Goal: Communication & Community: Participate in discussion

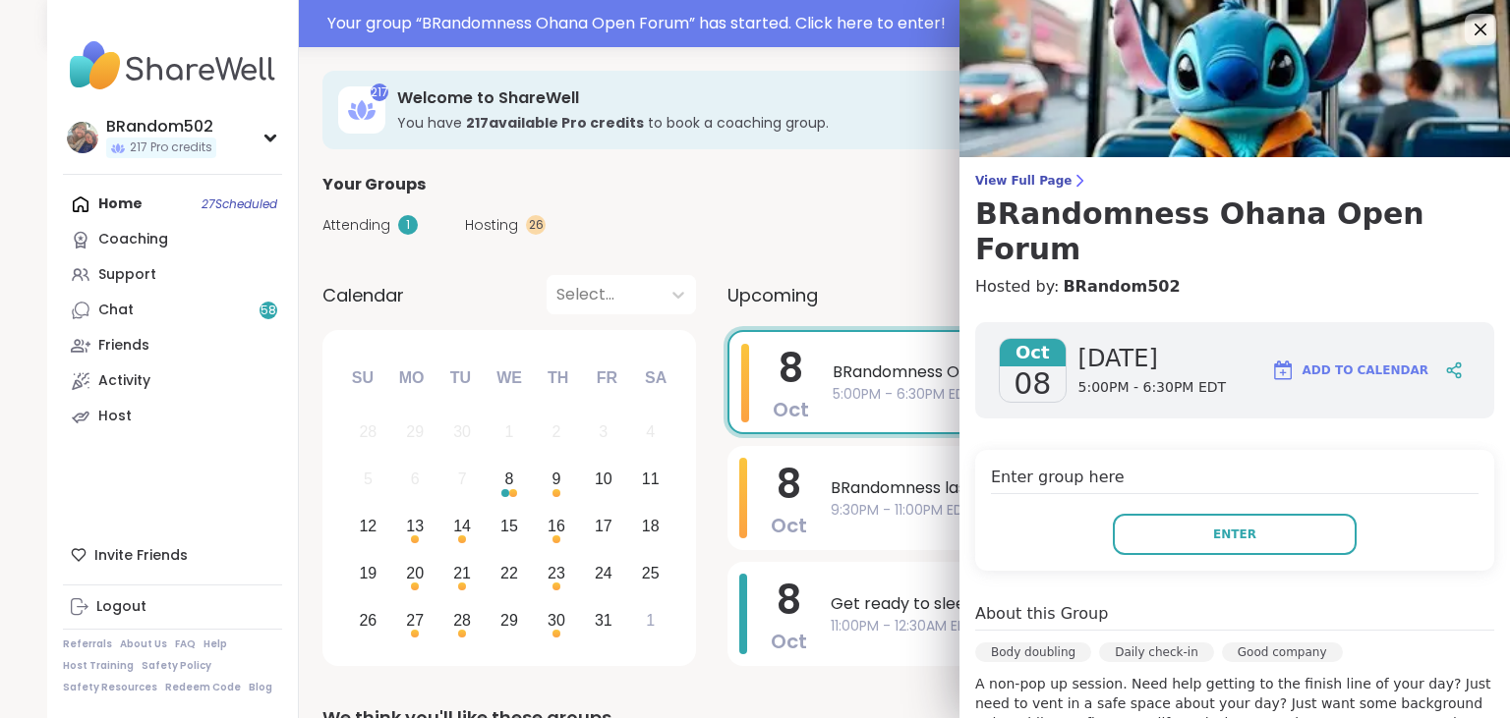
click at [1154, 514] on button "Enter" at bounding box center [1234, 534] width 244 height 41
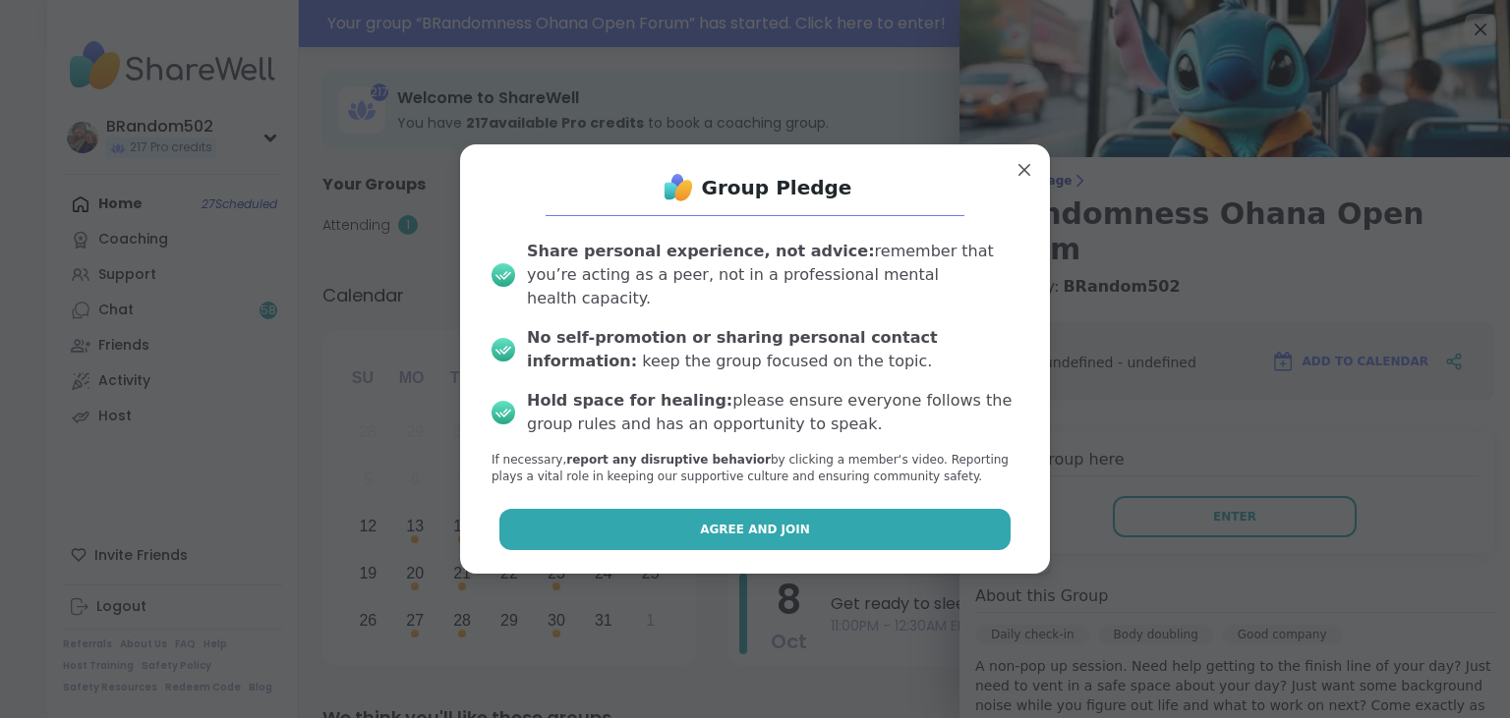
click at [949, 509] on button "Agree and Join" at bounding box center [755, 529] width 512 height 41
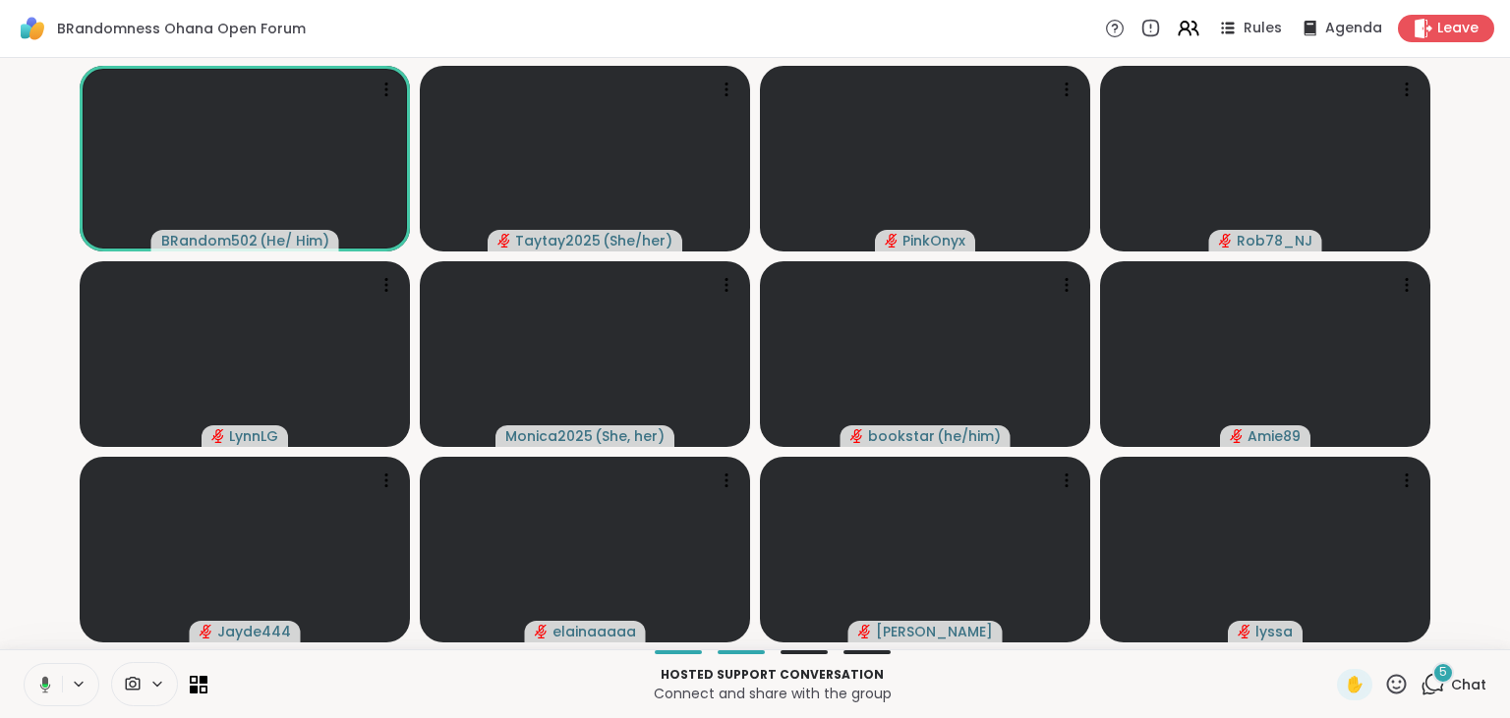
click at [1437, 673] on div "5" at bounding box center [1443, 673] width 22 height 22
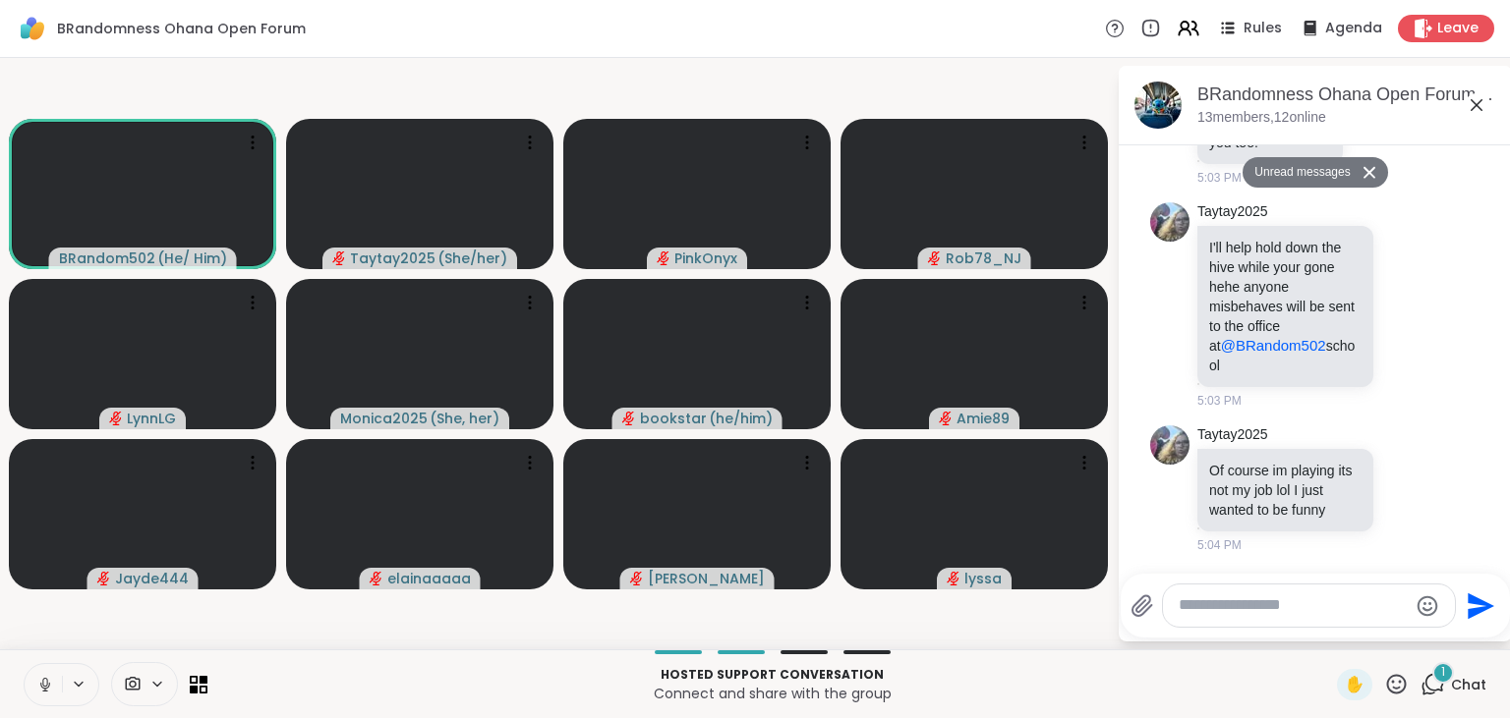
scroll to position [688, 0]
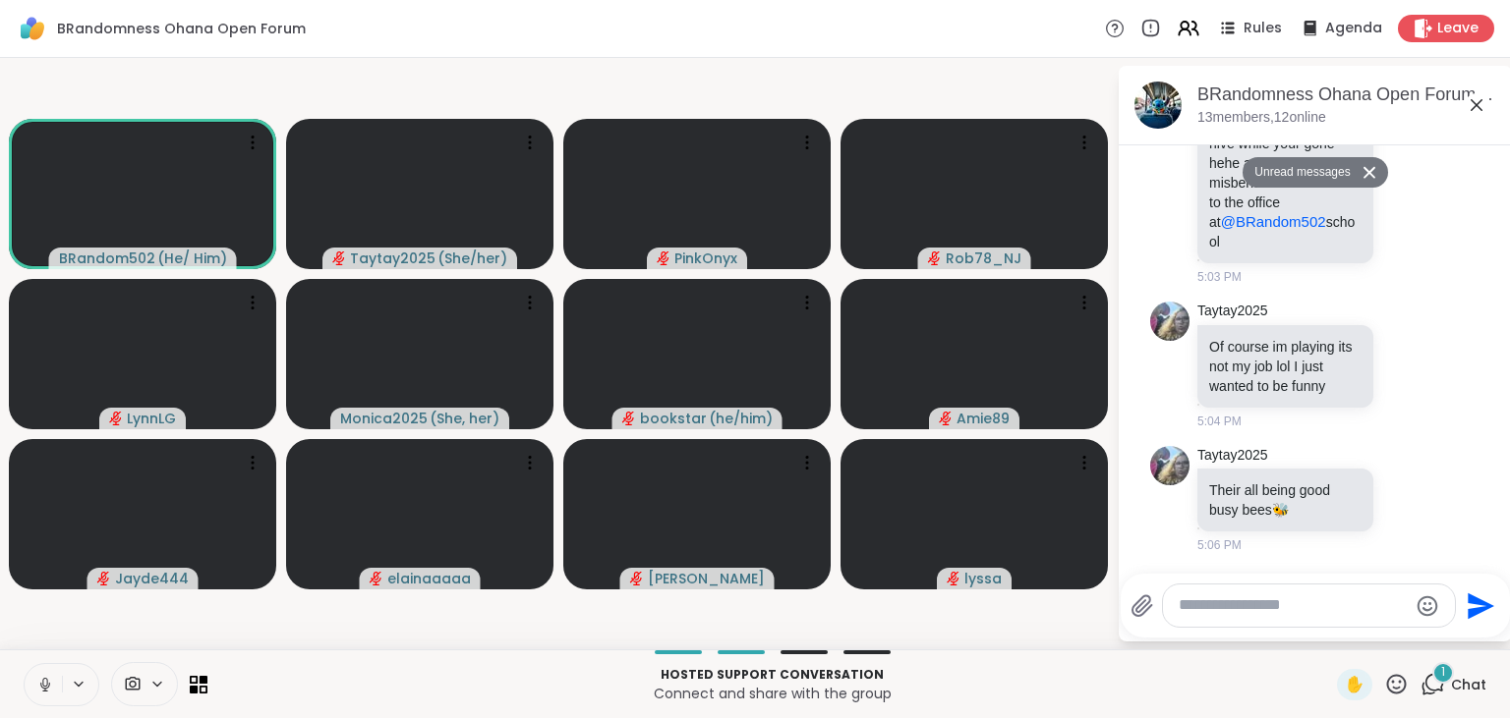
click at [1367, 174] on icon at bounding box center [1369, 173] width 12 height 12
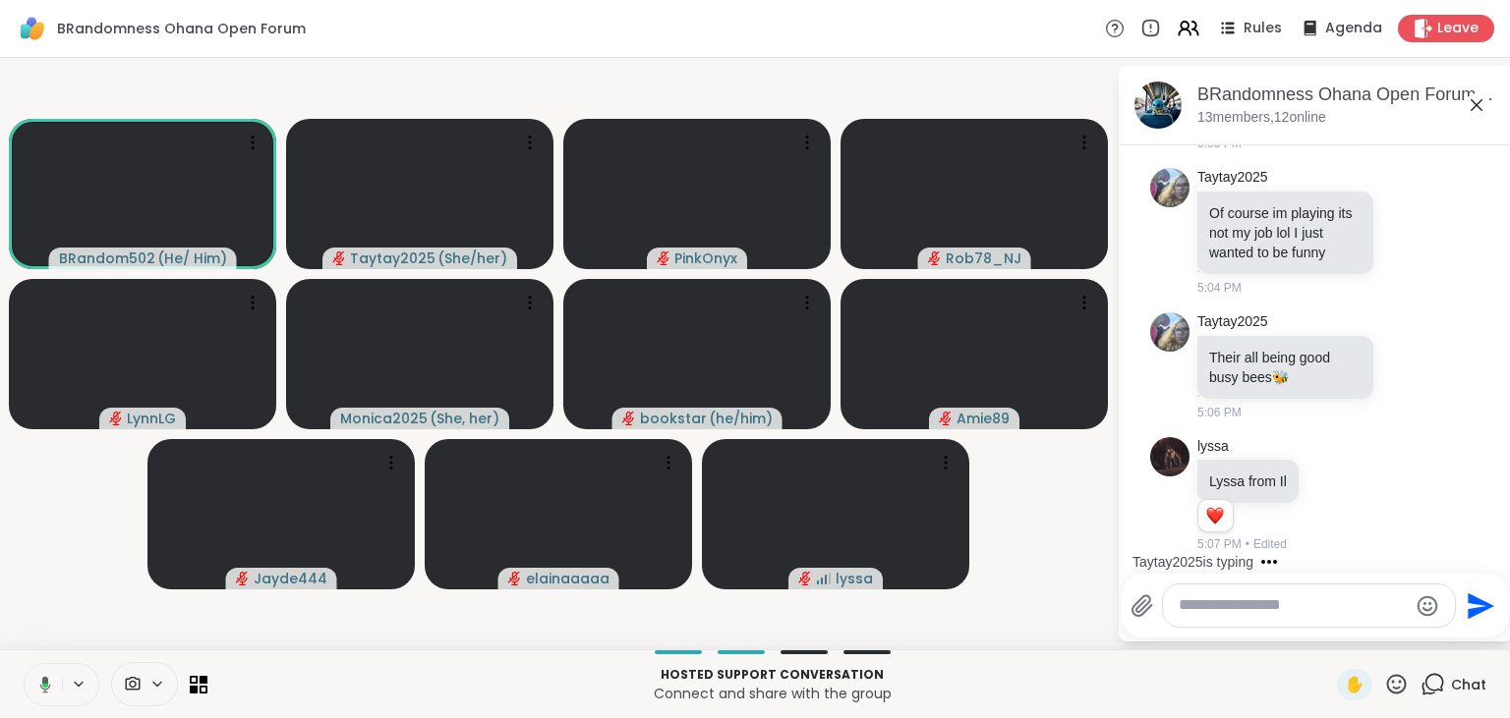
scroll to position [917, 0]
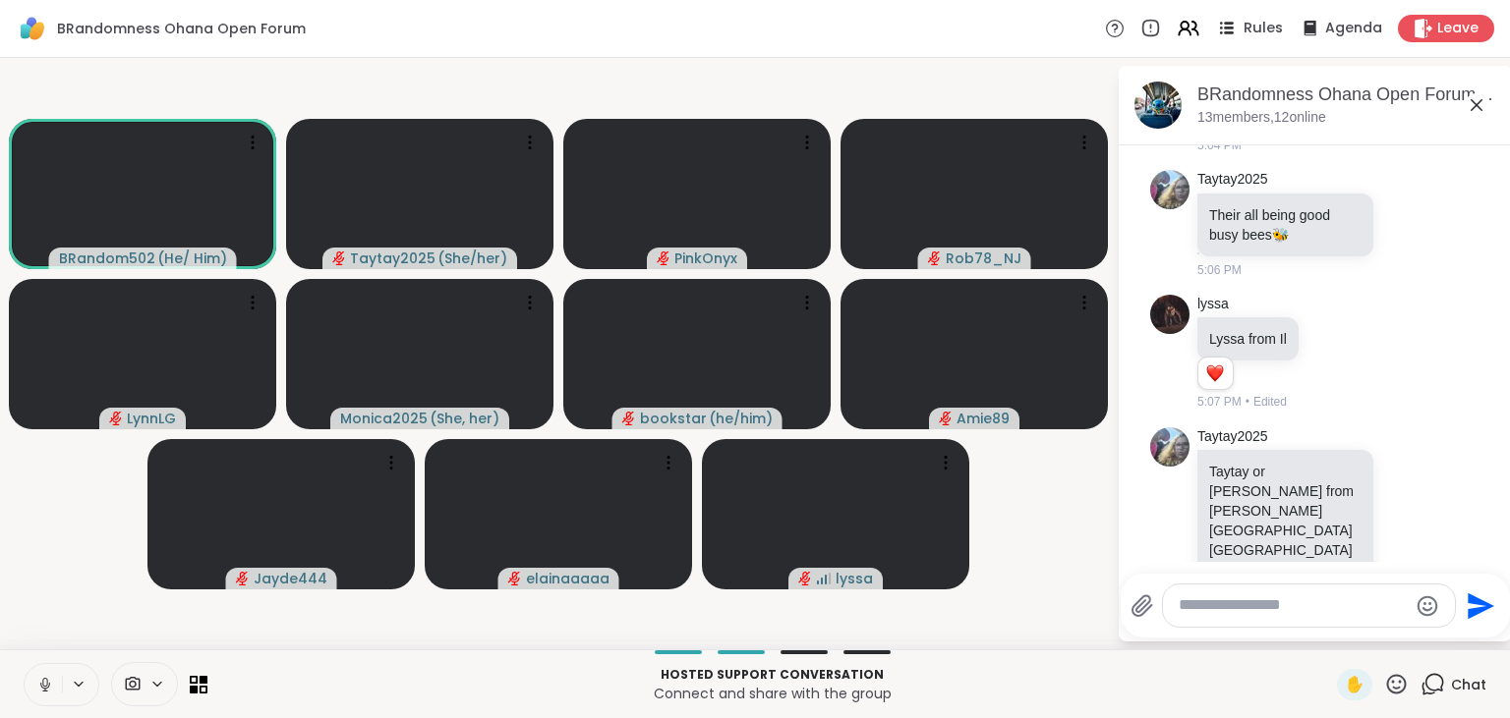
click at [1238, 30] on icon at bounding box center [1226, 28] width 25 height 25
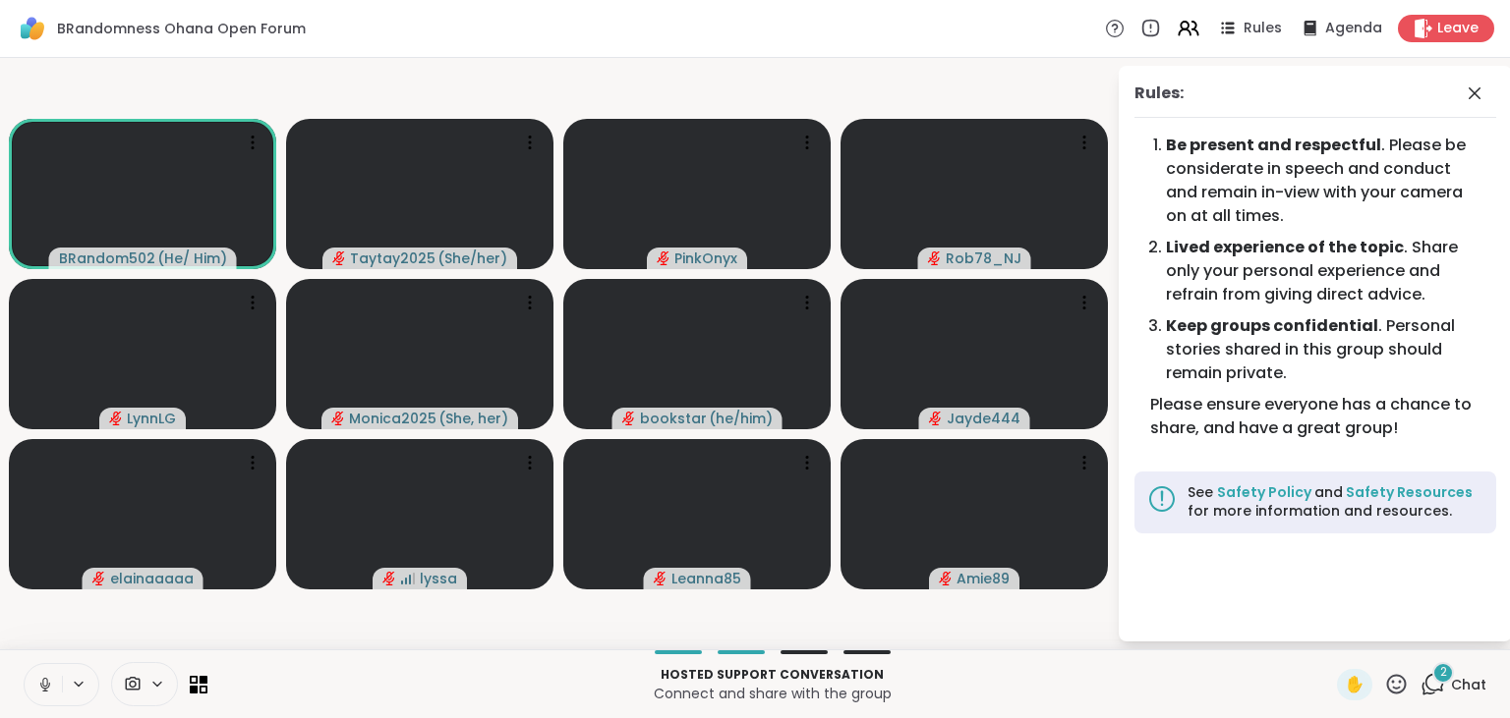
click at [1434, 686] on icon at bounding box center [1432, 684] width 25 height 25
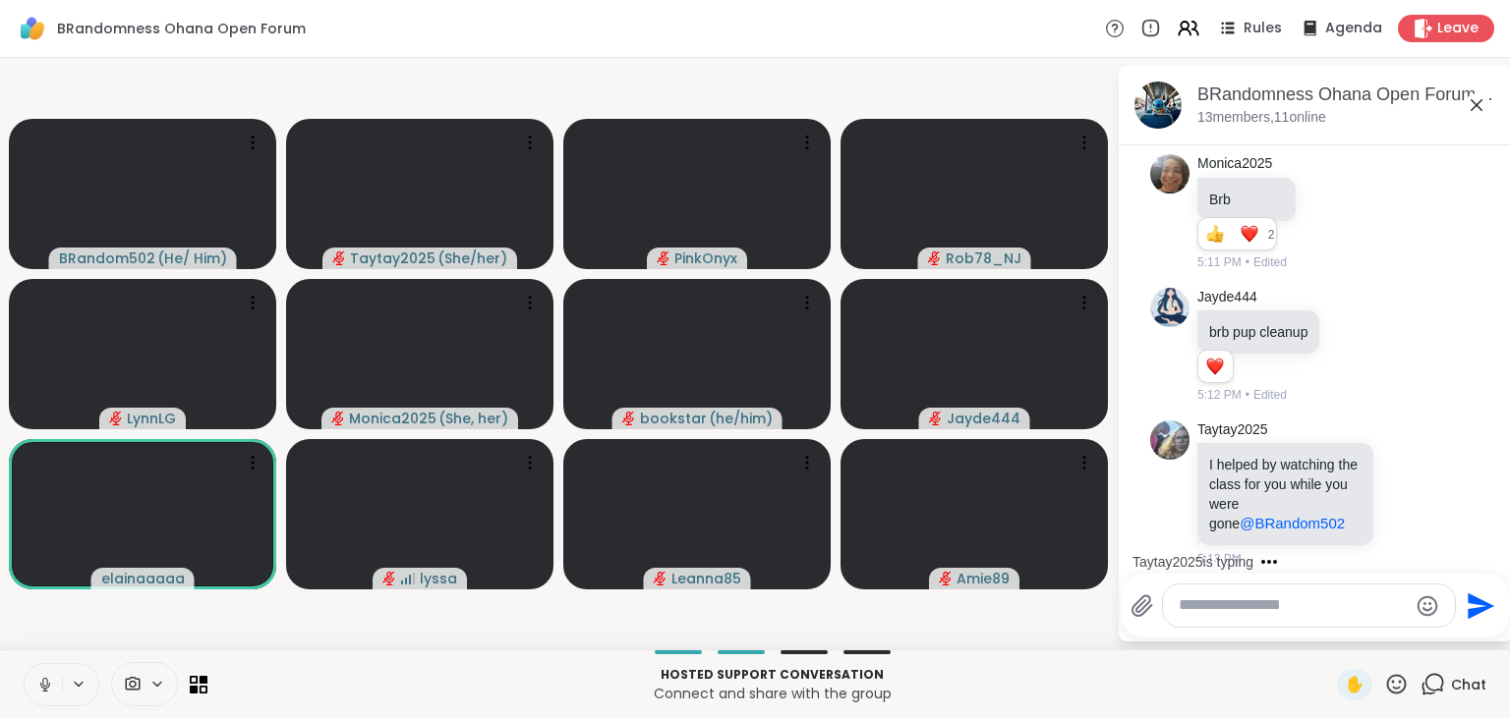
scroll to position [1506, 0]
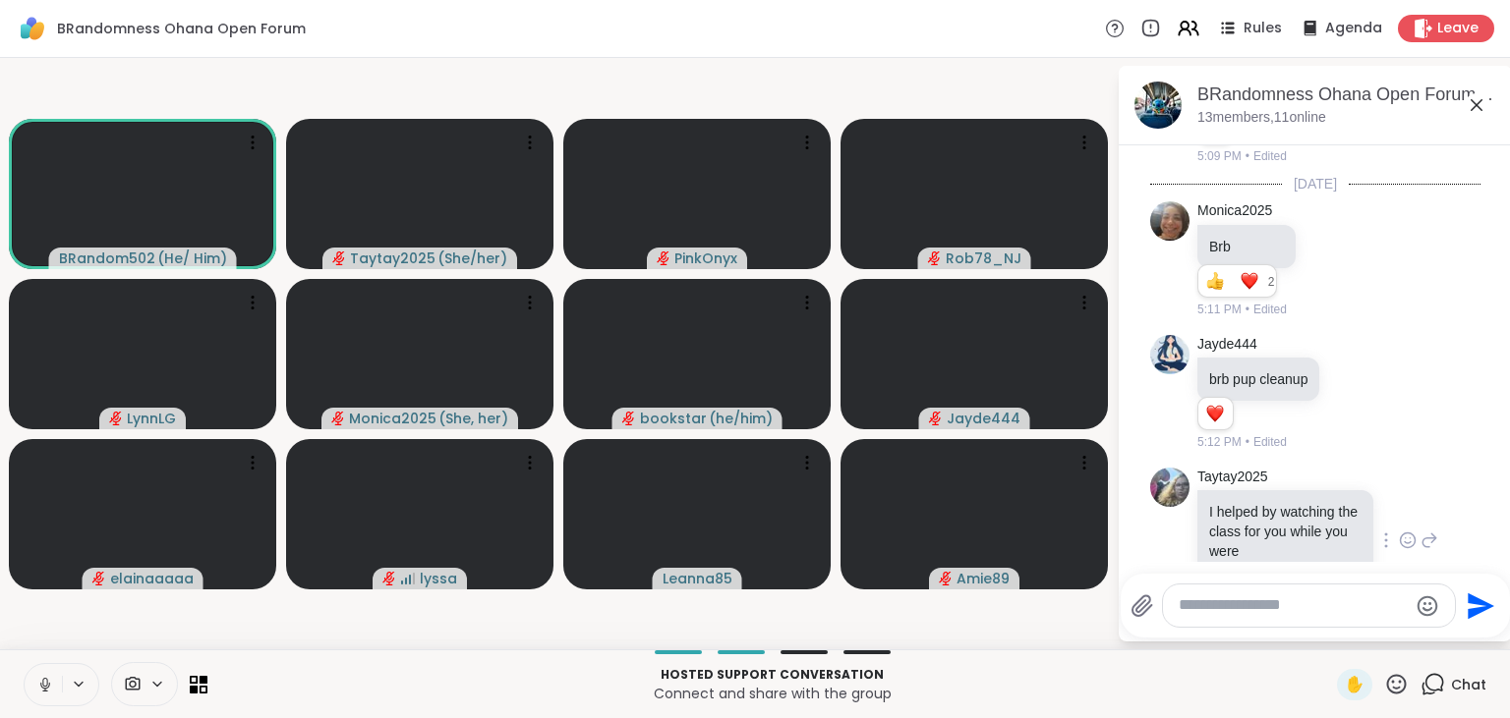
click at [1404, 531] on icon at bounding box center [1407, 541] width 18 height 20
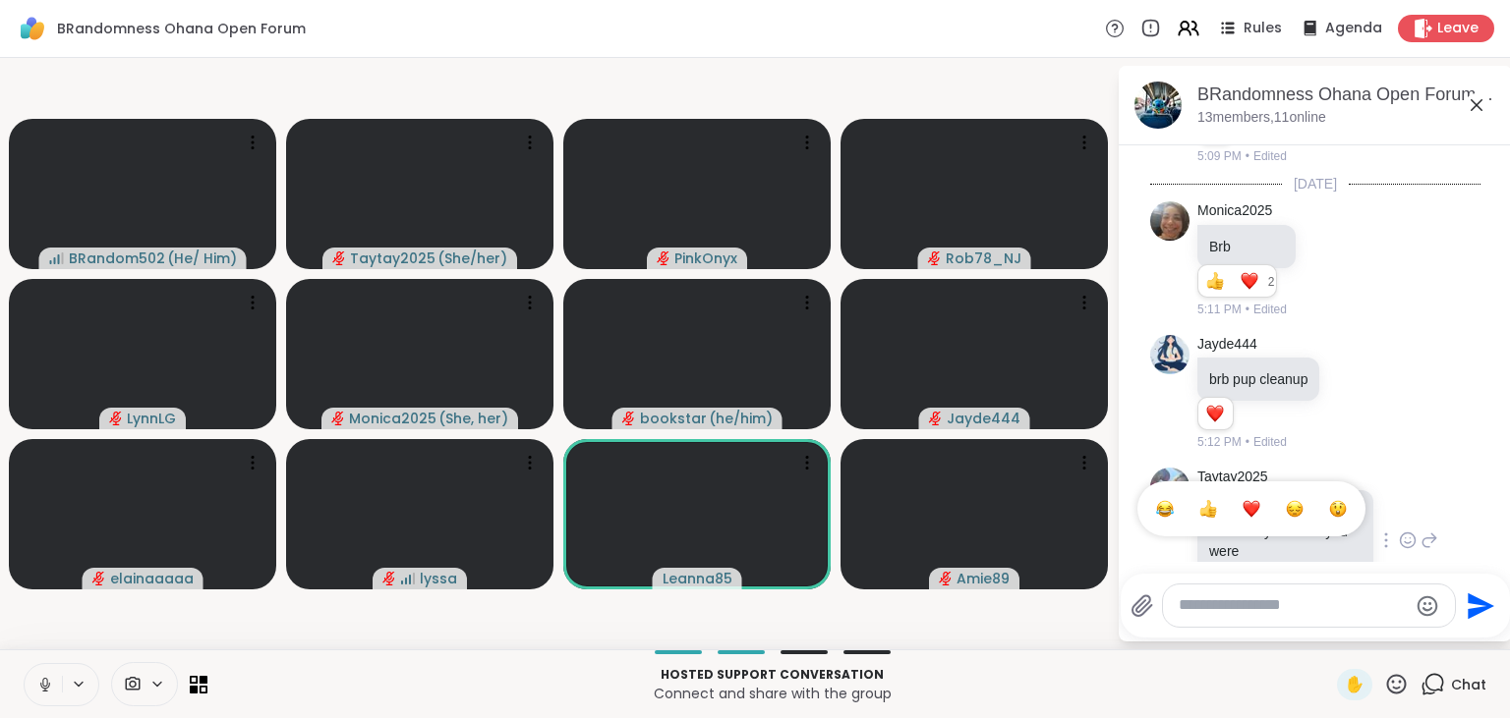
click at [1248, 500] on div "Select Reaction: Heart" at bounding box center [1251, 509] width 18 height 18
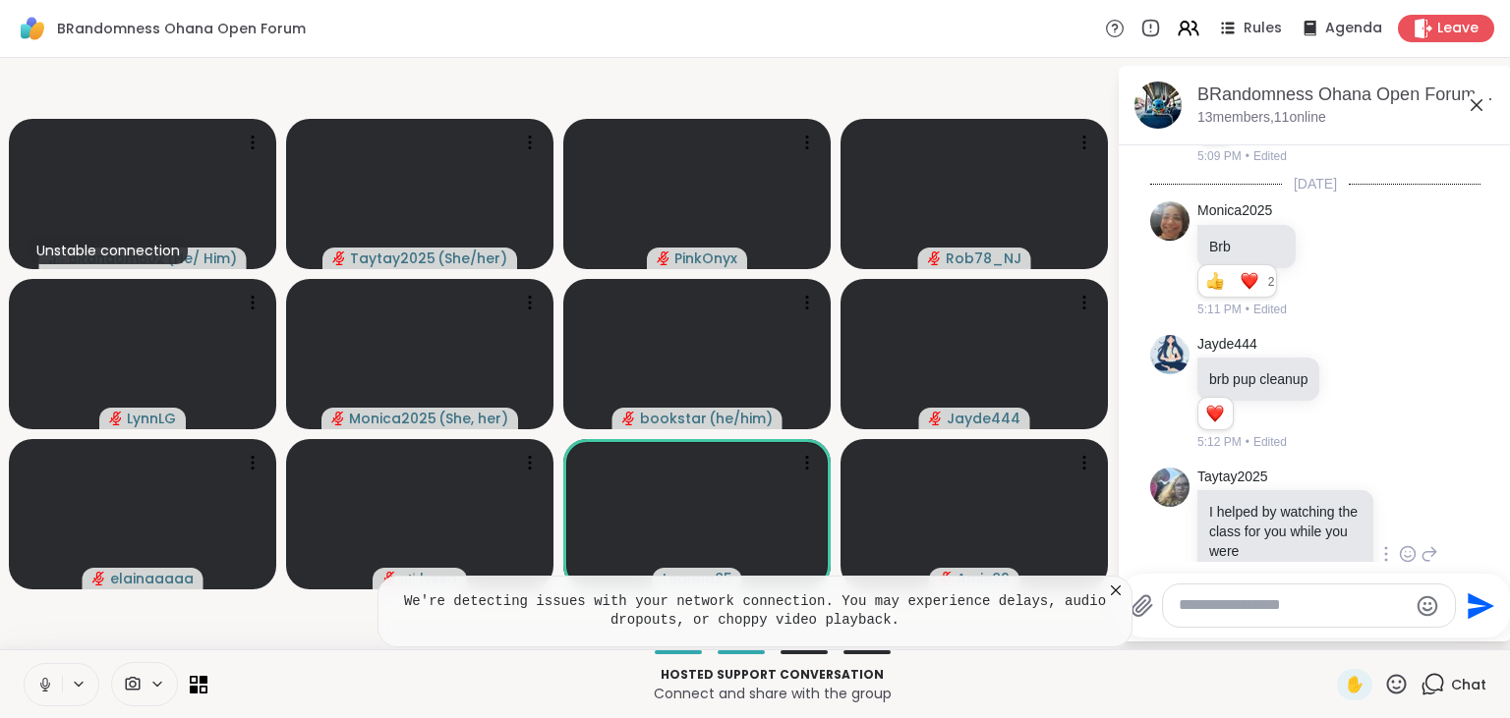
scroll to position [1534, 0]
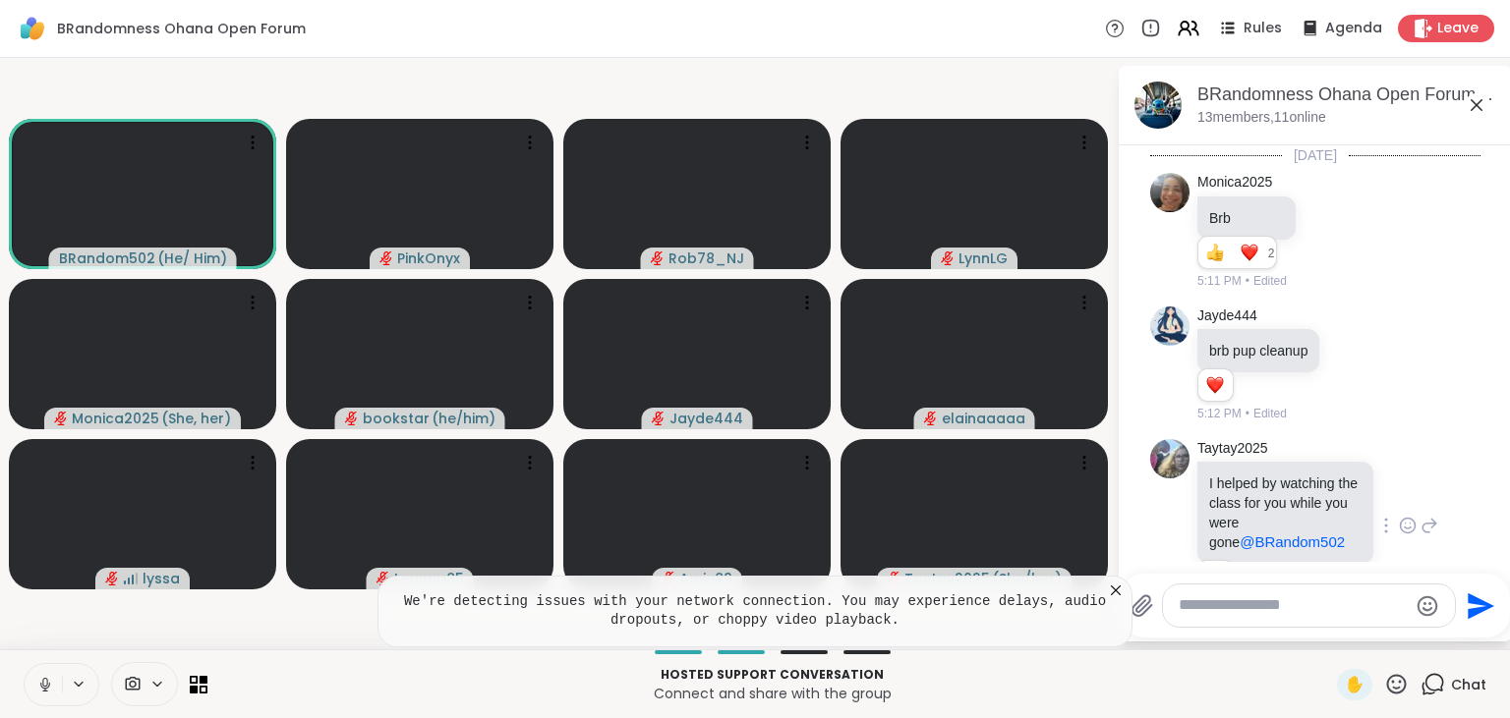
click at [1114, 584] on icon at bounding box center [1116, 591] width 20 height 20
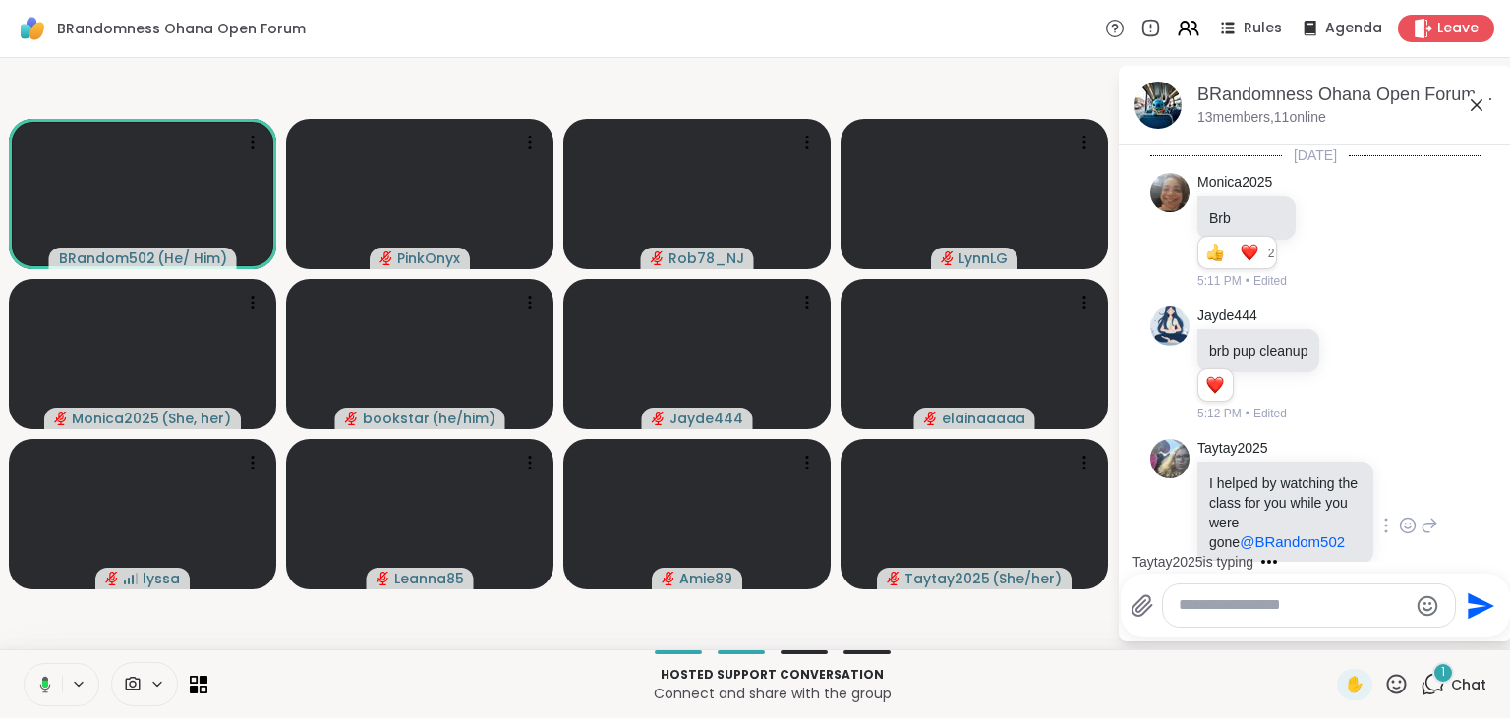
scroll to position [1638, 0]
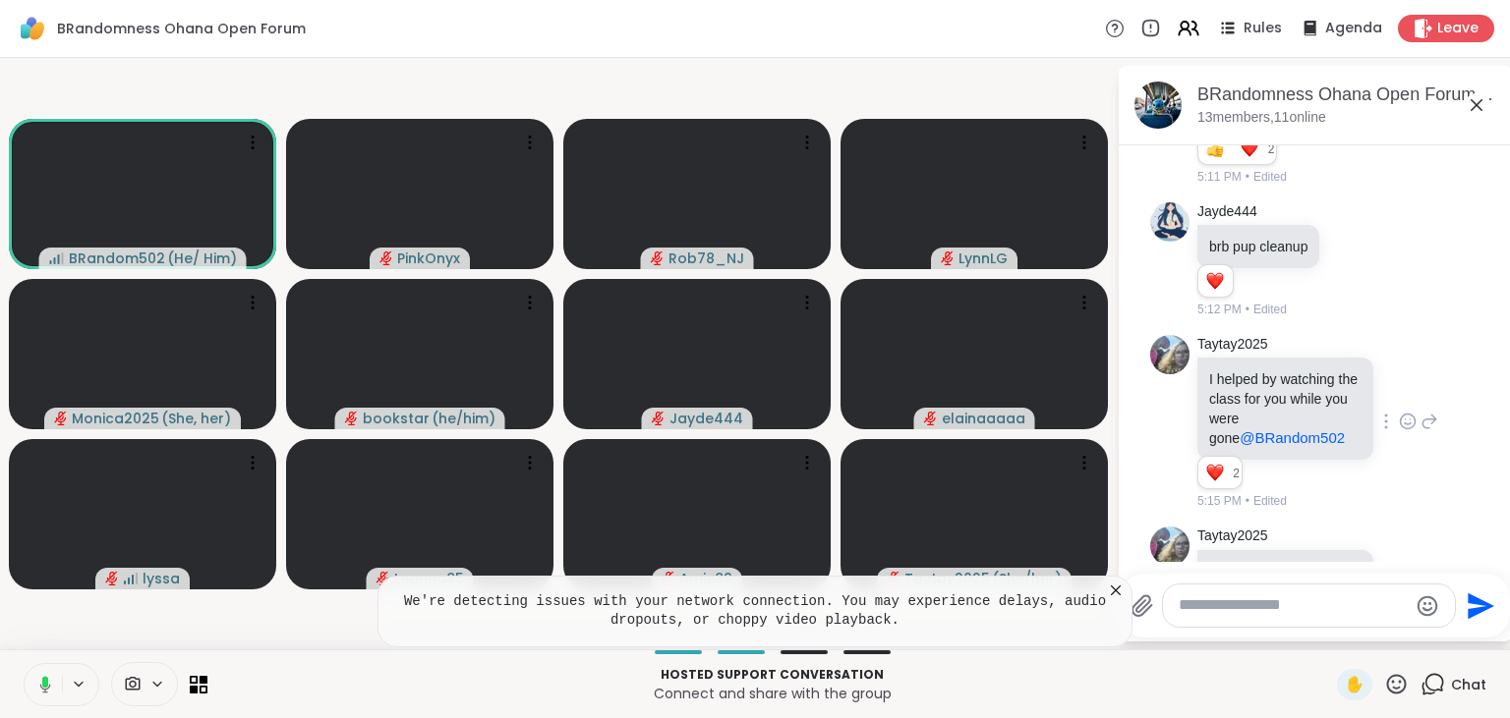
click at [1117, 591] on icon at bounding box center [1116, 591] width 10 height 10
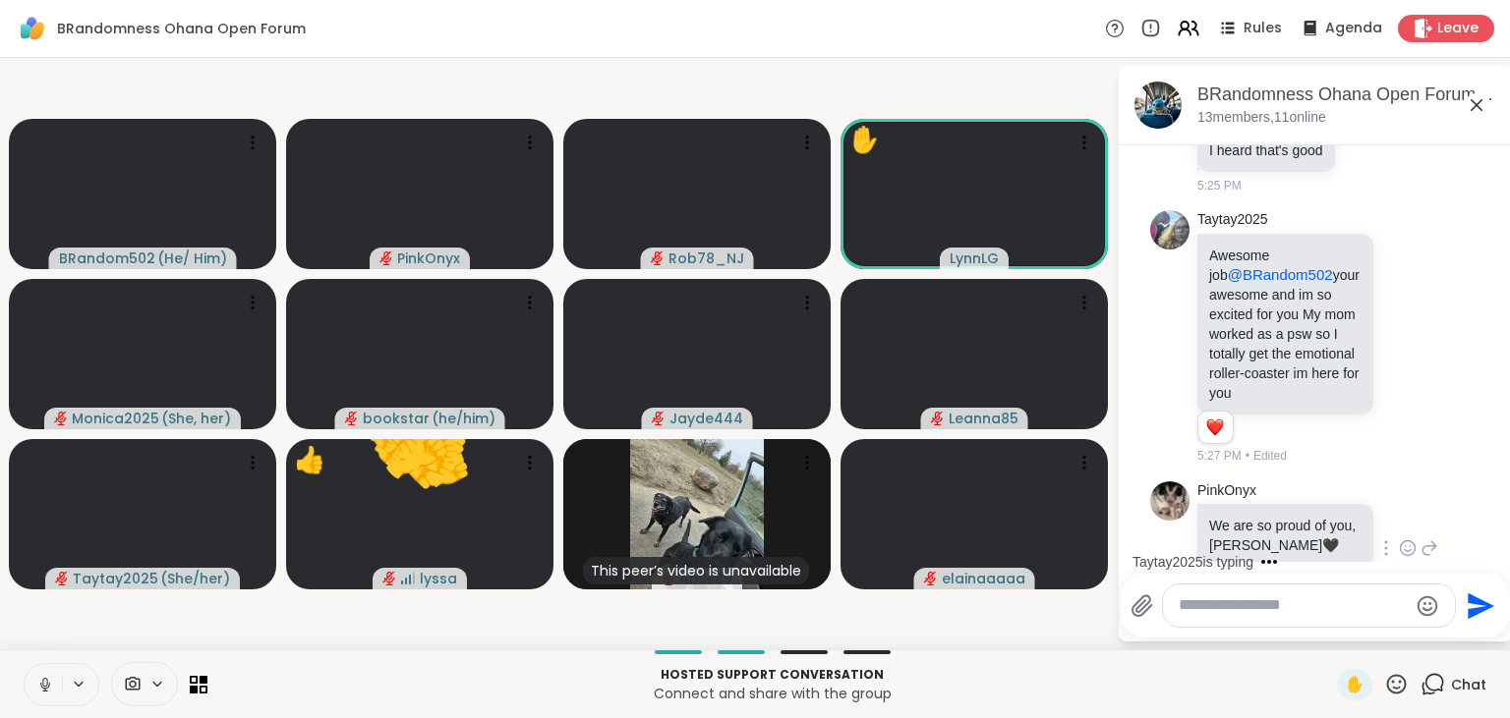
scroll to position [3386, 0]
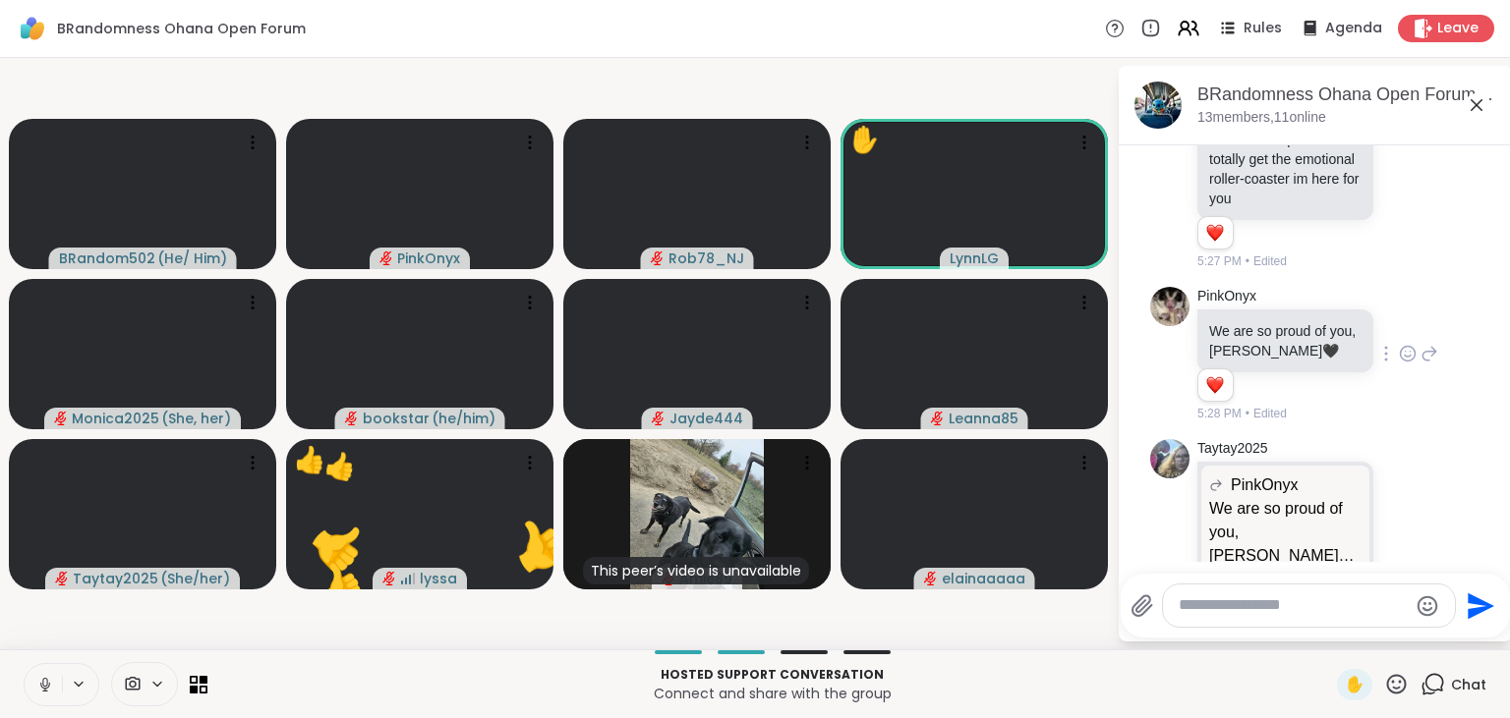
click at [1407, 344] on icon at bounding box center [1407, 354] width 18 height 20
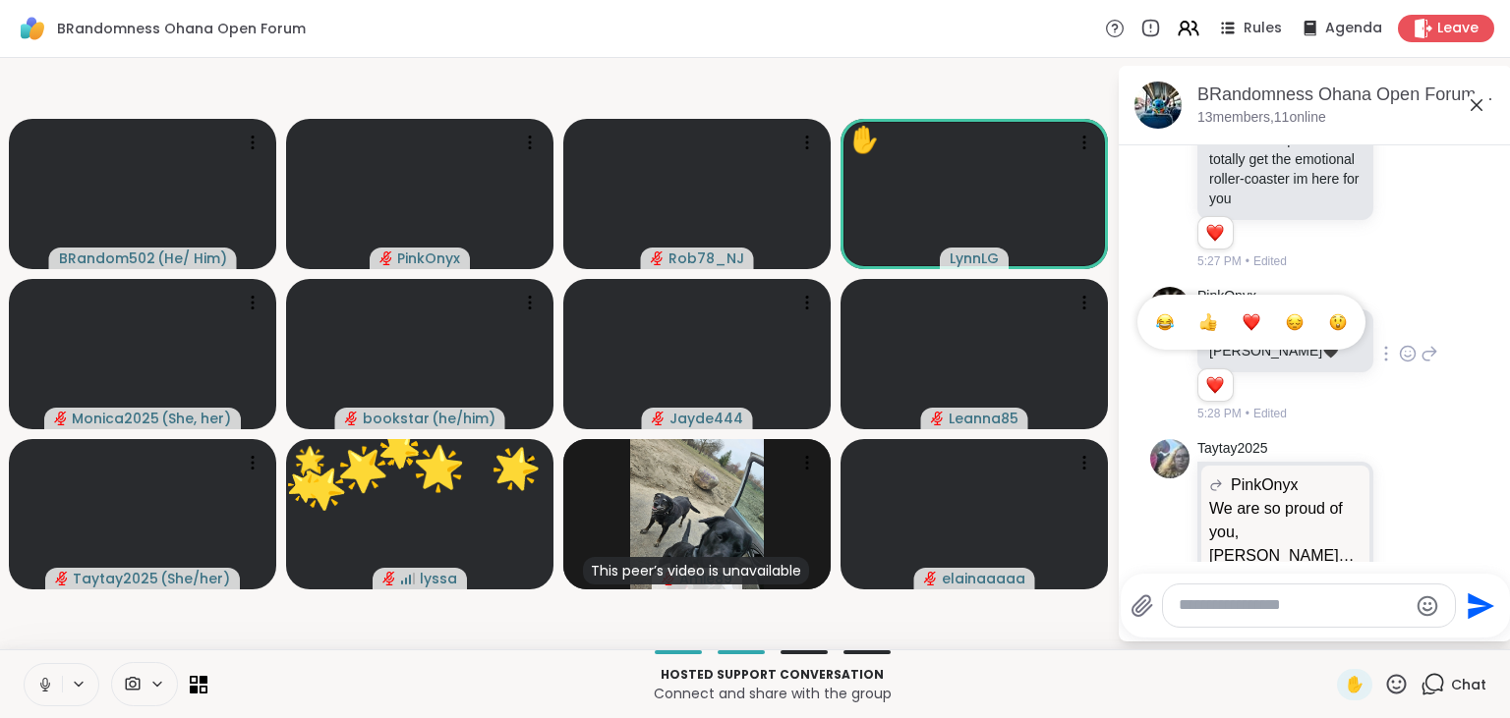
click at [1253, 314] on div "Select Reaction: Heart" at bounding box center [1251, 323] width 18 height 18
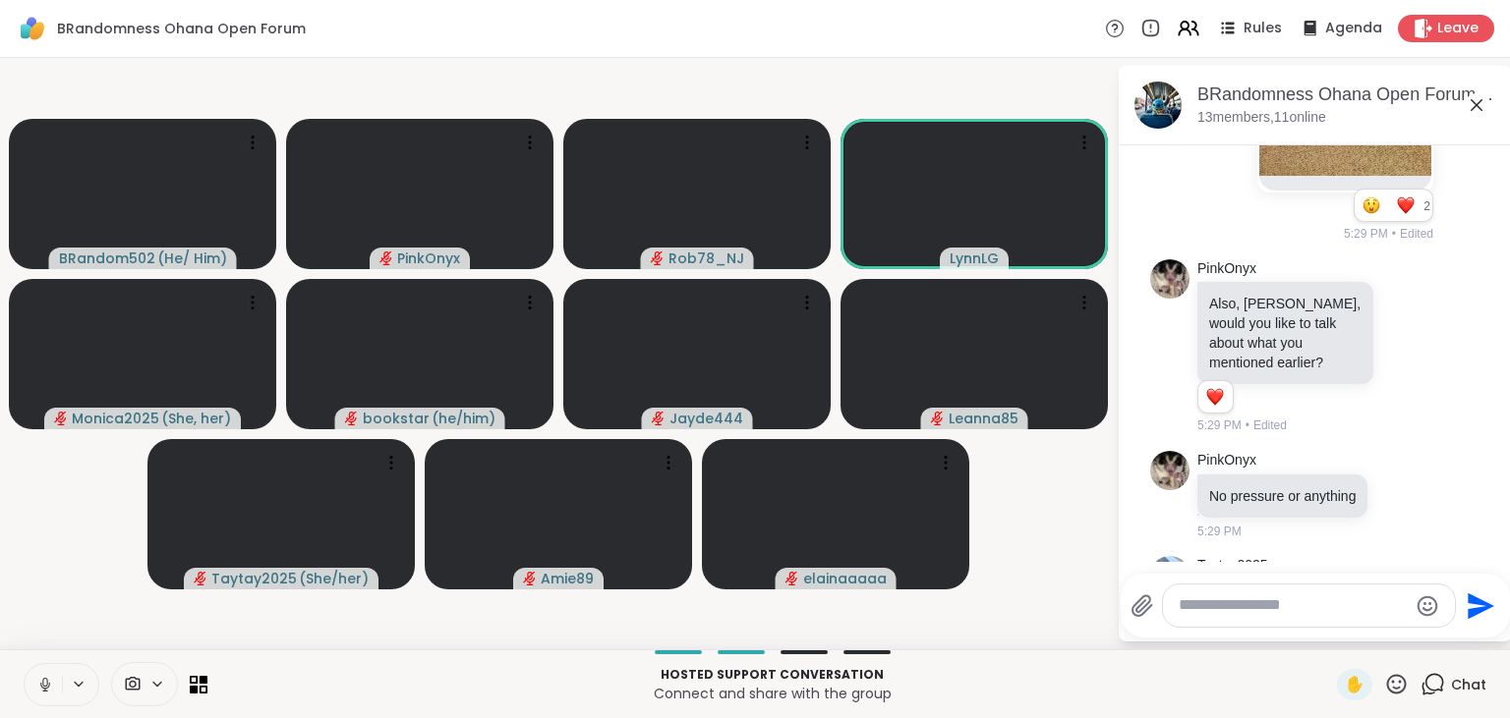
scroll to position [4541, 0]
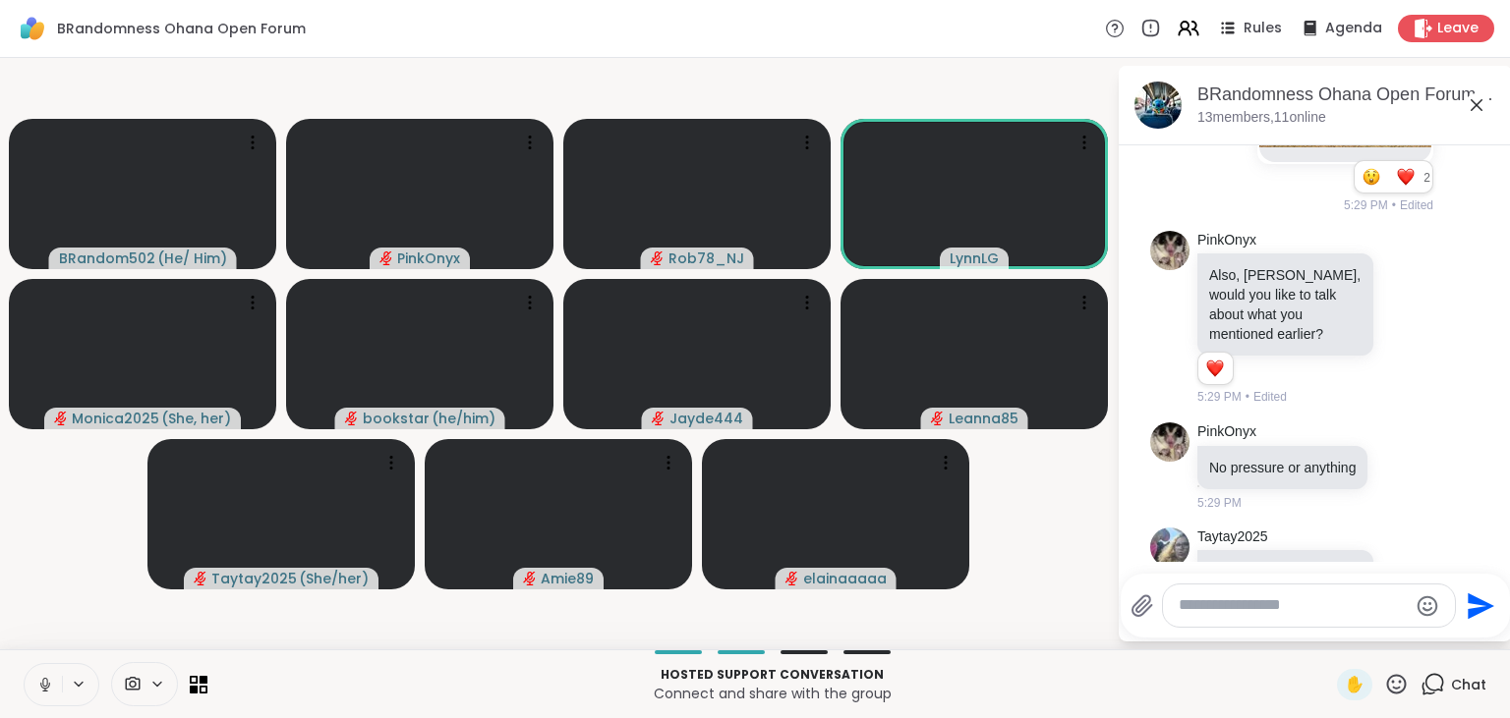
click at [1405, 604] on icon at bounding box center [1407, 614] width 18 height 20
click at [1252, 574] on div "Select Reaction: Heart" at bounding box center [1251, 583] width 18 height 18
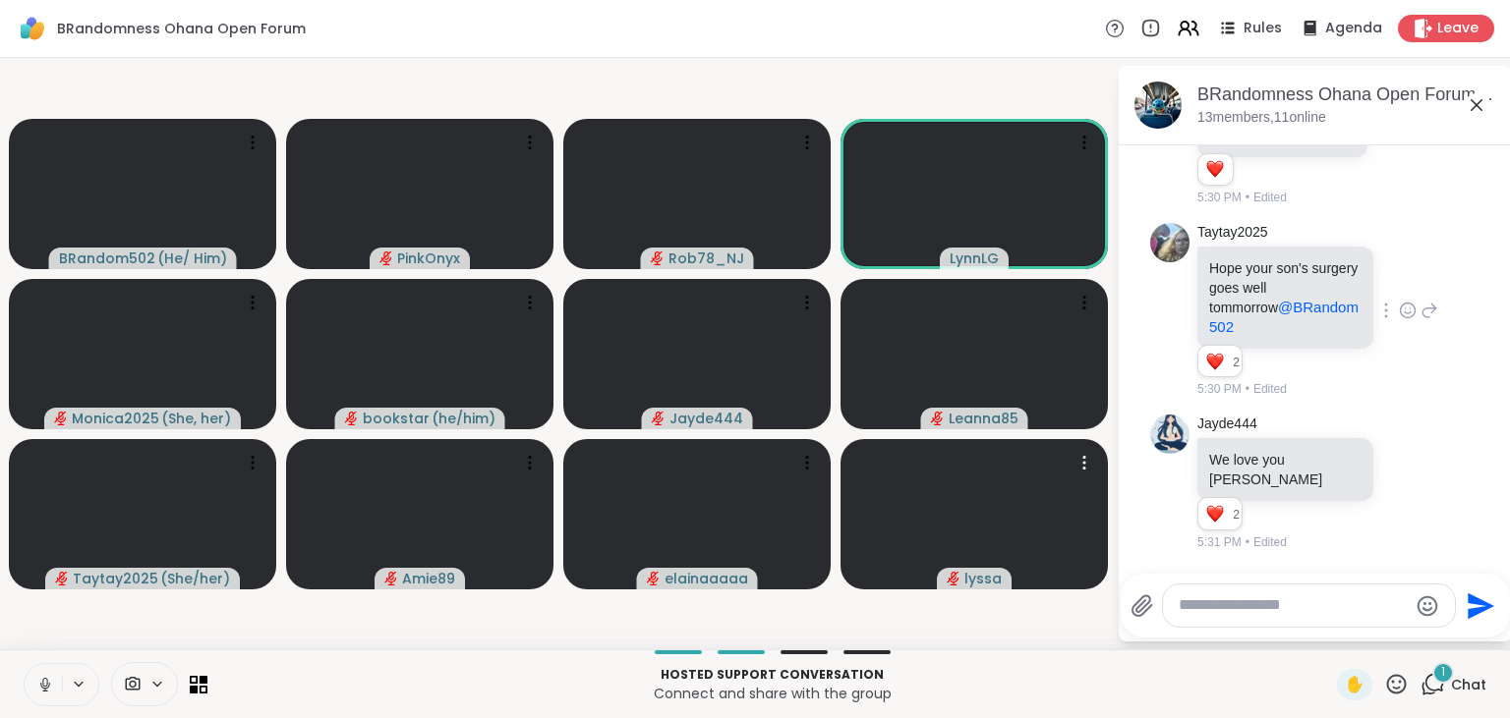
scroll to position [5115, 0]
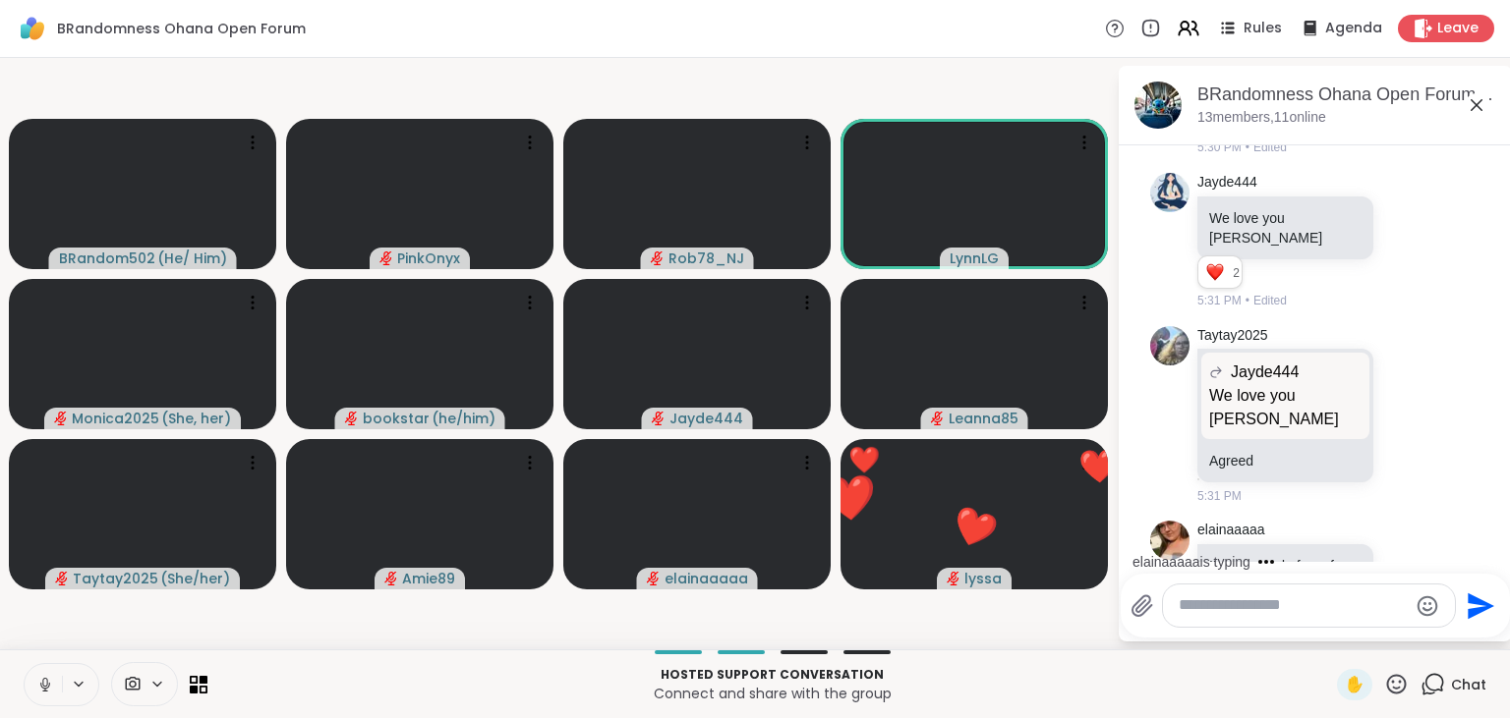
click at [1413, 623] on icon at bounding box center [1407, 633] width 18 height 20
click at [1250, 593] on div "Select Reaction: Heart" at bounding box center [1251, 602] width 18 height 18
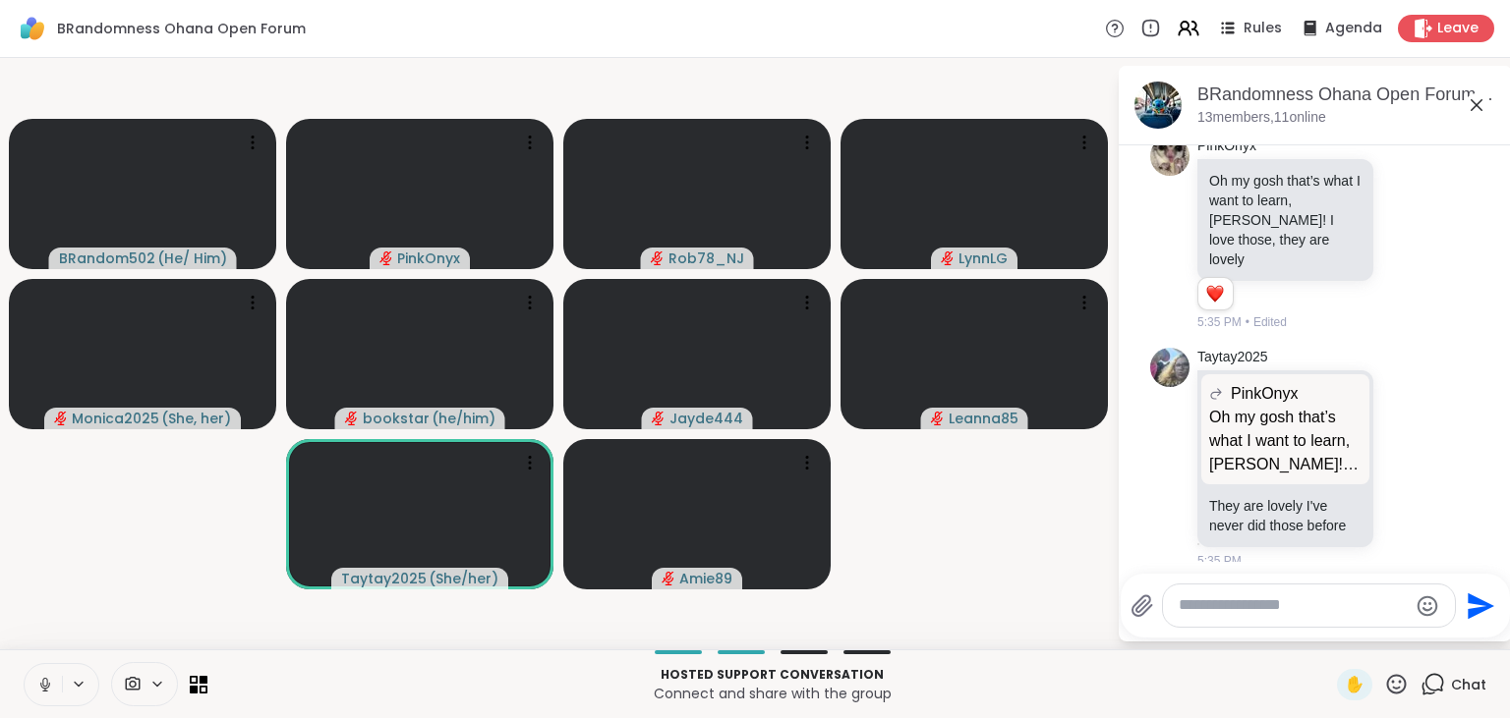
scroll to position [6742, 0]
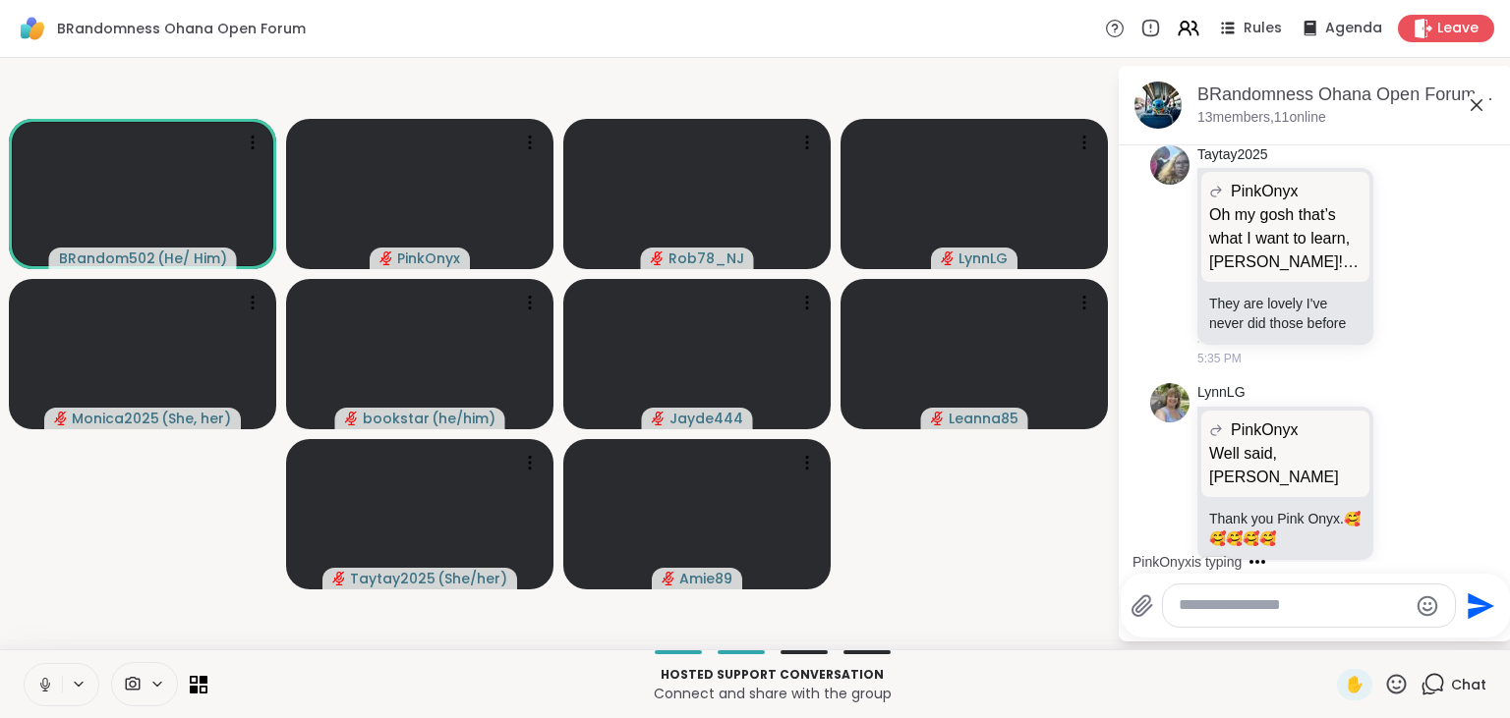
click at [38, 689] on icon at bounding box center [45, 685] width 18 height 18
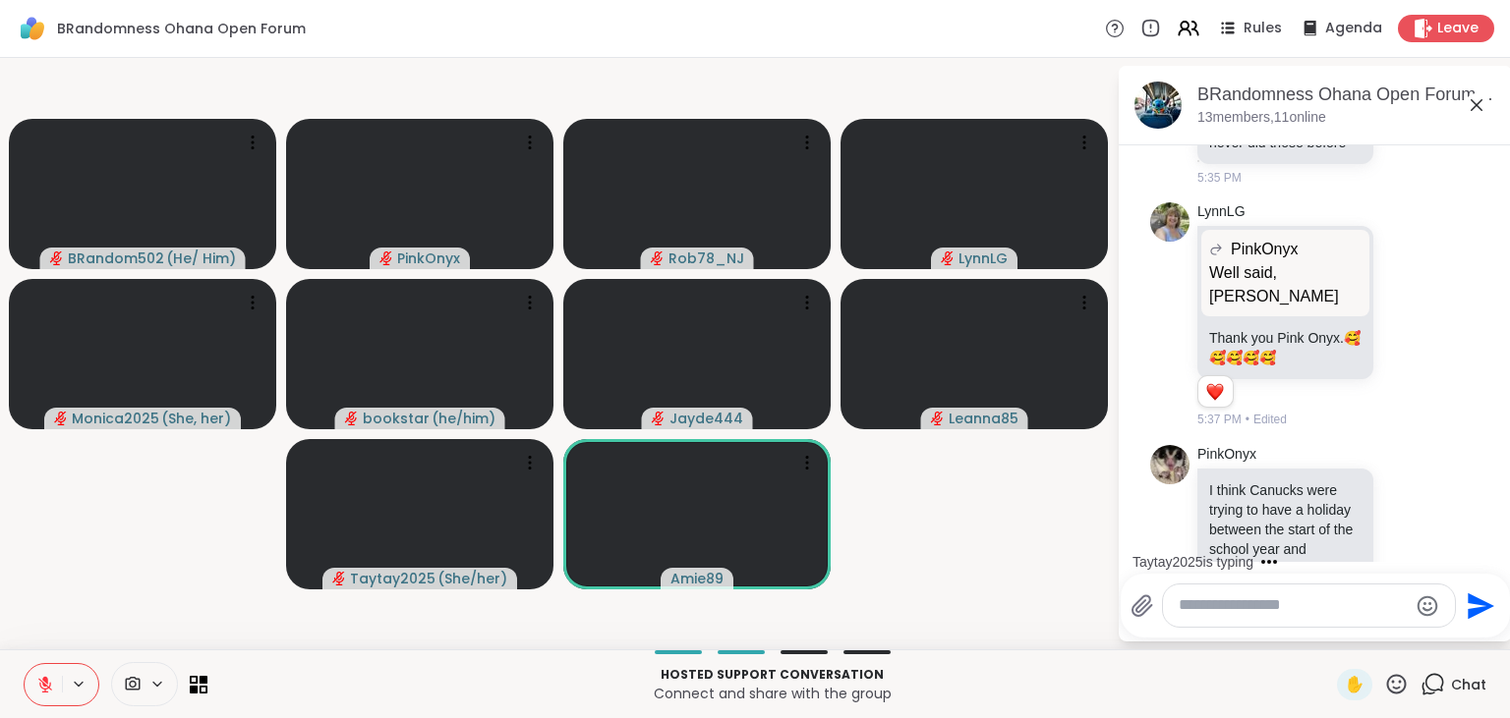
scroll to position [7140, 0]
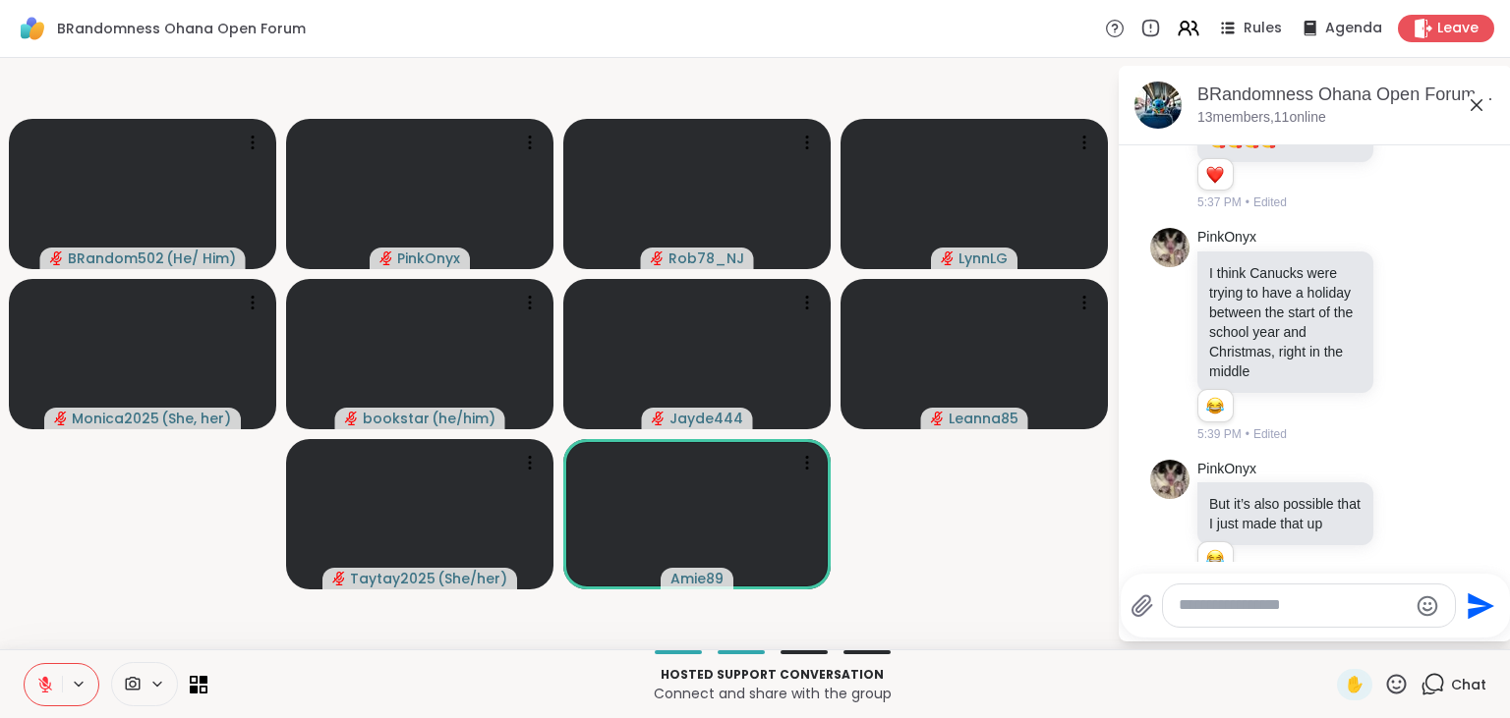
click at [38, 689] on icon at bounding box center [45, 685] width 18 height 18
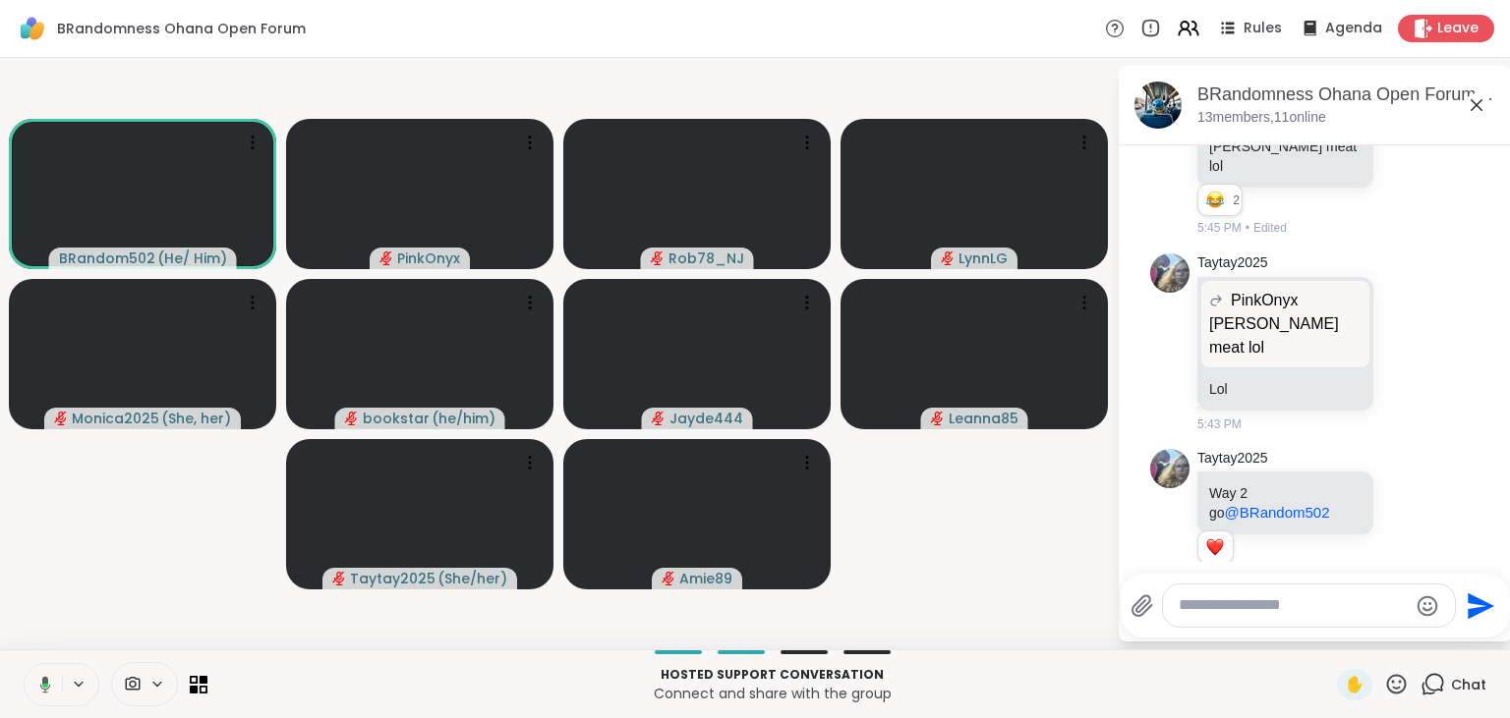
scroll to position [9075, 0]
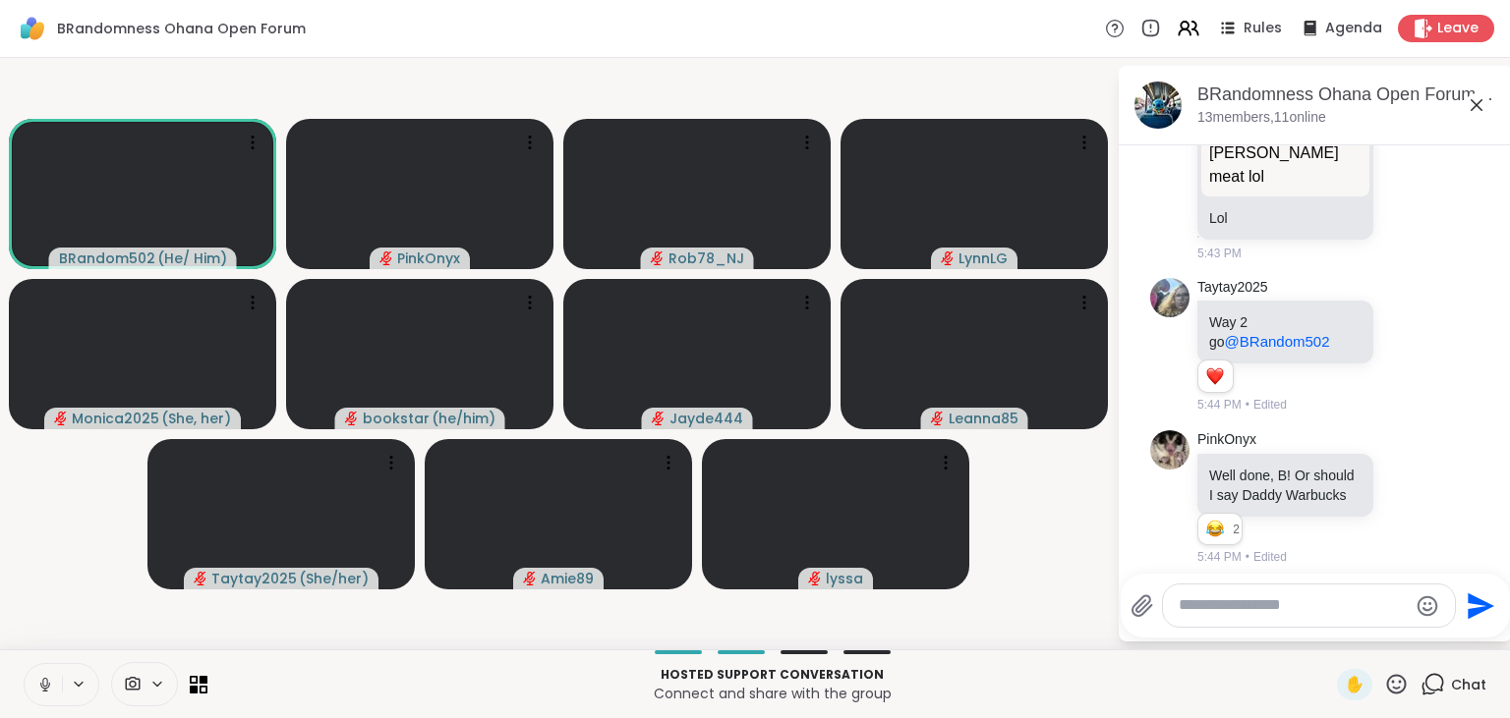
scroll to position [9247, 0]
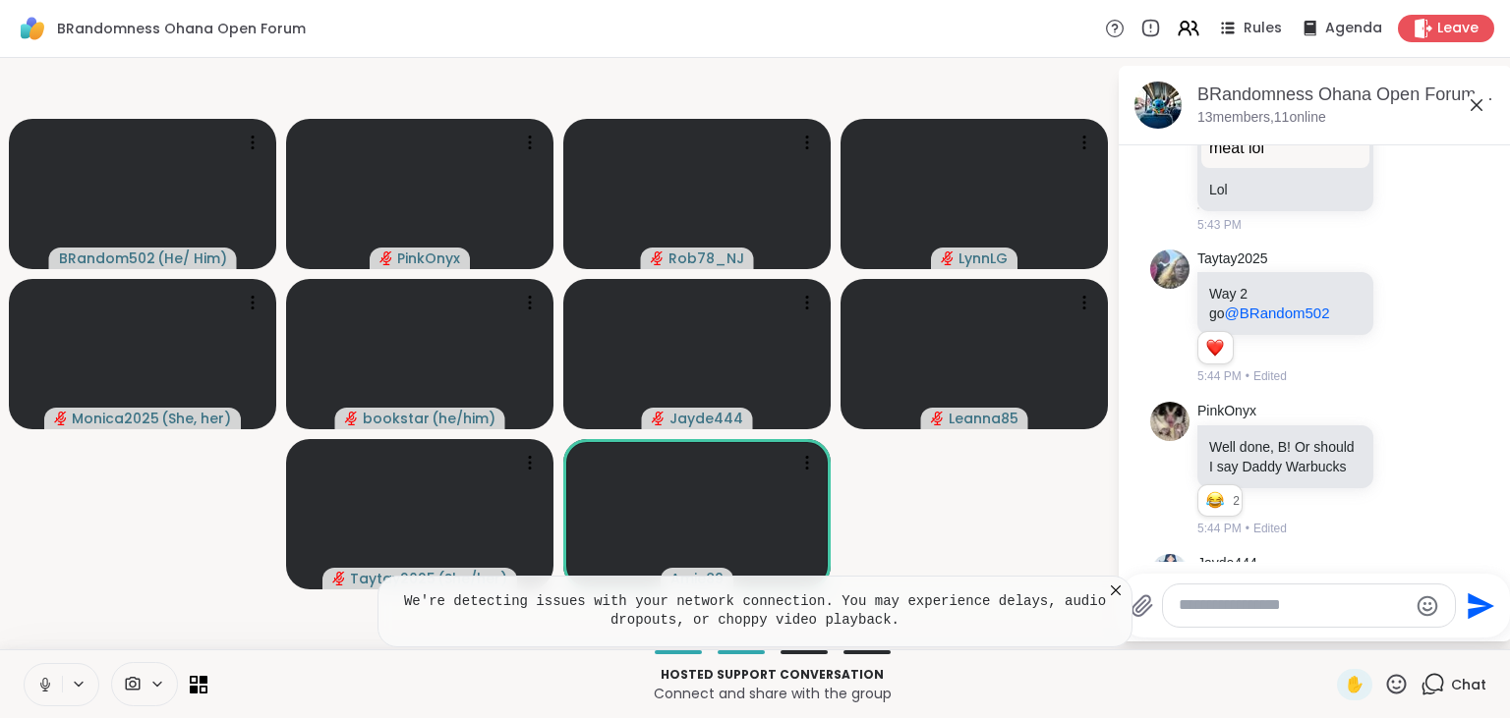
click at [1113, 596] on icon at bounding box center [1116, 591] width 10 height 10
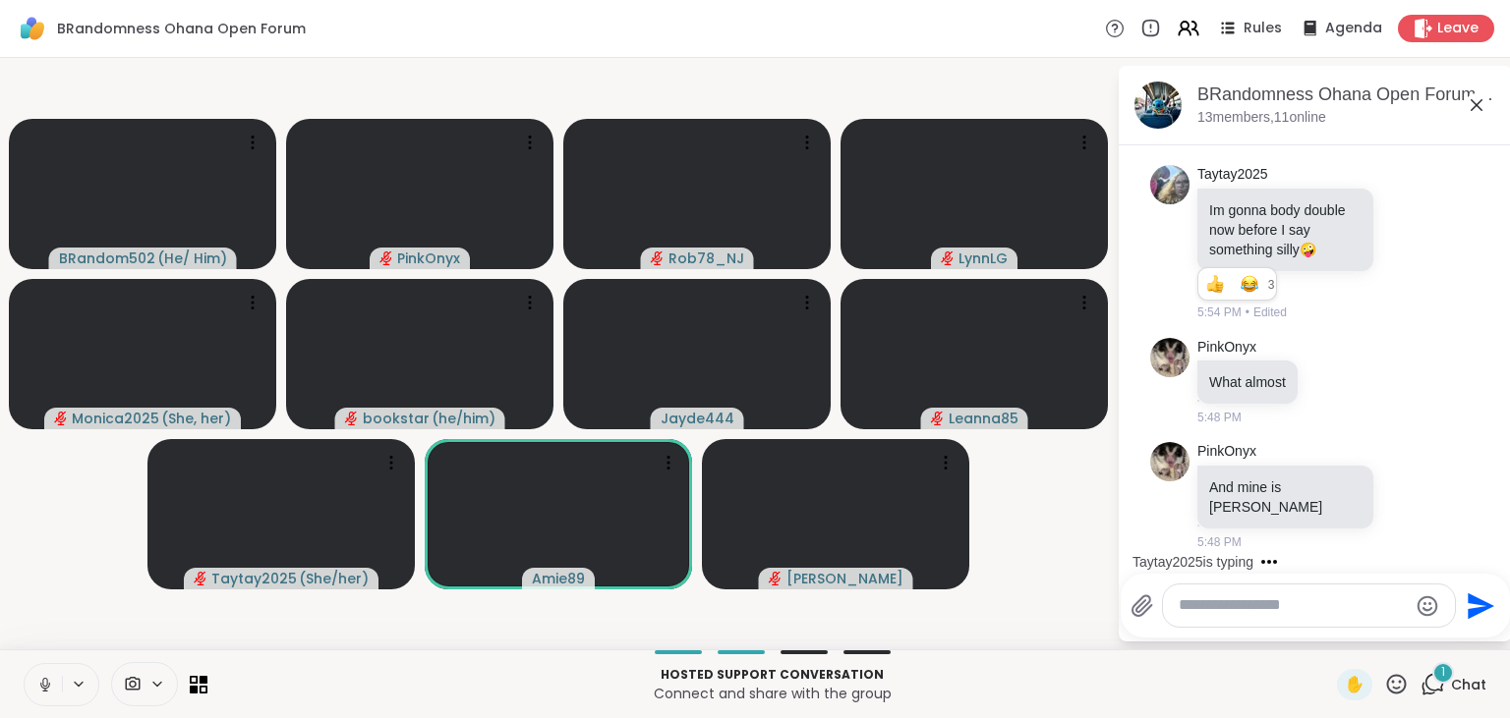
scroll to position [9912, 0]
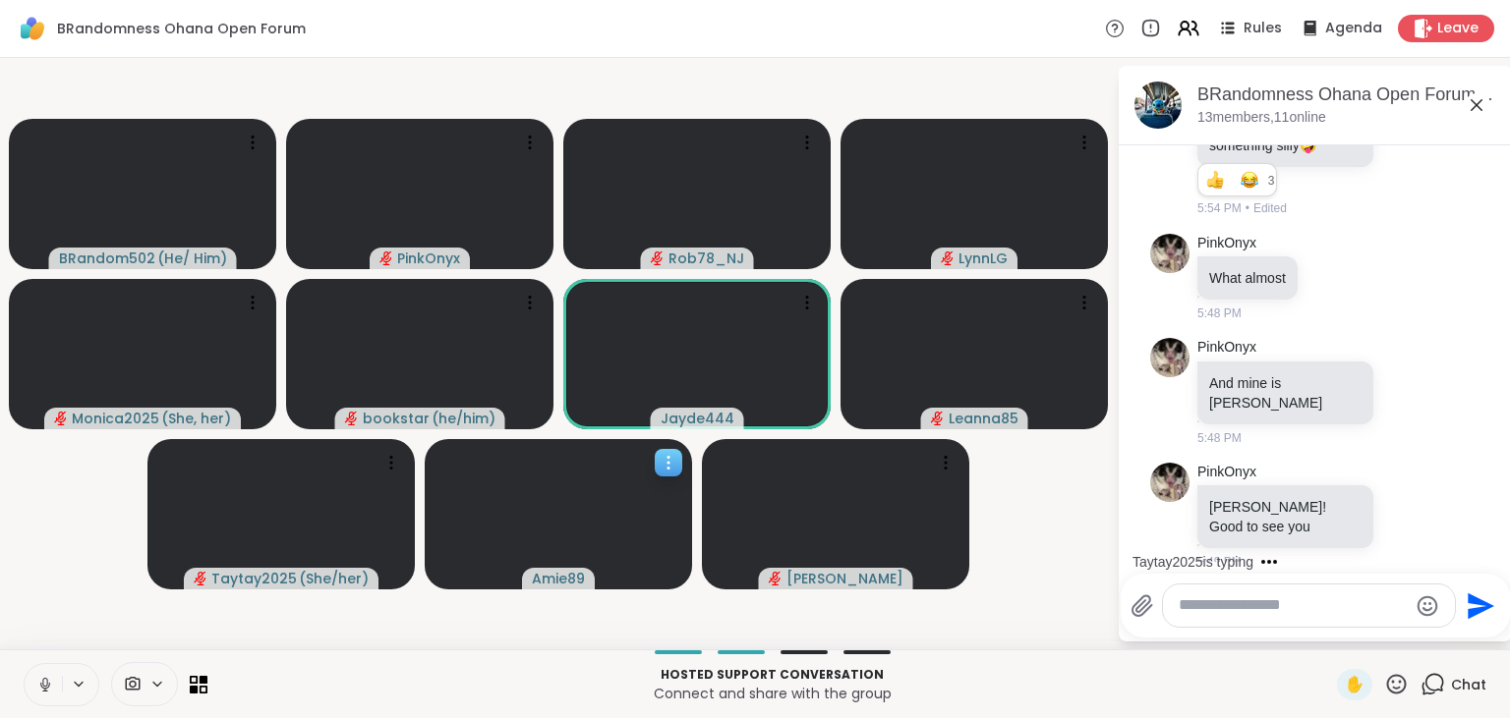
click at [672, 455] on icon at bounding box center [668, 463] width 20 height 20
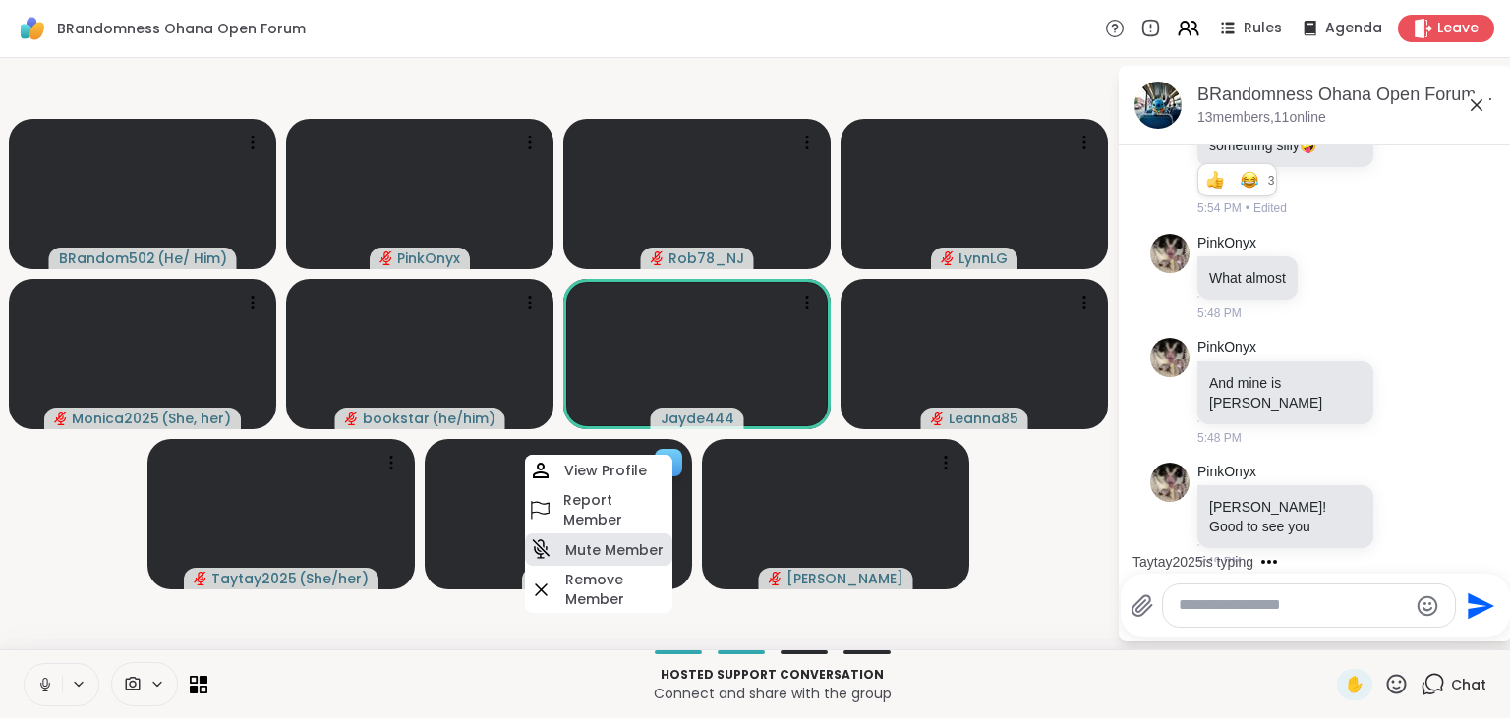
click at [631, 556] on h4 "Mute Member" at bounding box center [614, 551] width 98 height 20
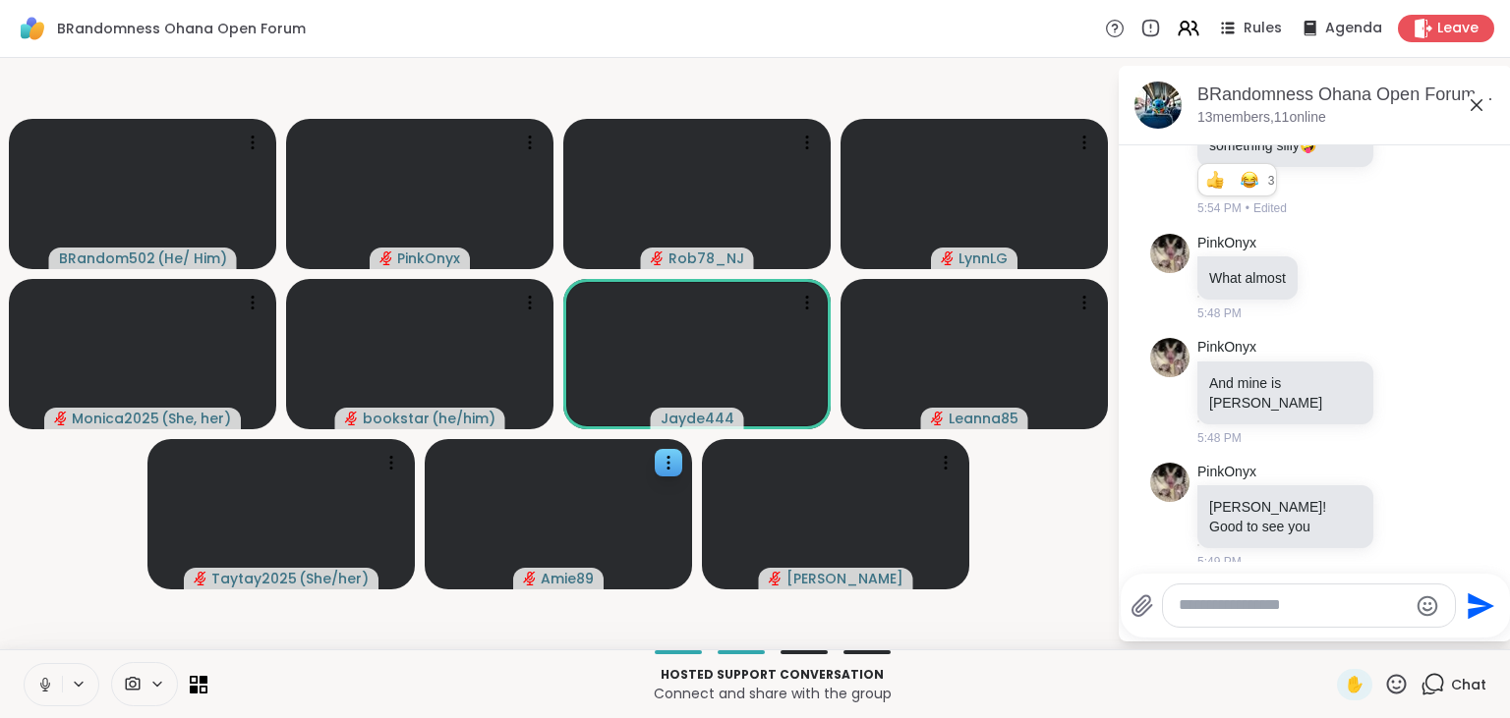
click at [43, 682] on icon at bounding box center [44, 682] width 5 height 9
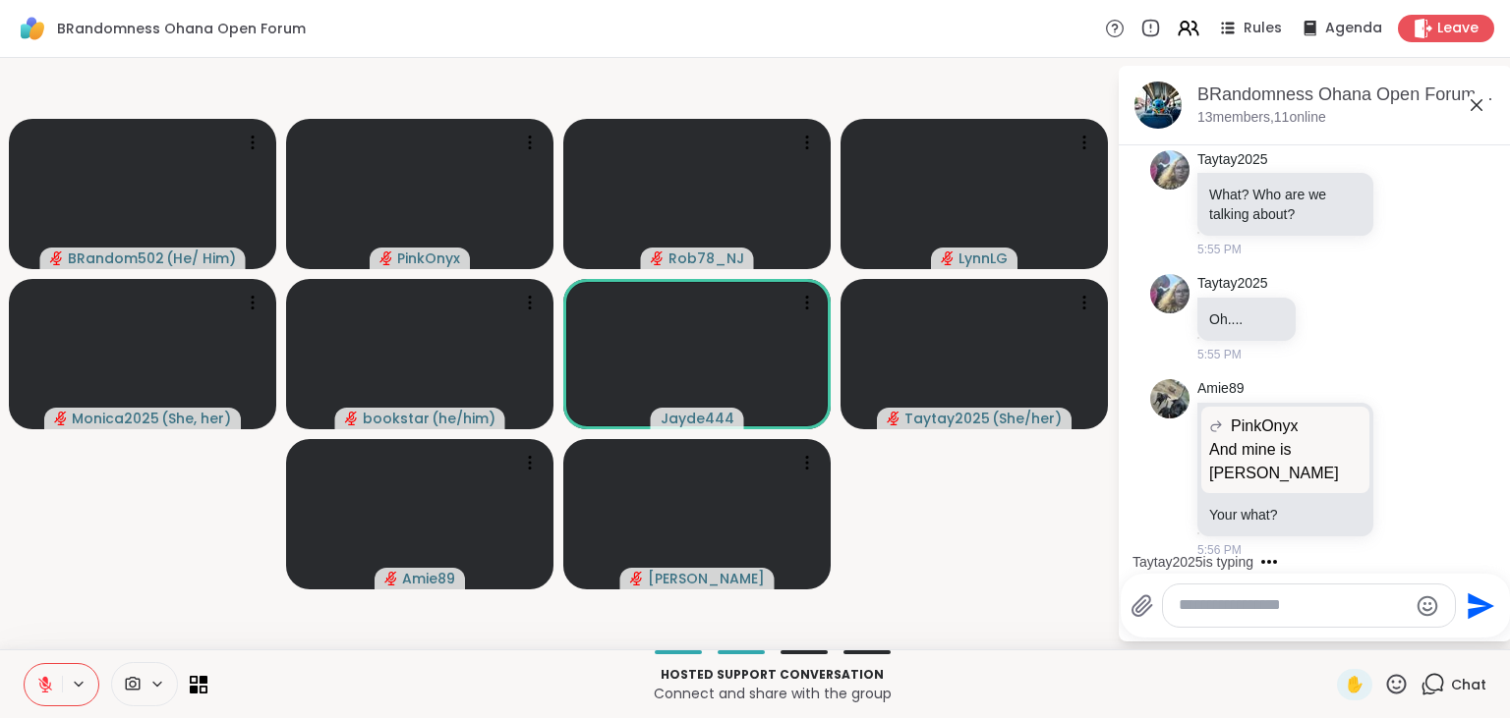
scroll to position [10597, 0]
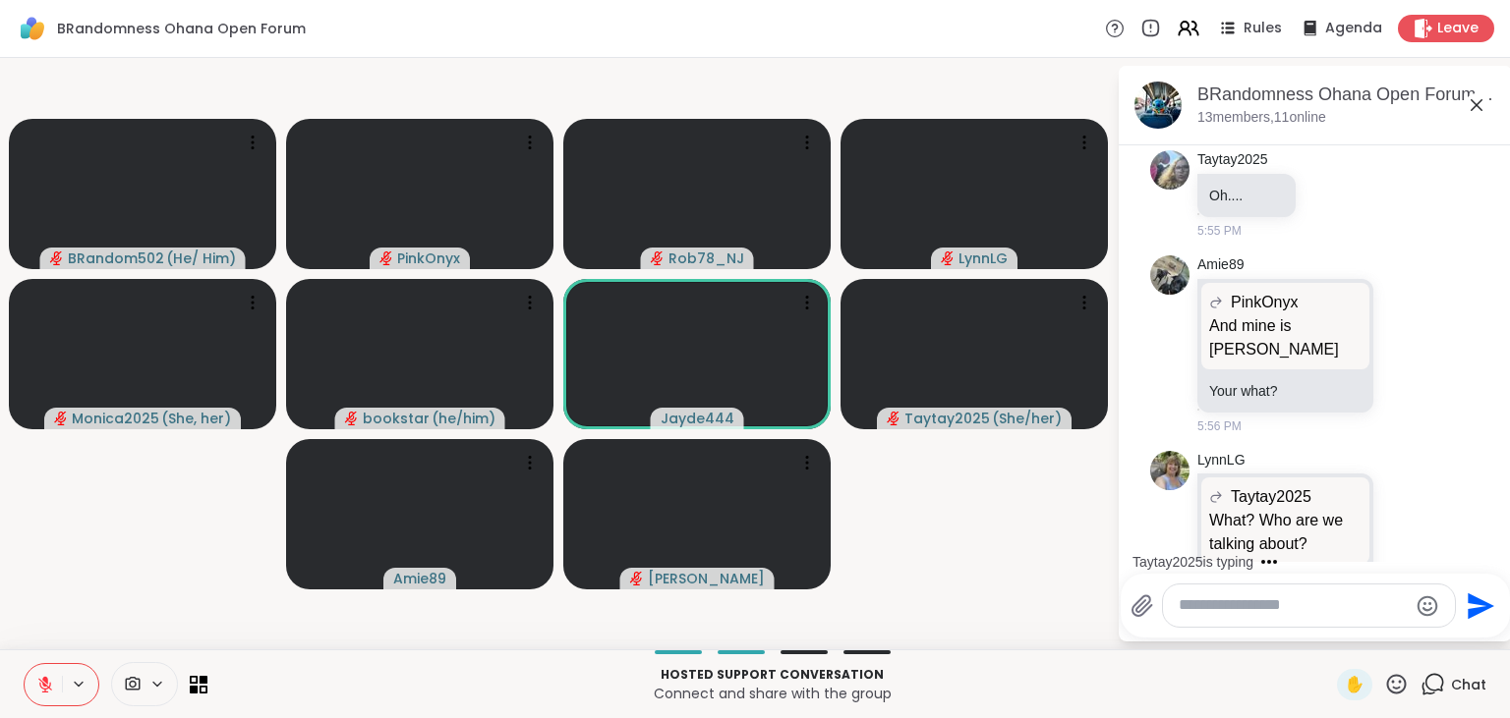
click at [50, 678] on icon at bounding box center [45, 685] width 18 height 18
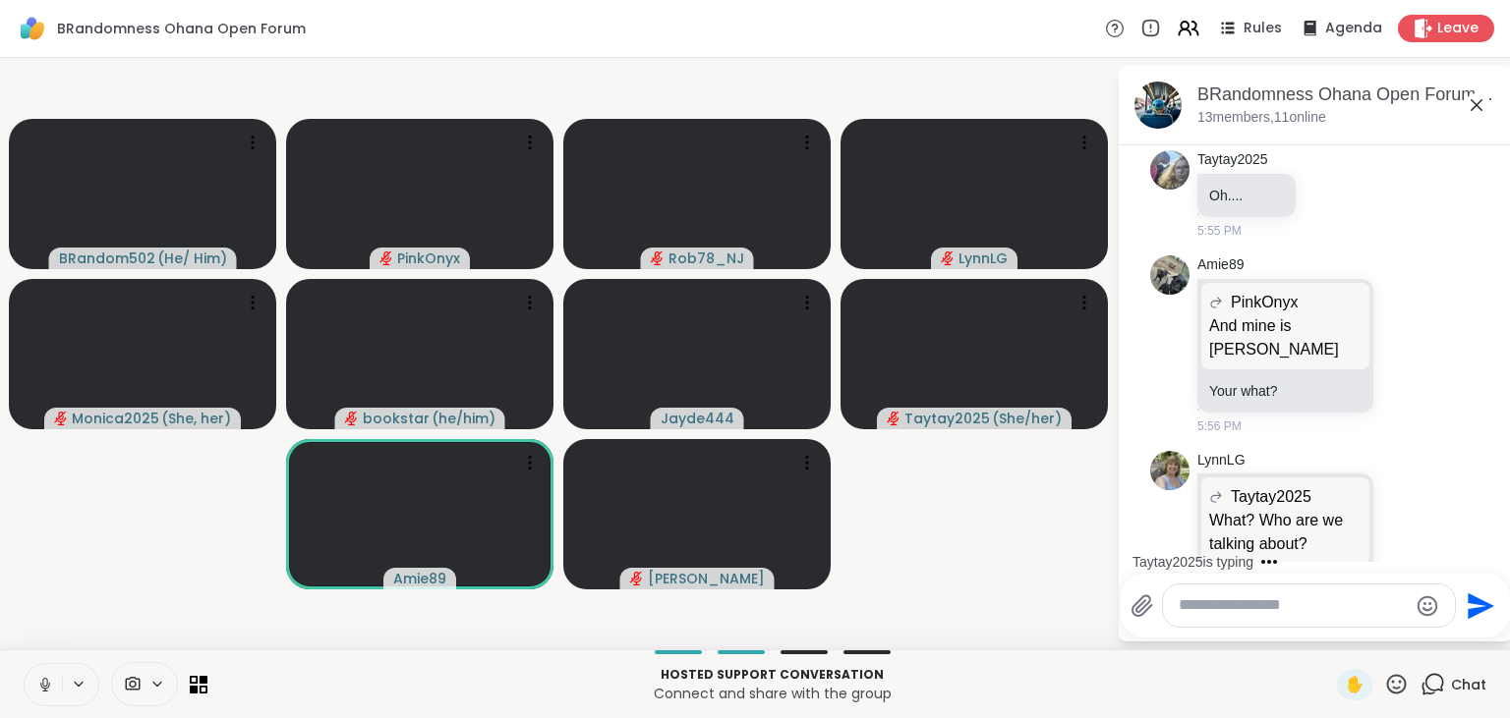
click at [50, 678] on icon at bounding box center [45, 685] width 18 height 18
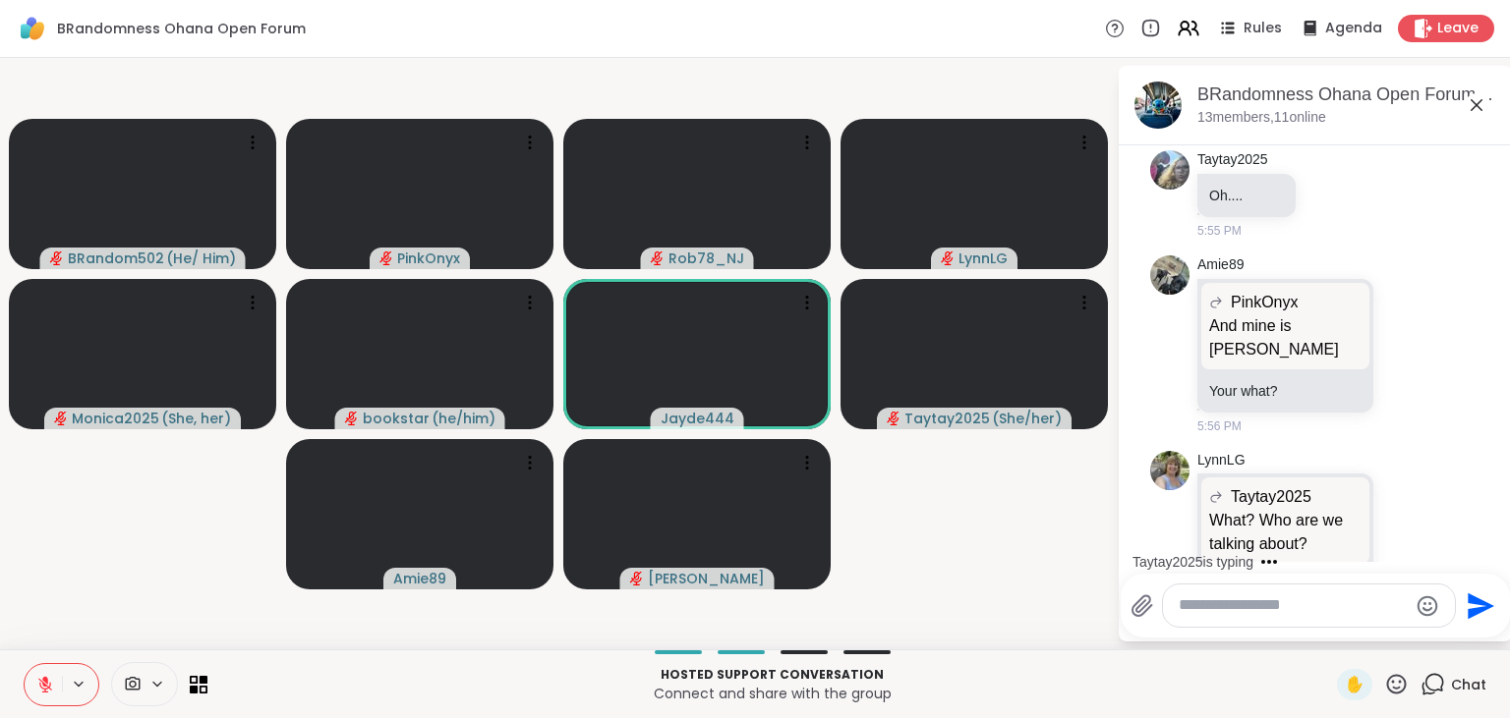
click at [50, 678] on icon at bounding box center [45, 685] width 18 height 18
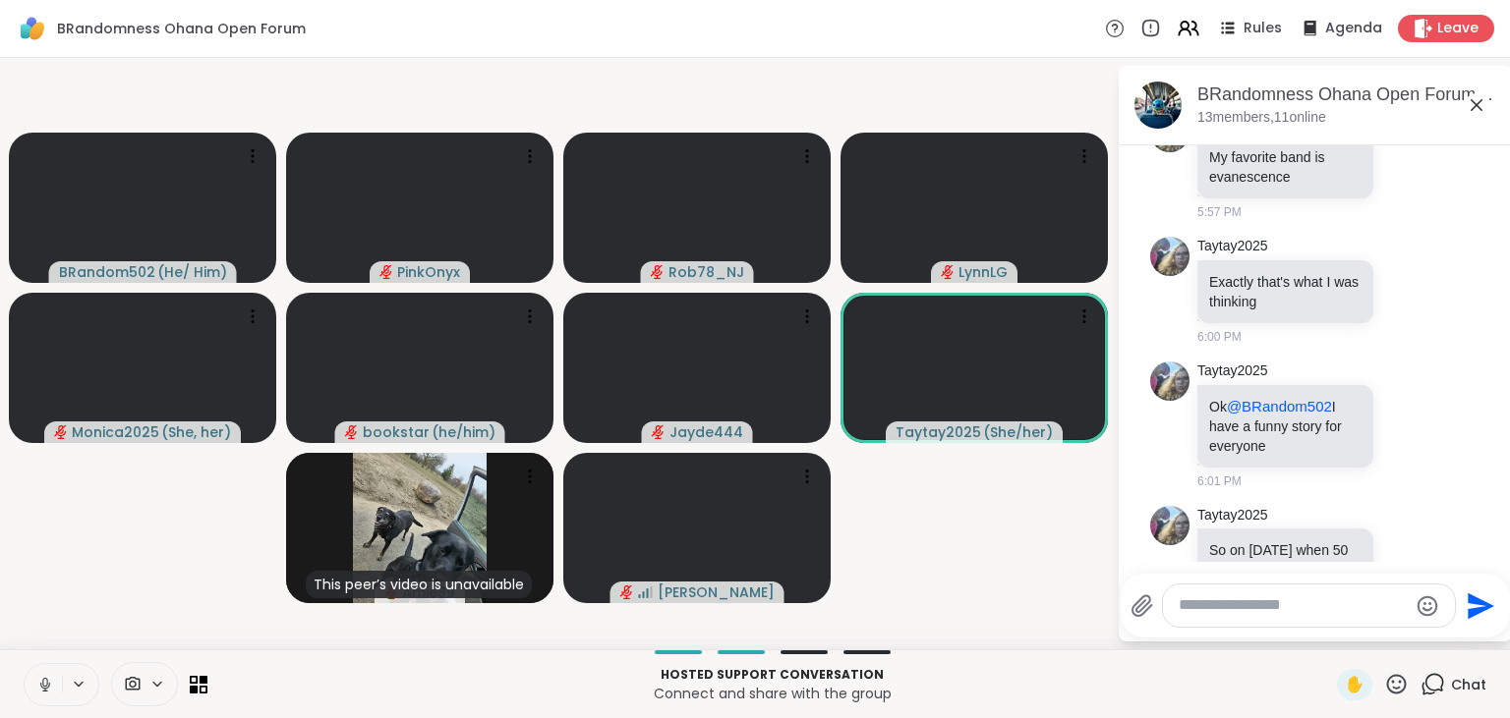
scroll to position [11318, 0]
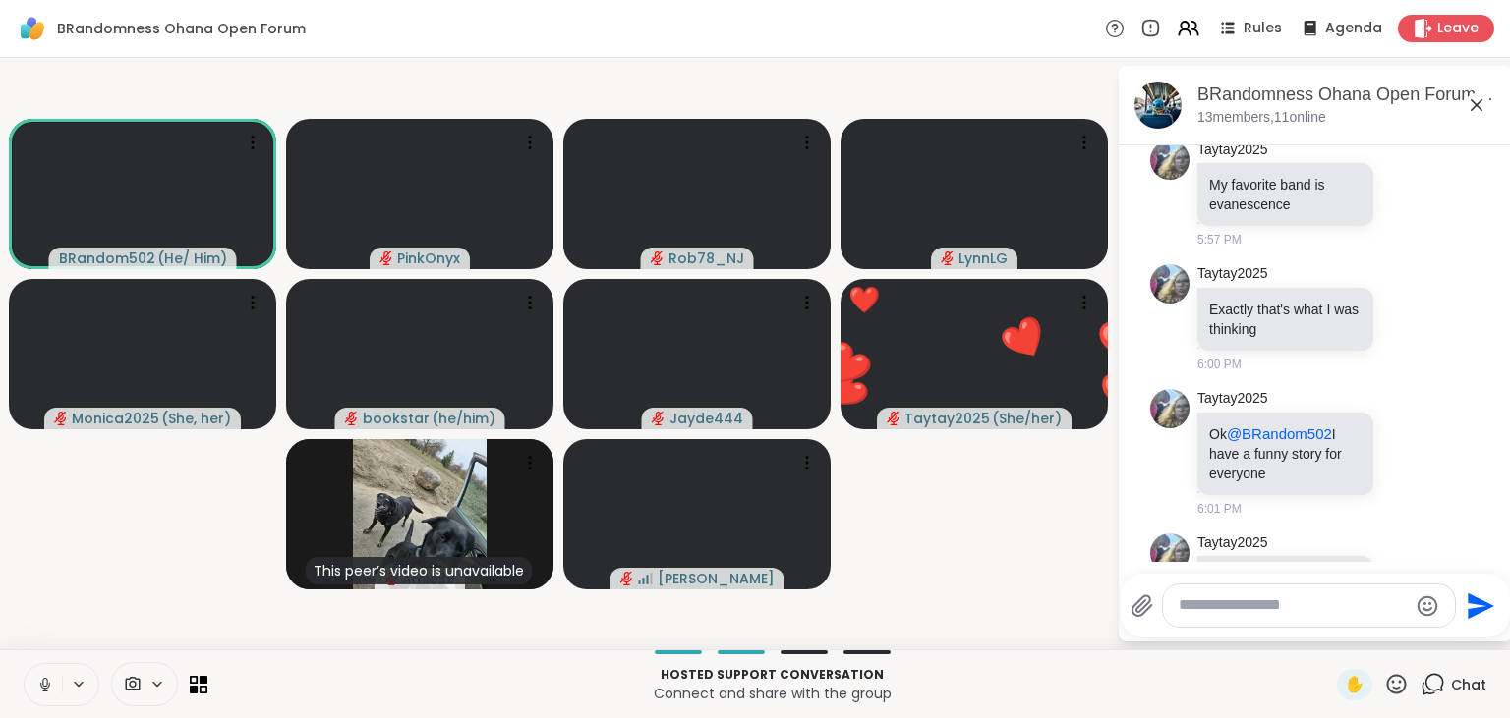
click at [1227, 607] on textarea "Type your message" at bounding box center [1292, 606] width 229 height 21
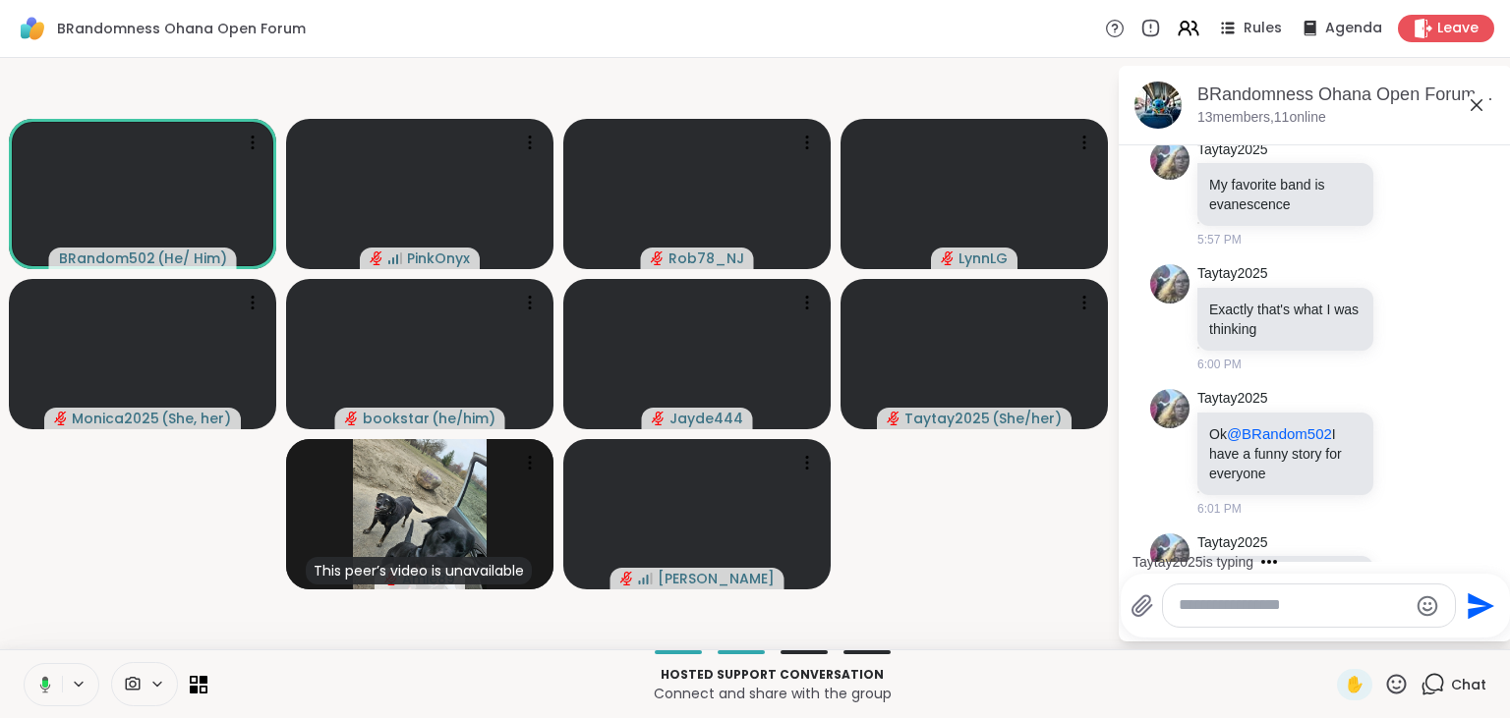
paste textarea "**********"
type textarea "**********"
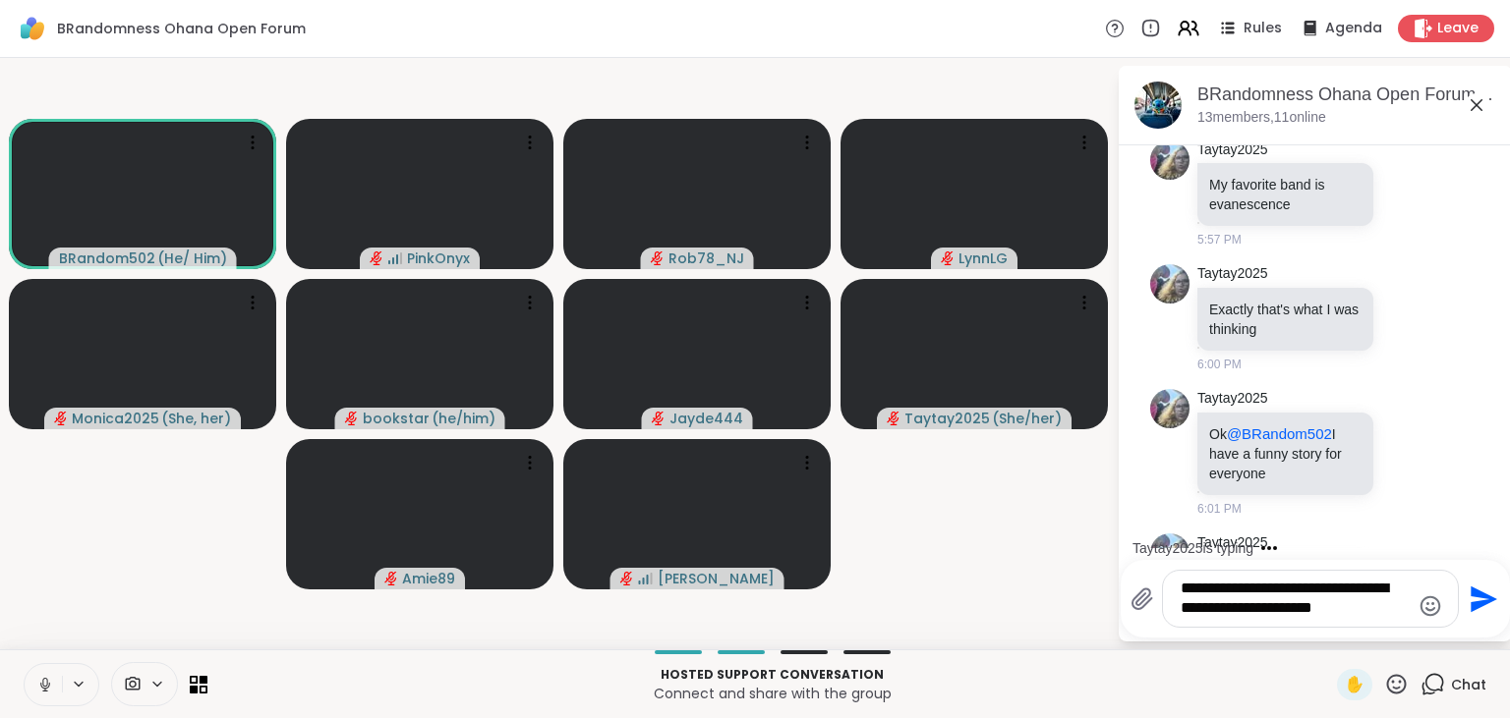
click at [1493, 596] on icon "Send" at bounding box center [1480, 599] width 31 height 31
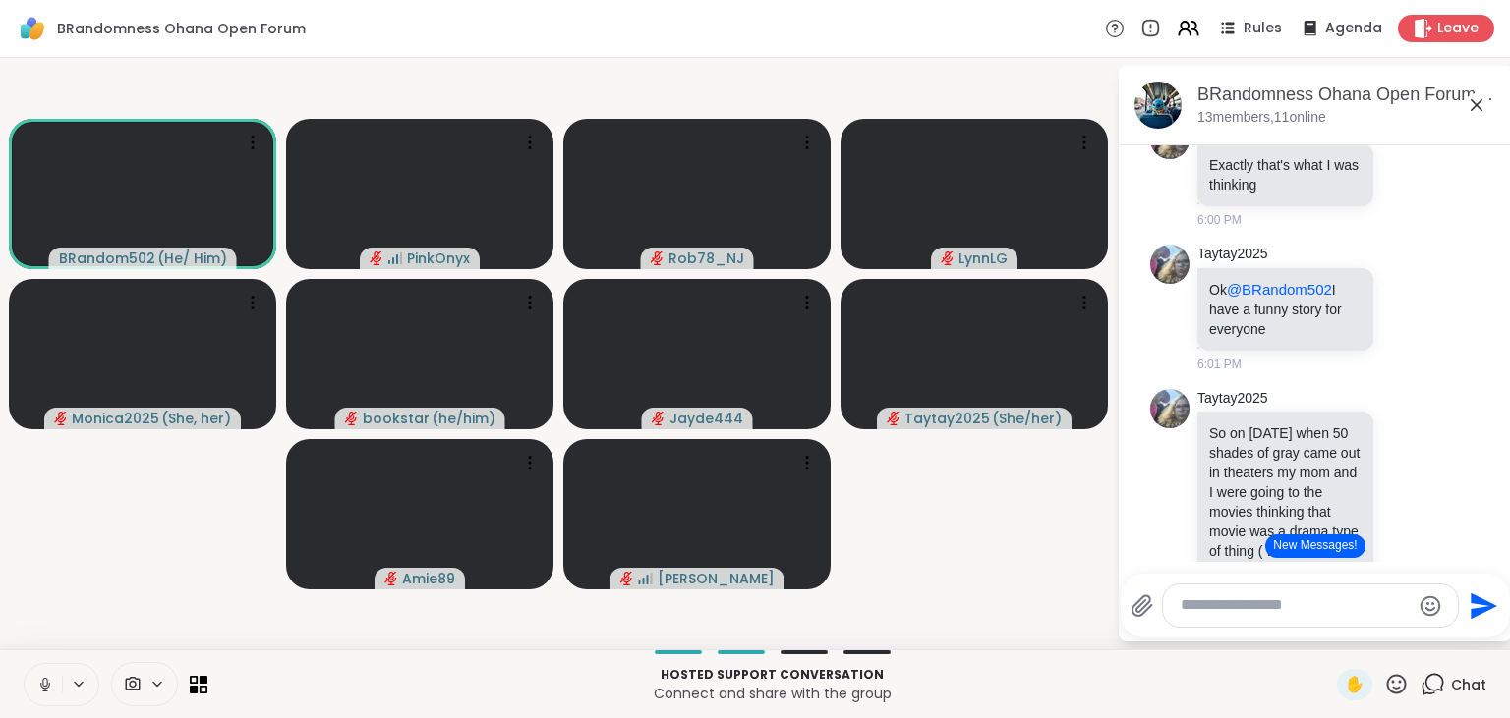
click at [1339, 547] on button "New Messages!" at bounding box center [1314, 547] width 99 height 24
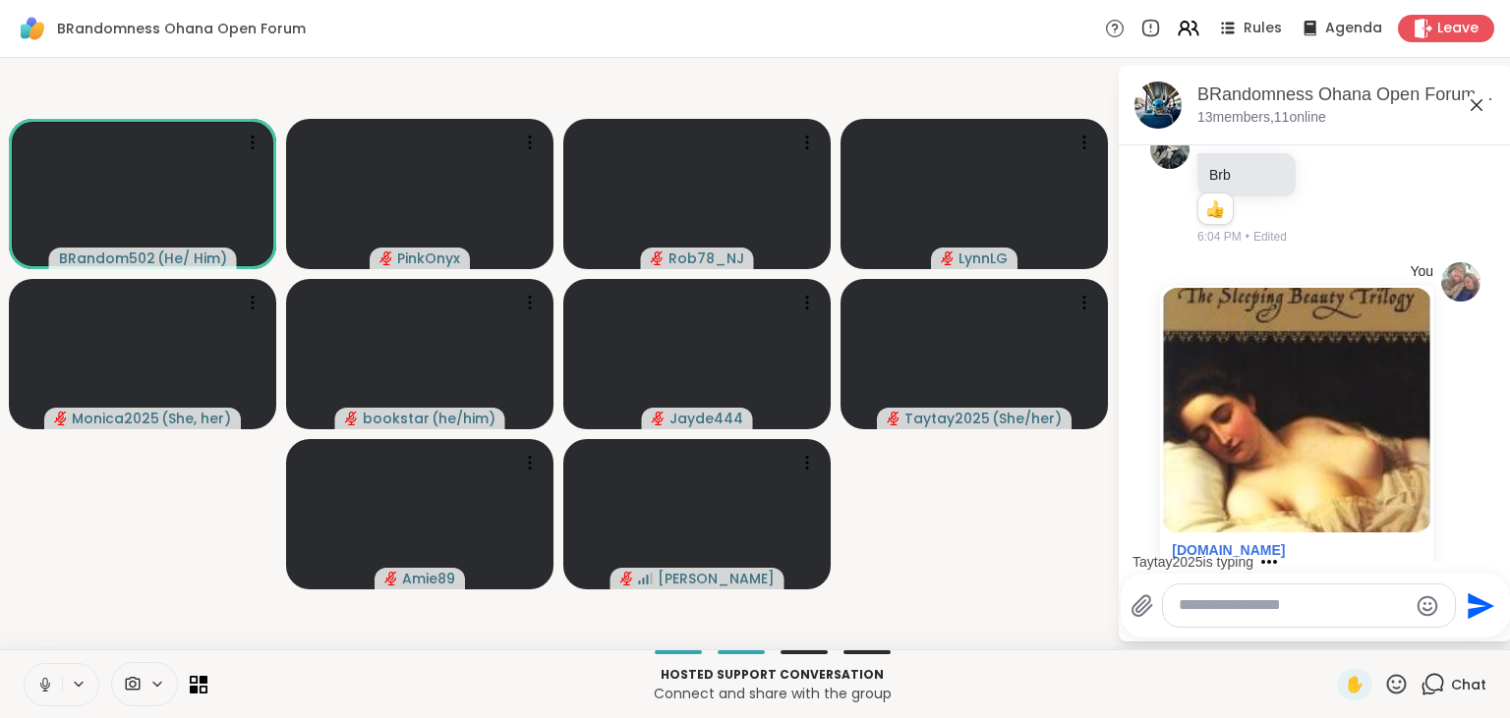
scroll to position [12226, 0]
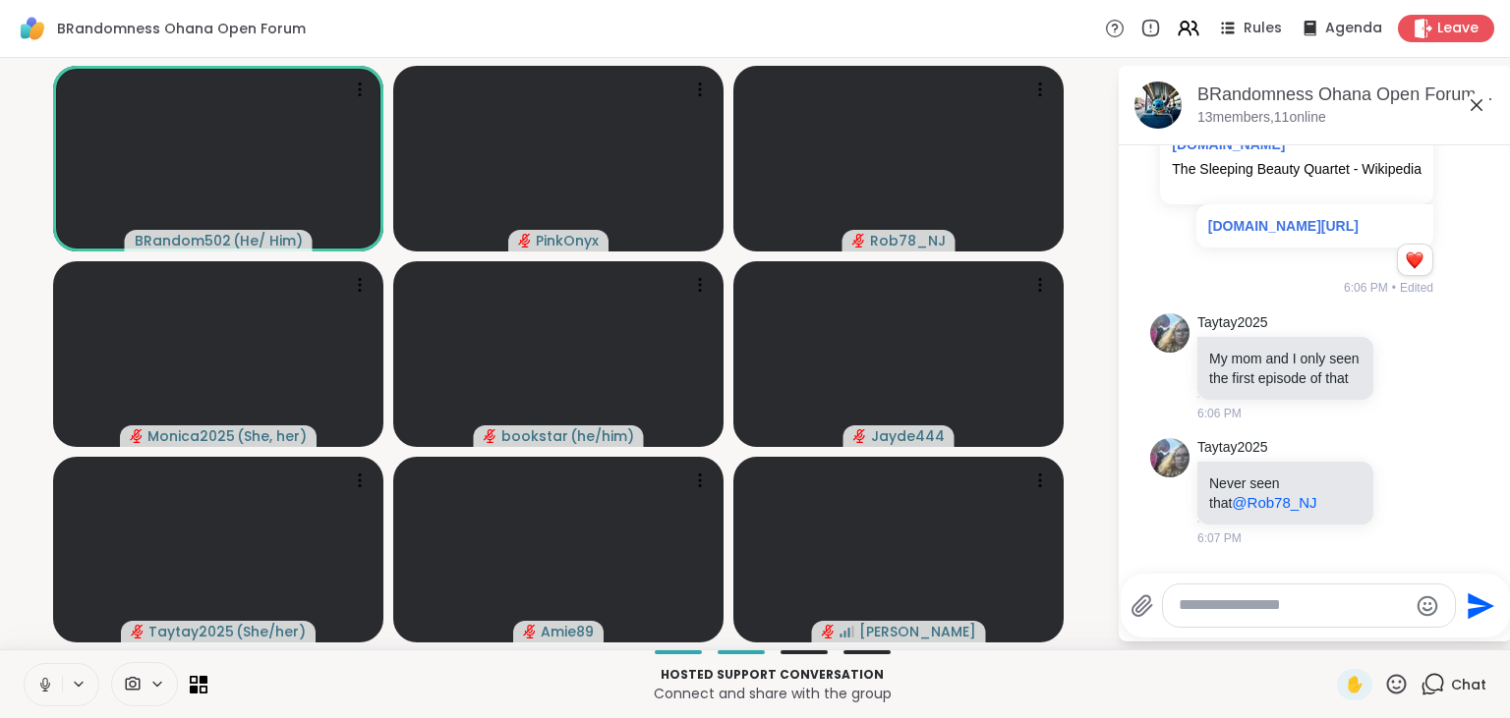
click at [1412, 636] on icon at bounding box center [1407, 646] width 18 height 20
click at [1245, 605] on div "Select Reaction: Heart" at bounding box center [1251, 614] width 18 height 18
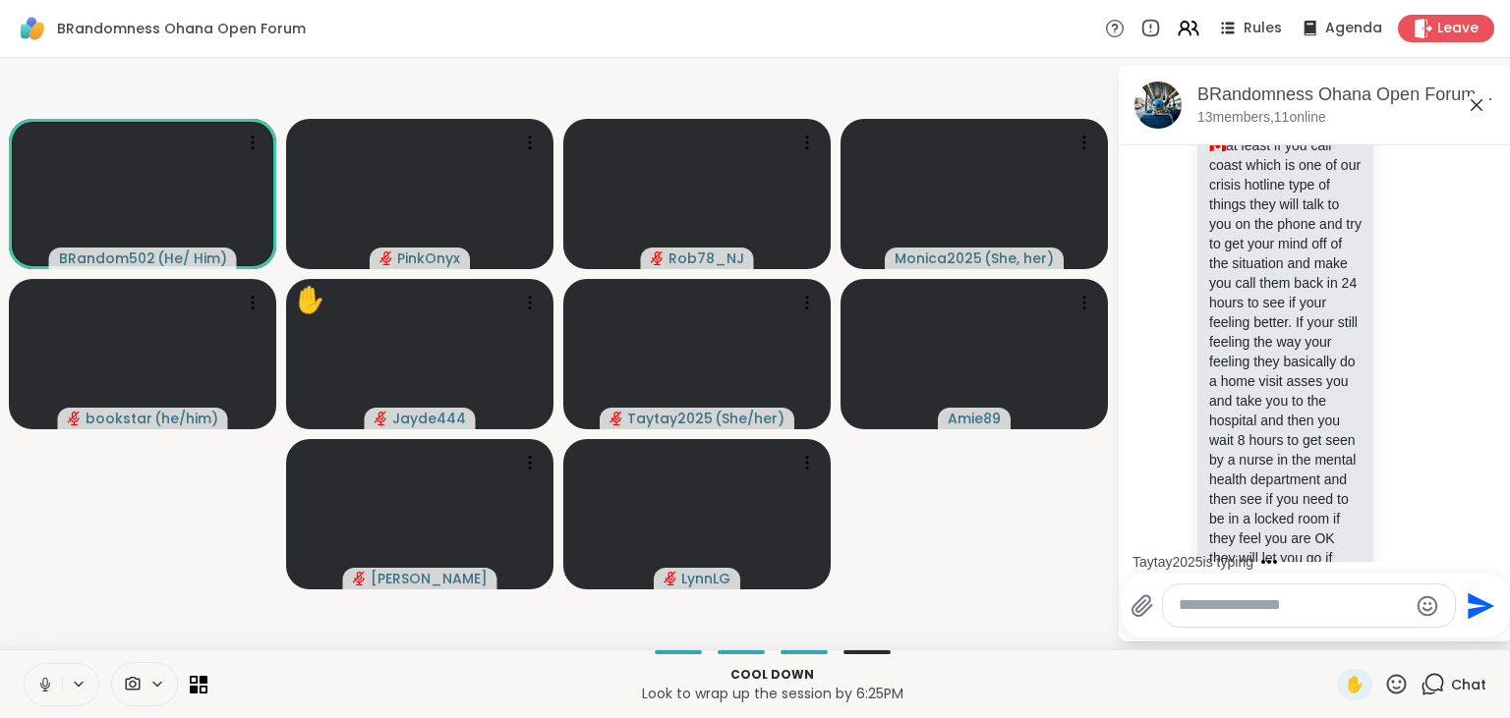
scroll to position [14683, 0]
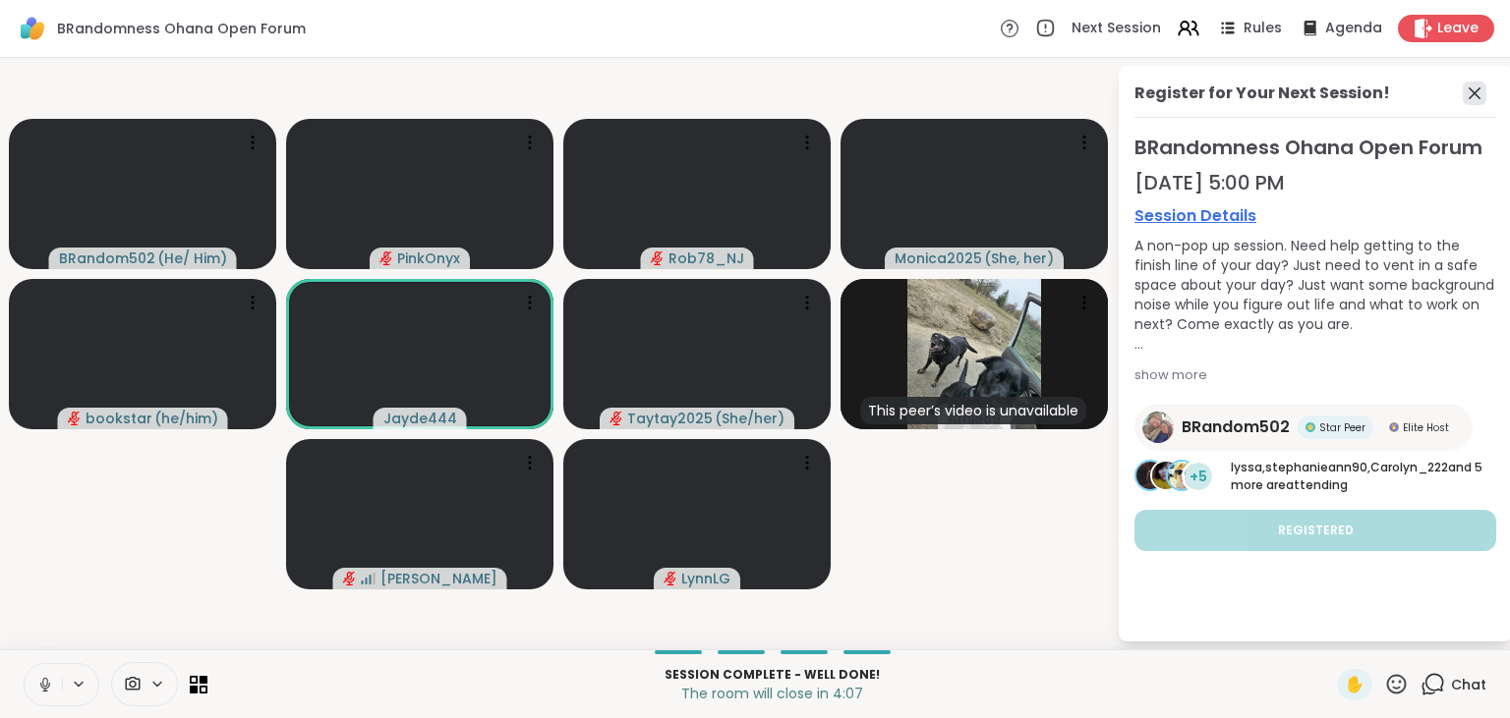
click at [1472, 95] on icon at bounding box center [1474, 93] width 12 height 12
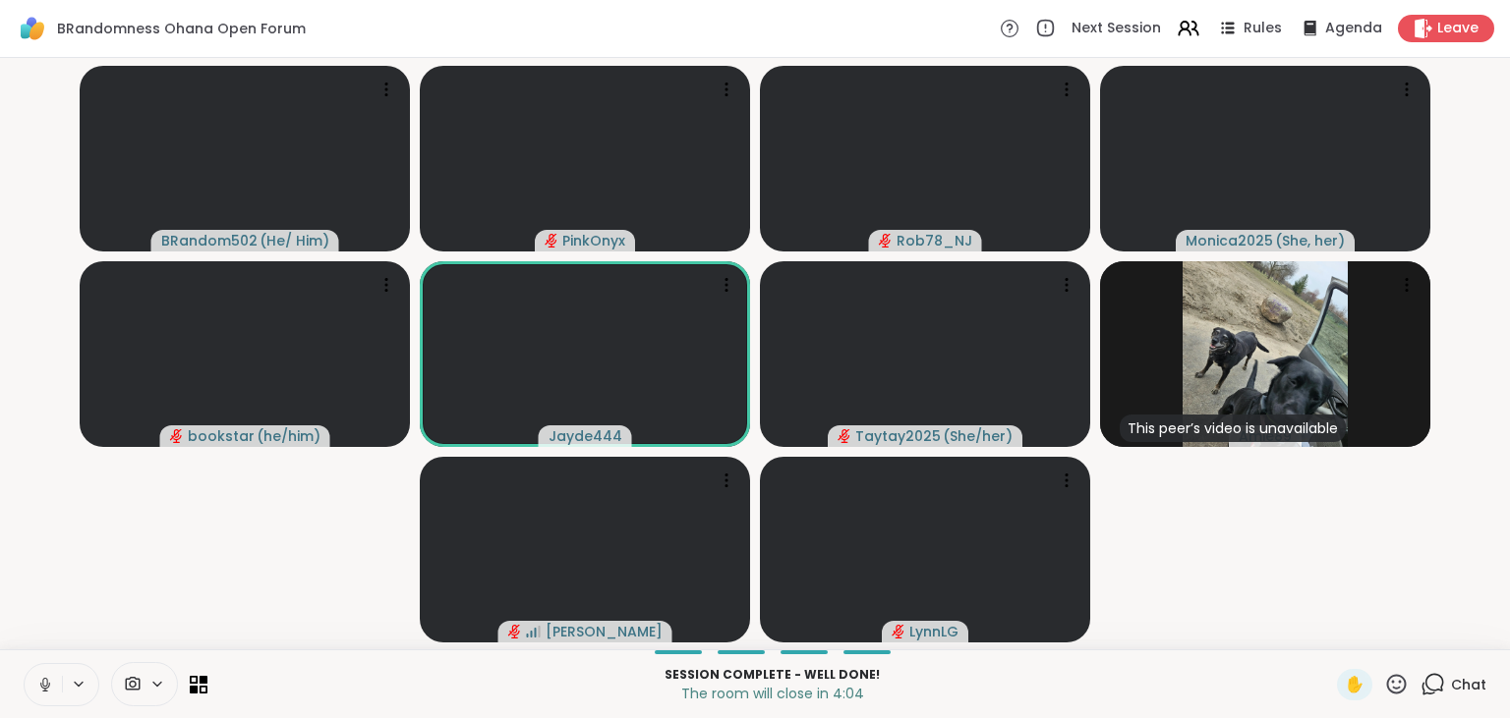
click at [1432, 680] on icon at bounding box center [1432, 684] width 25 height 25
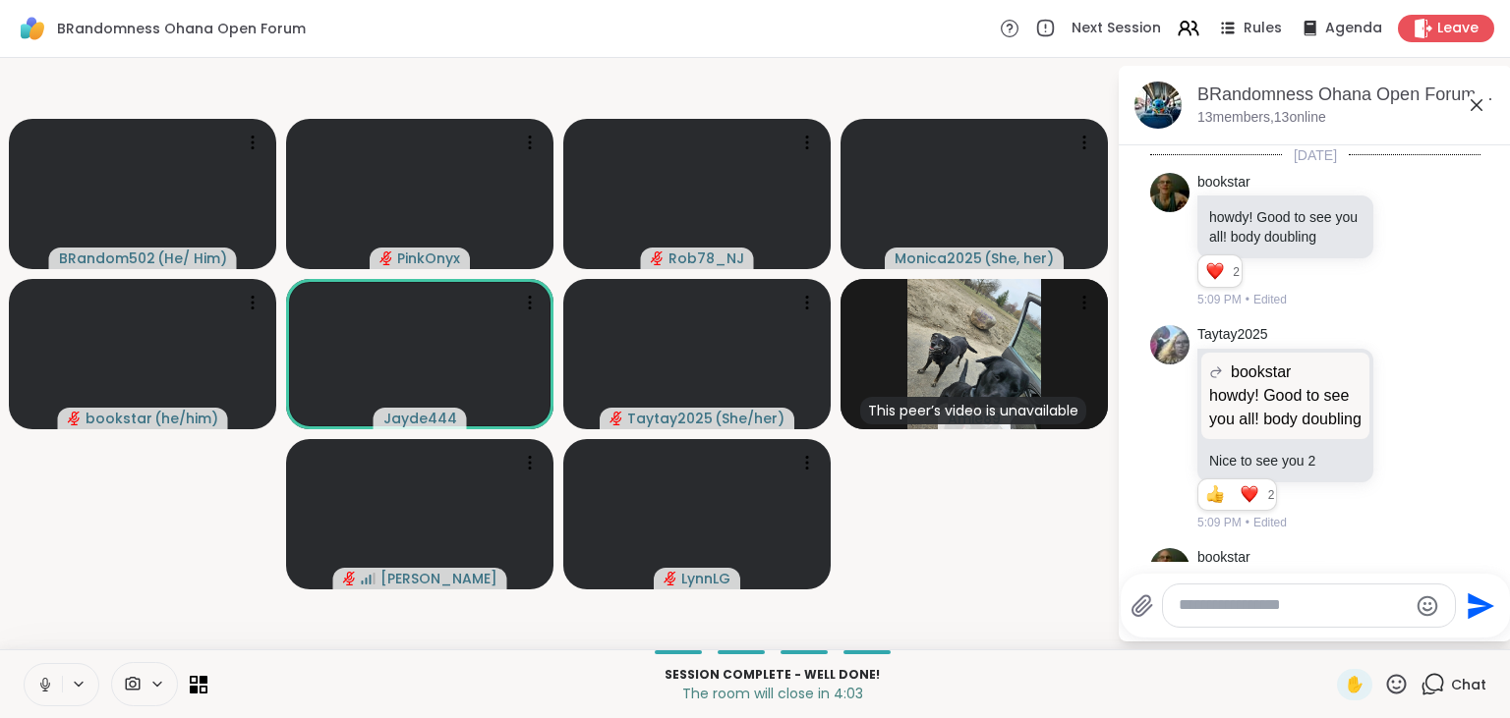
scroll to position [14596, 0]
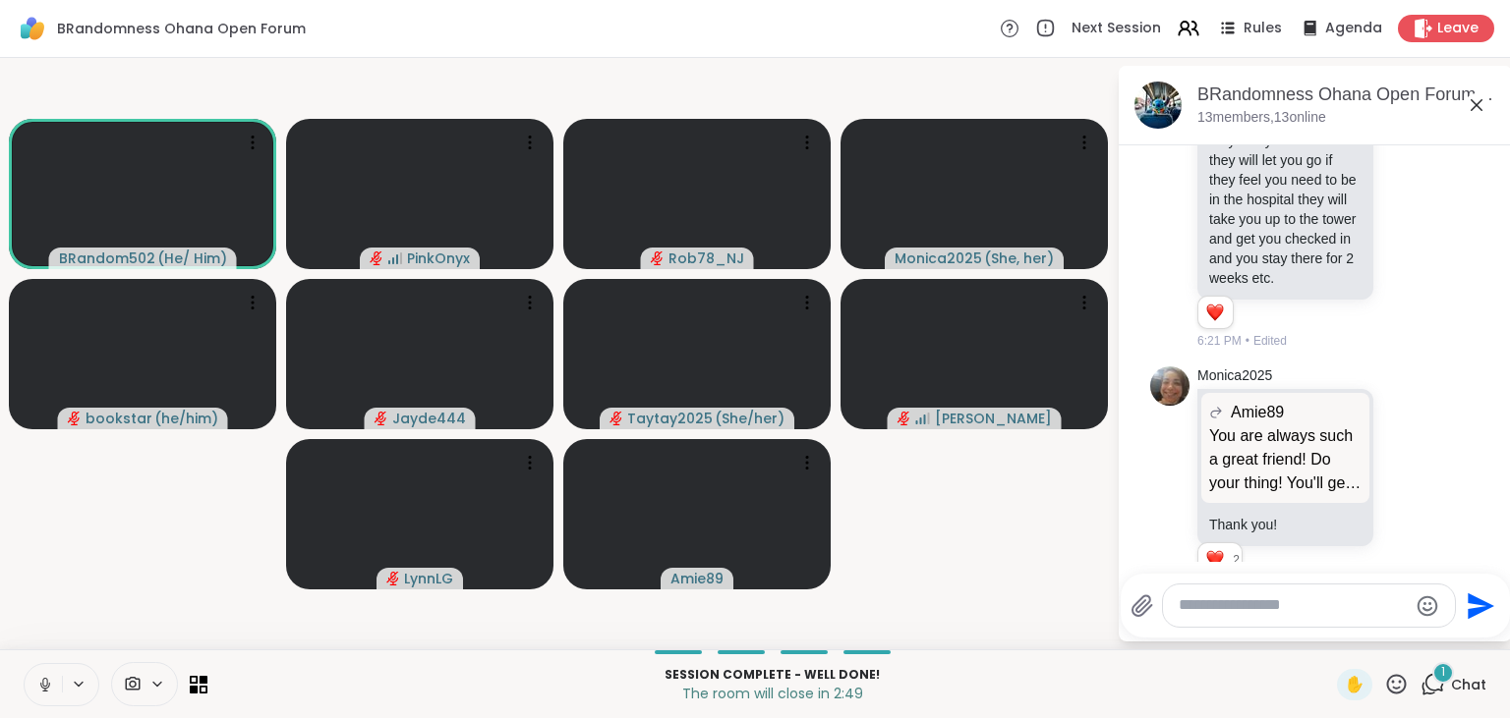
scroll to position [14991, 0]
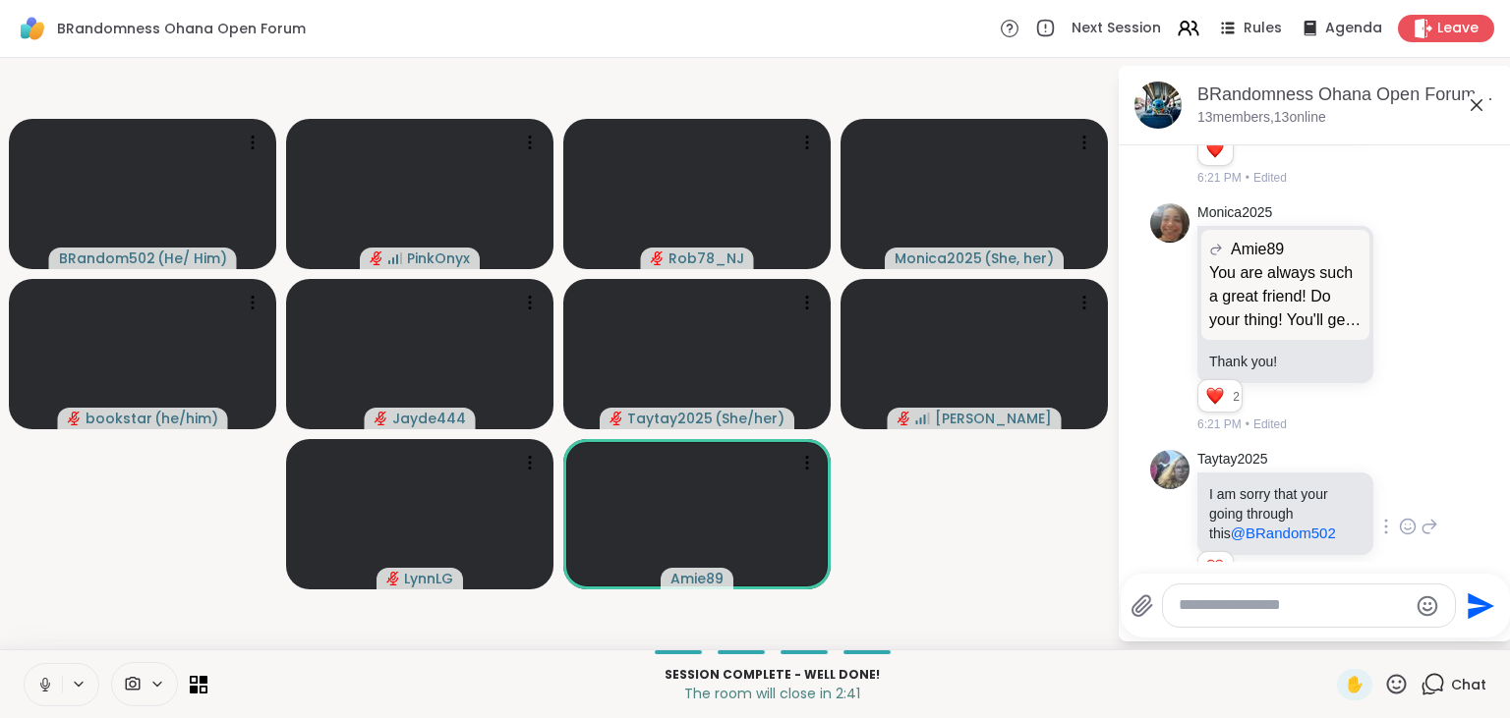
click at [1433, 686] on icon at bounding box center [1432, 684] width 25 height 25
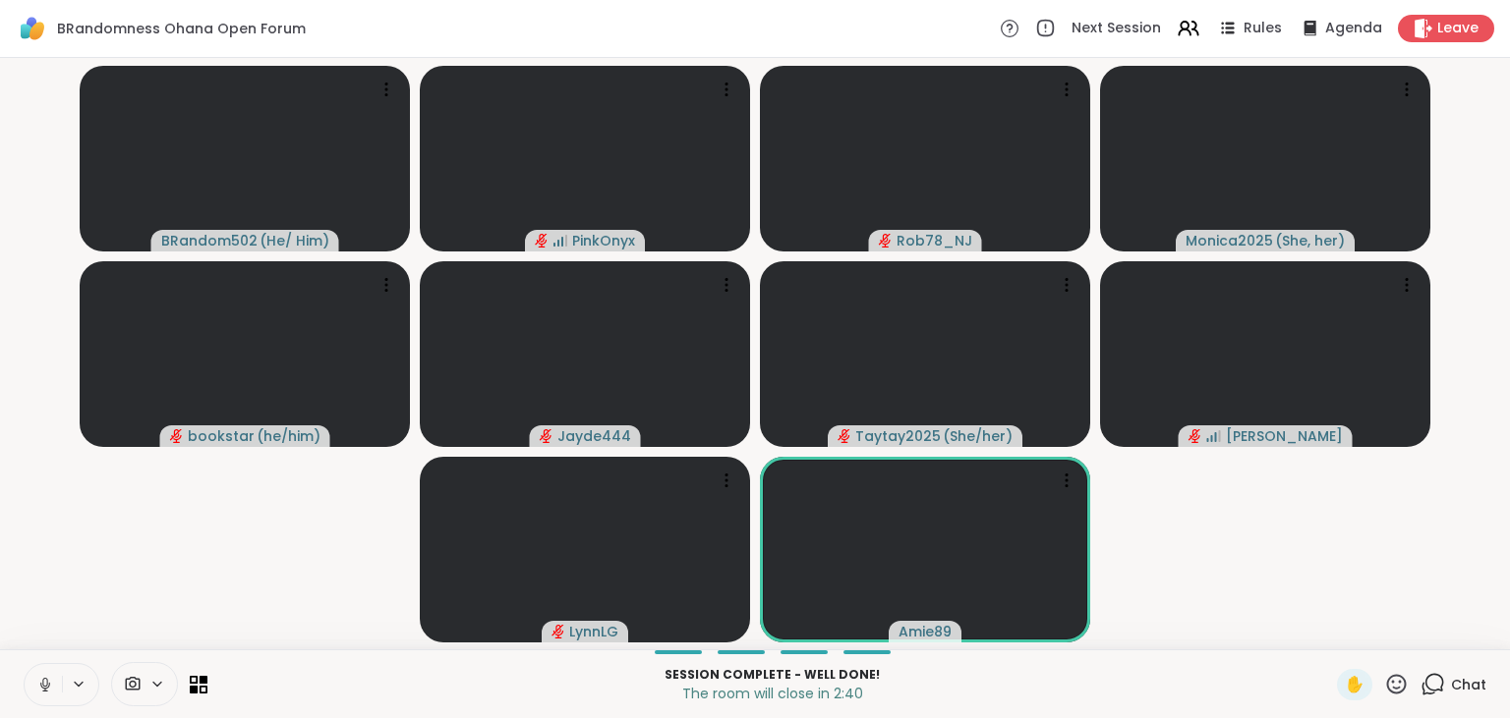
click at [1433, 686] on icon at bounding box center [1432, 684] width 25 height 25
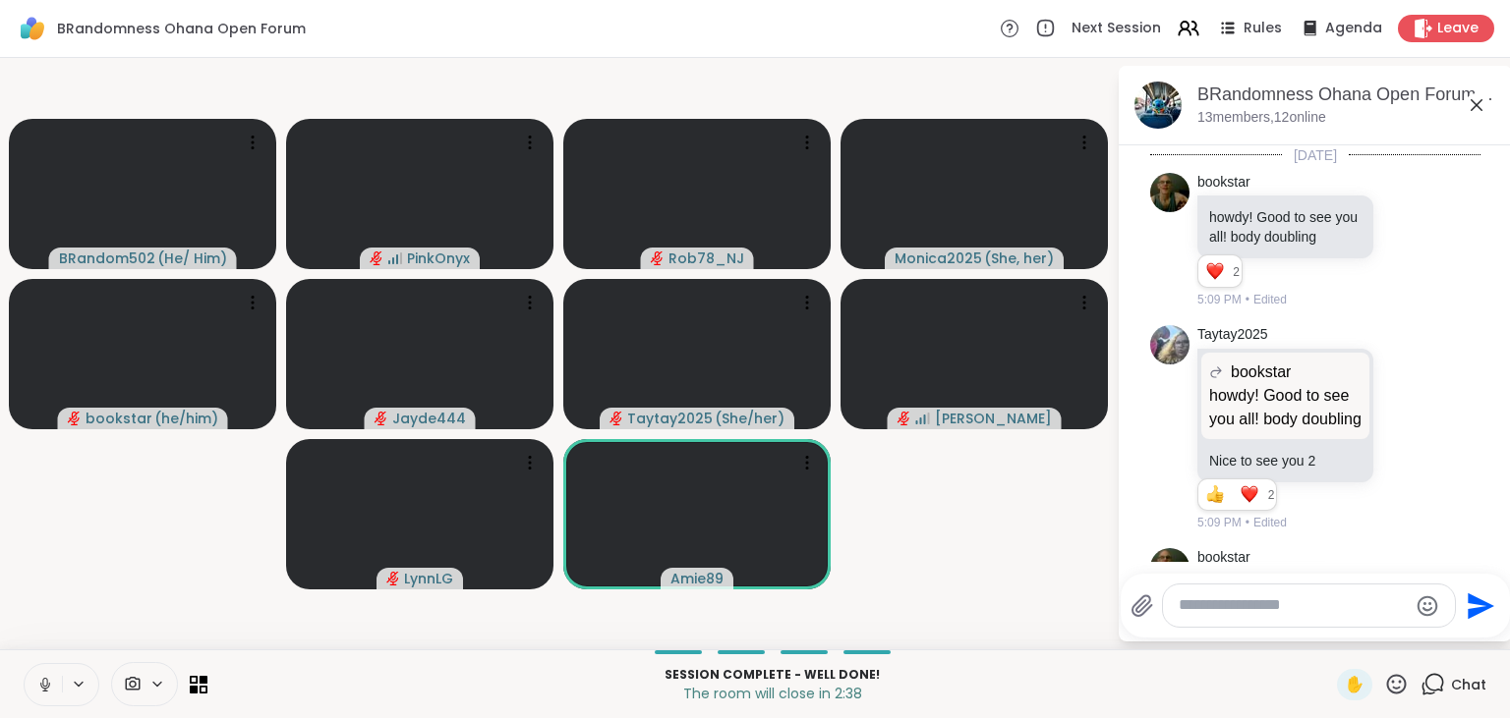
scroll to position [15201, 0]
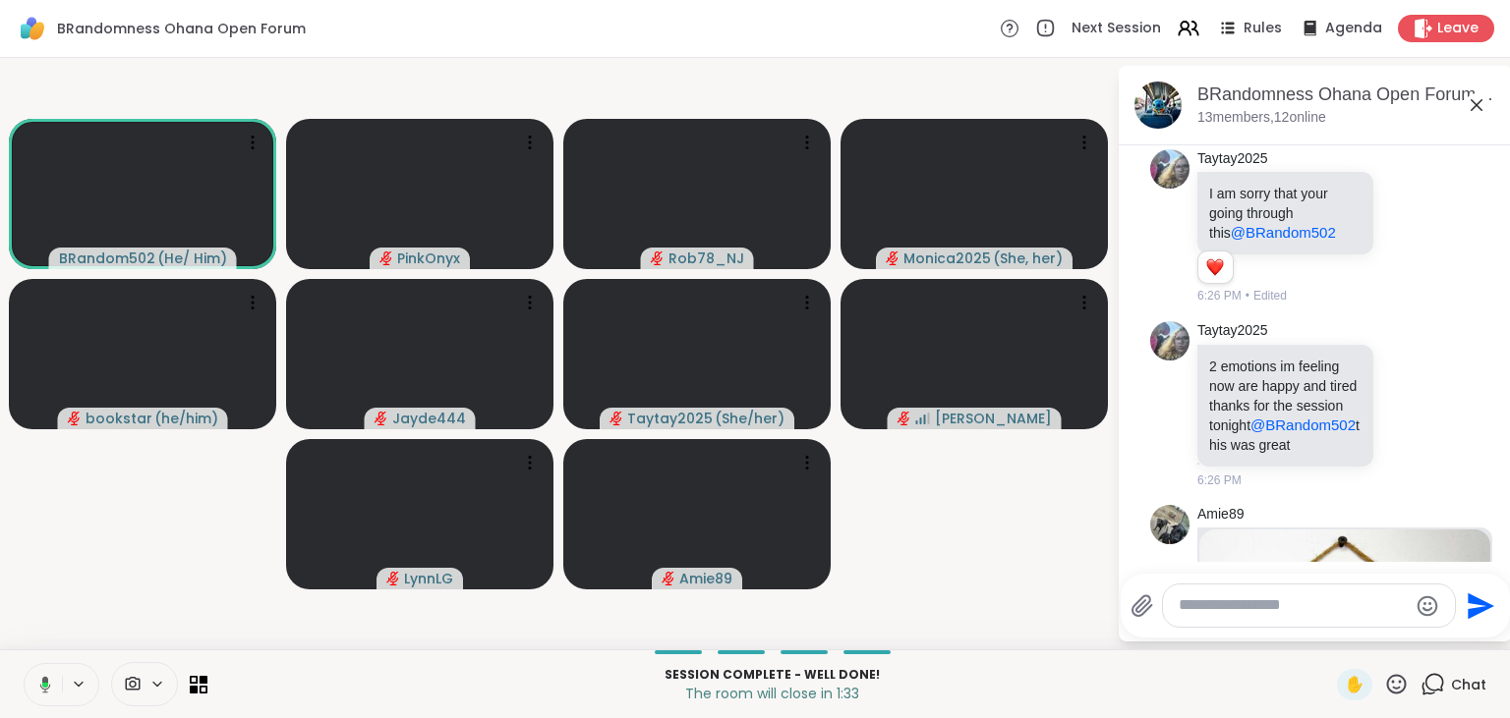
scroll to position [15326, 0]
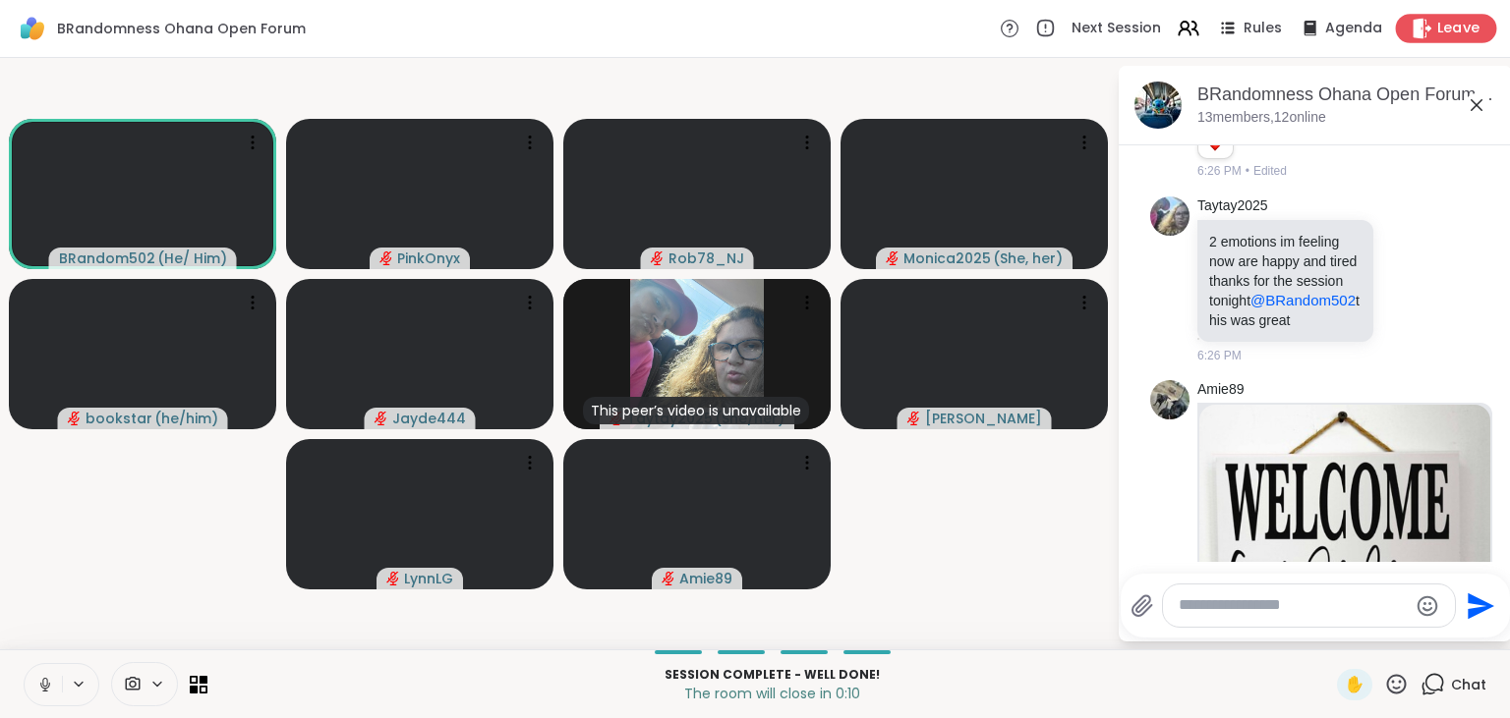
click at [1455, 30] on span "Leave" at bounding box center [1458, 29] width 43 height 21
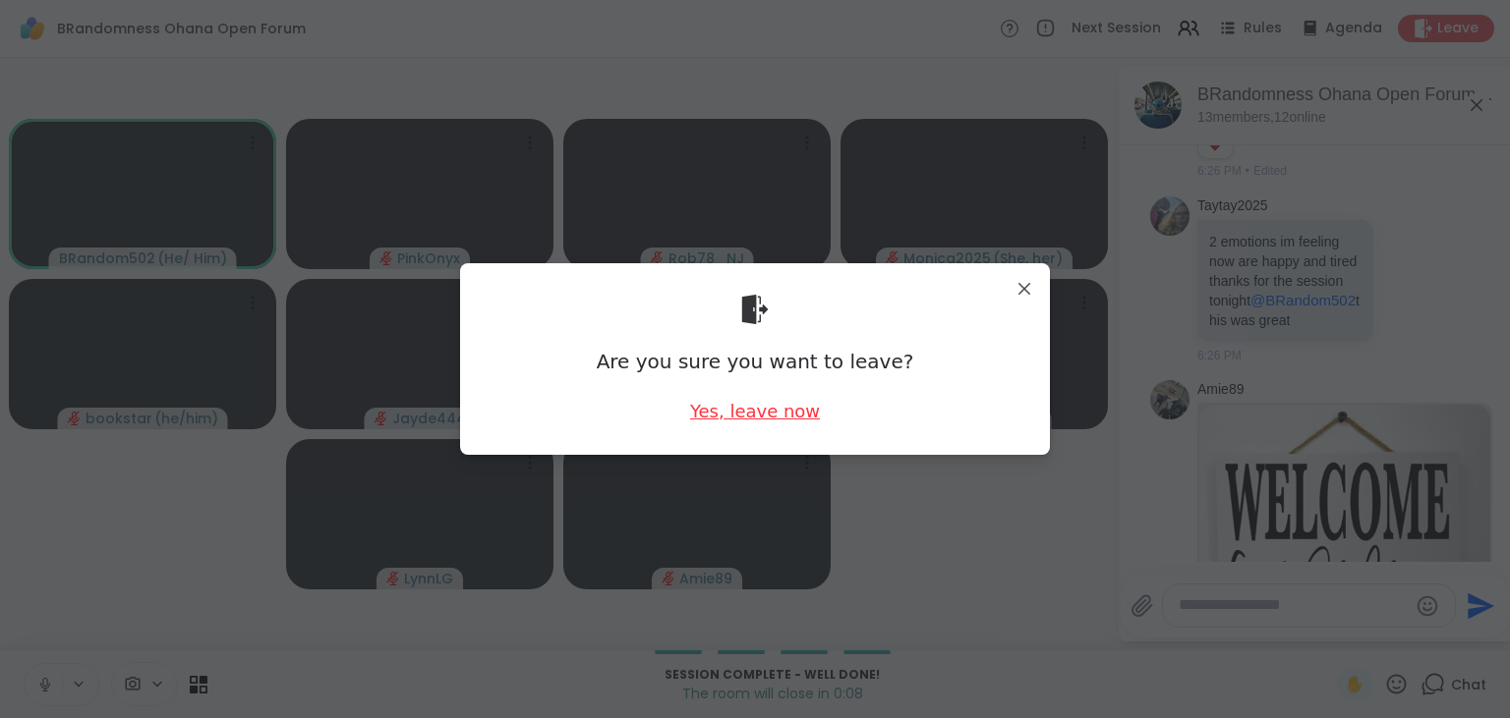
click at [761, 421] on div "Yes, leave now" at bounding box center [755, 411] width 130 height 25
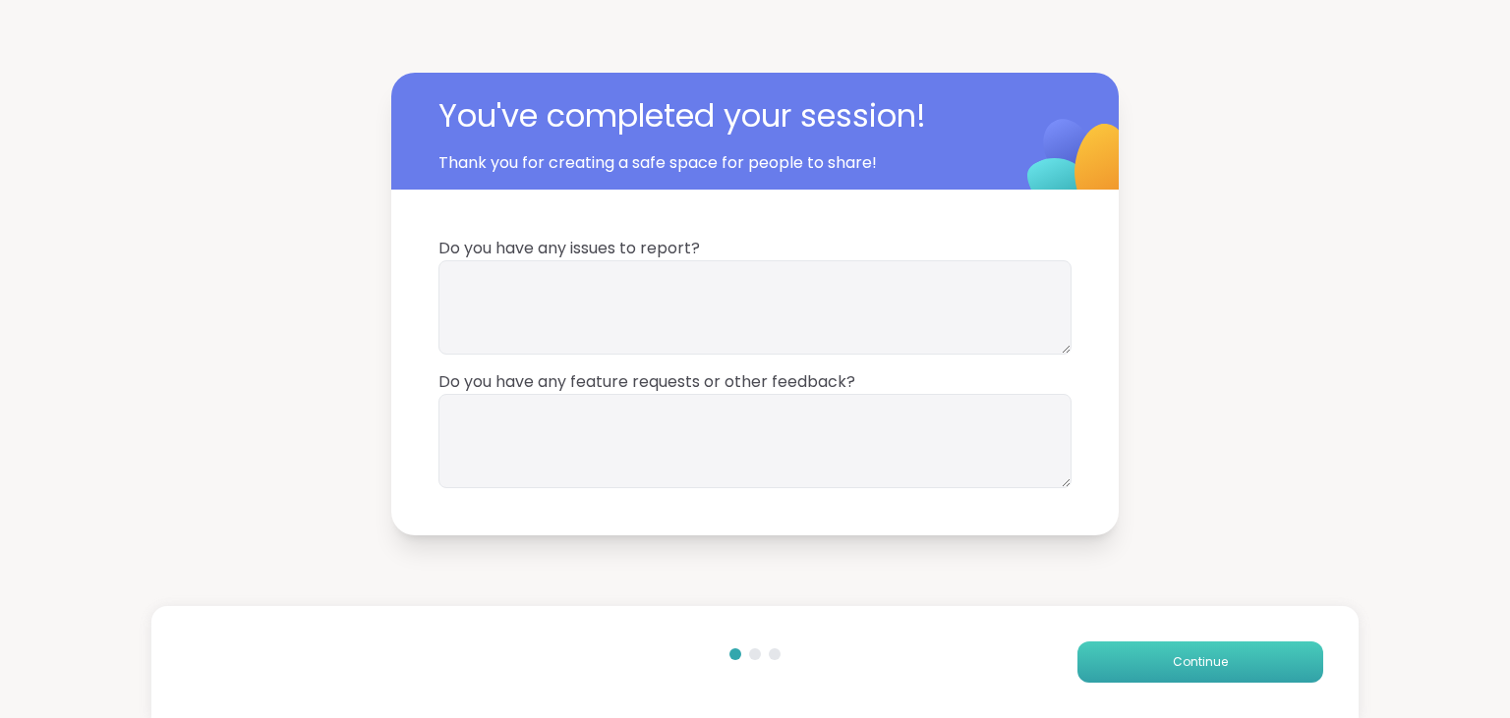
click at [1159, 670] on button "Continue" at bounding box center [1200, 662] width 246 height 41
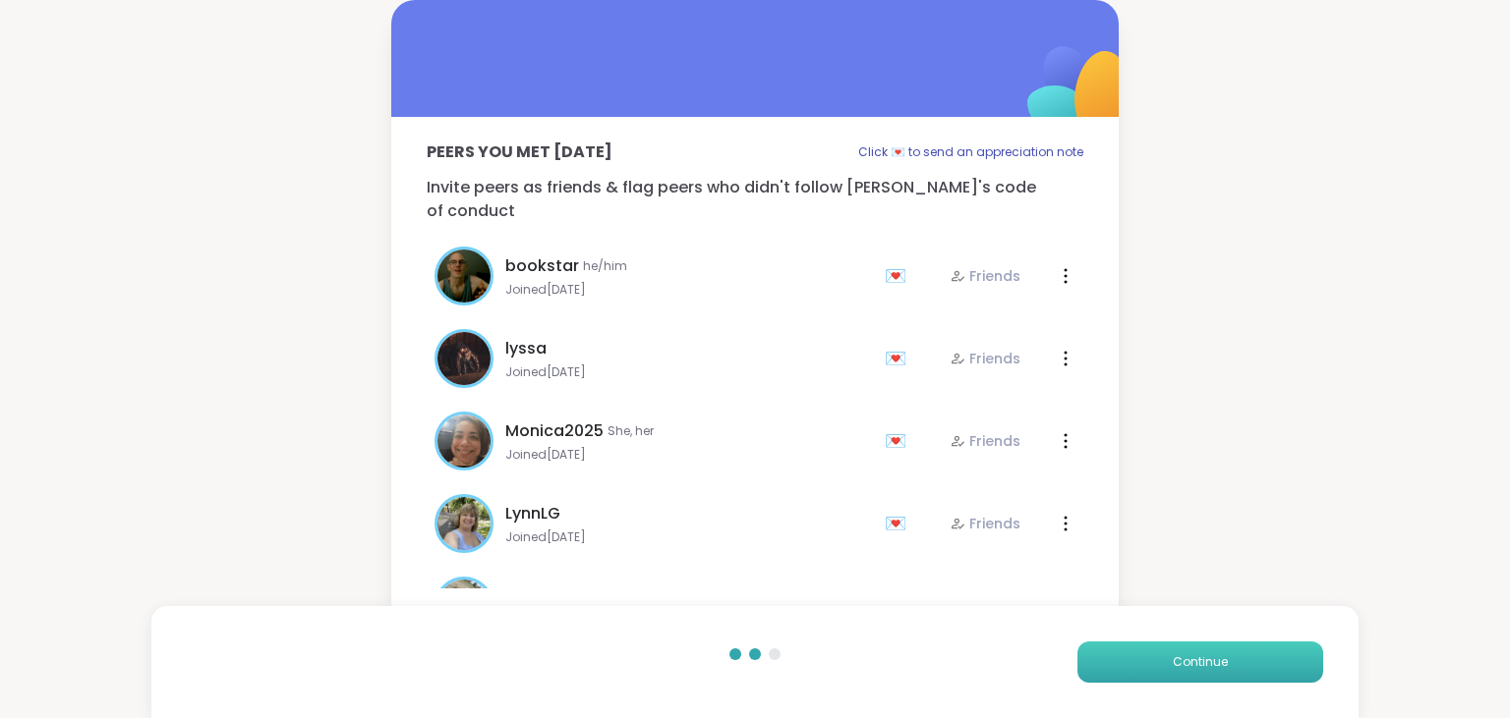
click at [1159, 670] on button "Continue" at bounding box center [1200, 662] width 246 height 41
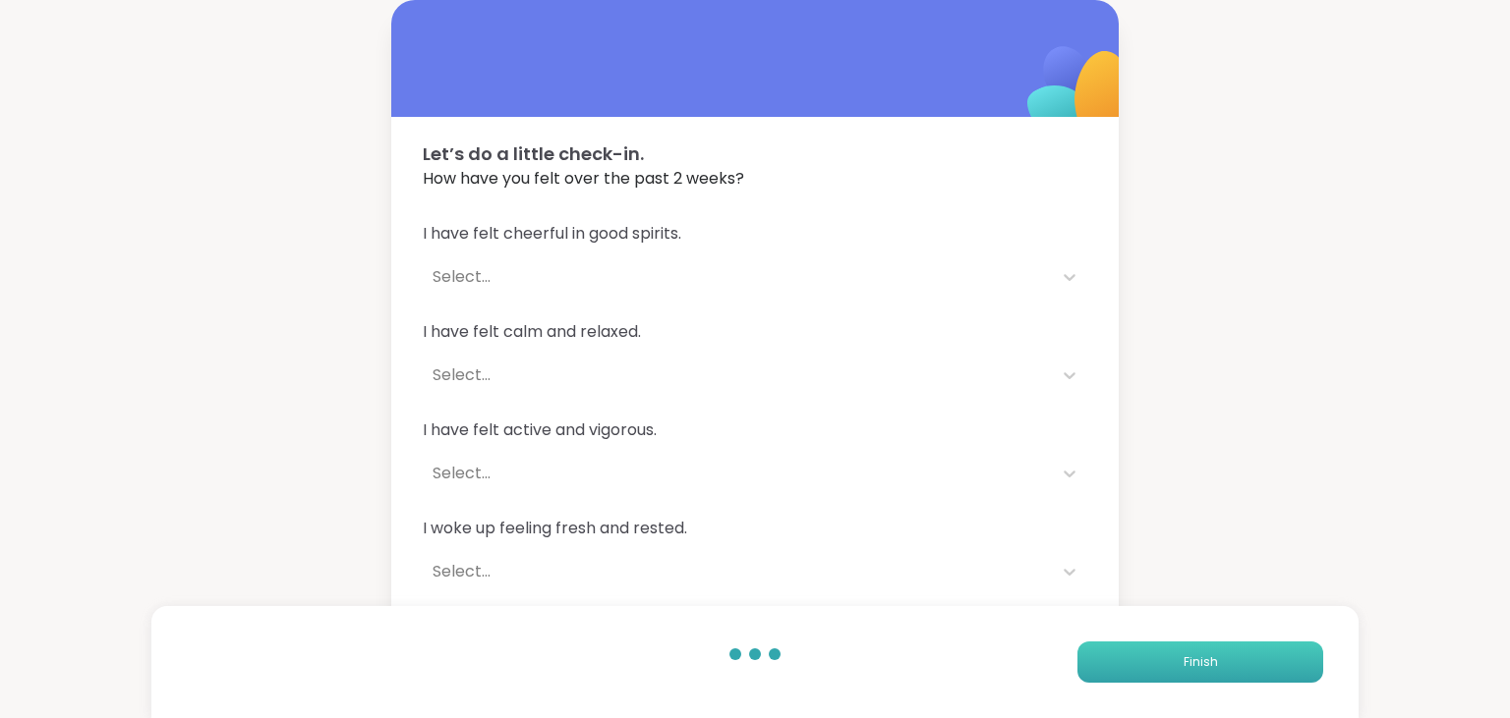
click at [1159, 670] on button "Finish" at bounding box center [1200, 662] width 246 height 41
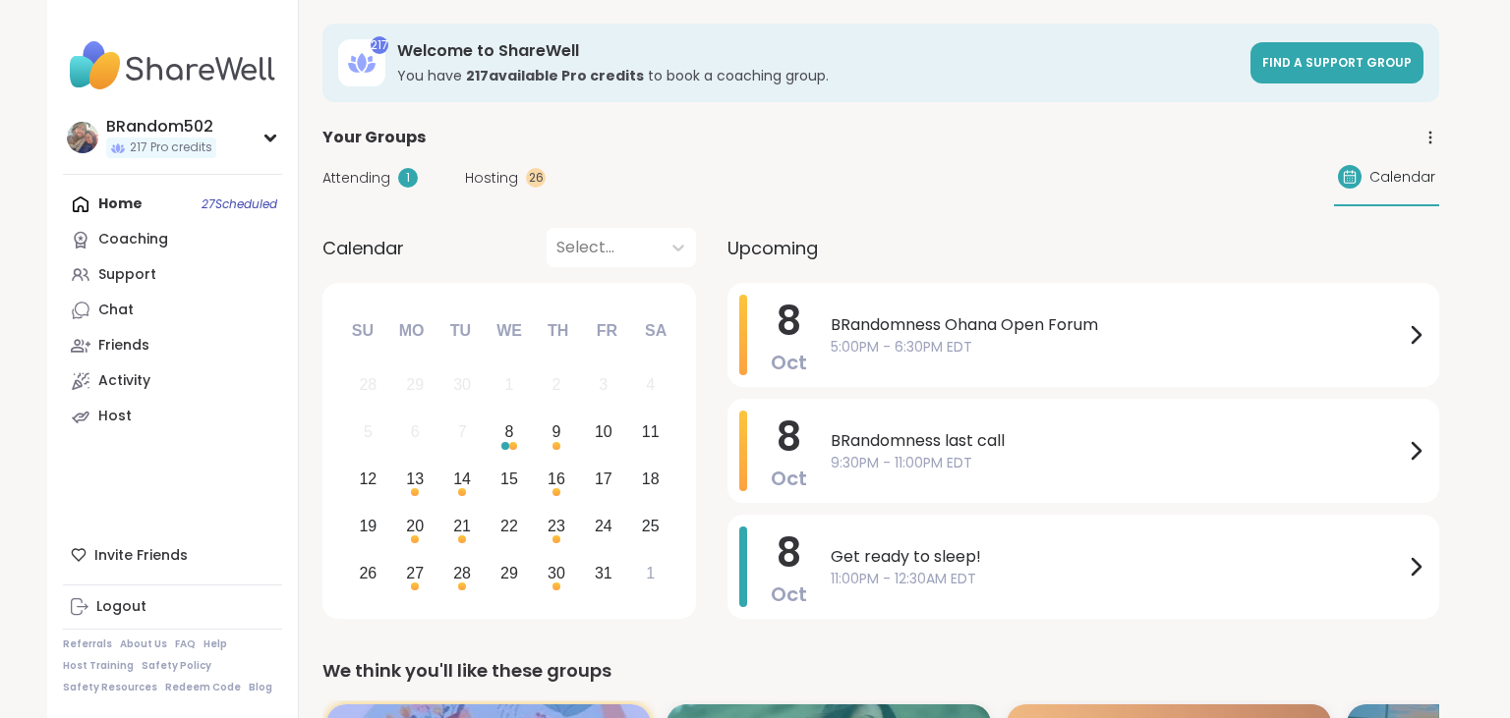
click at [151, 285] on link "Support" at bounding box center [172, 274] width 219 height 35
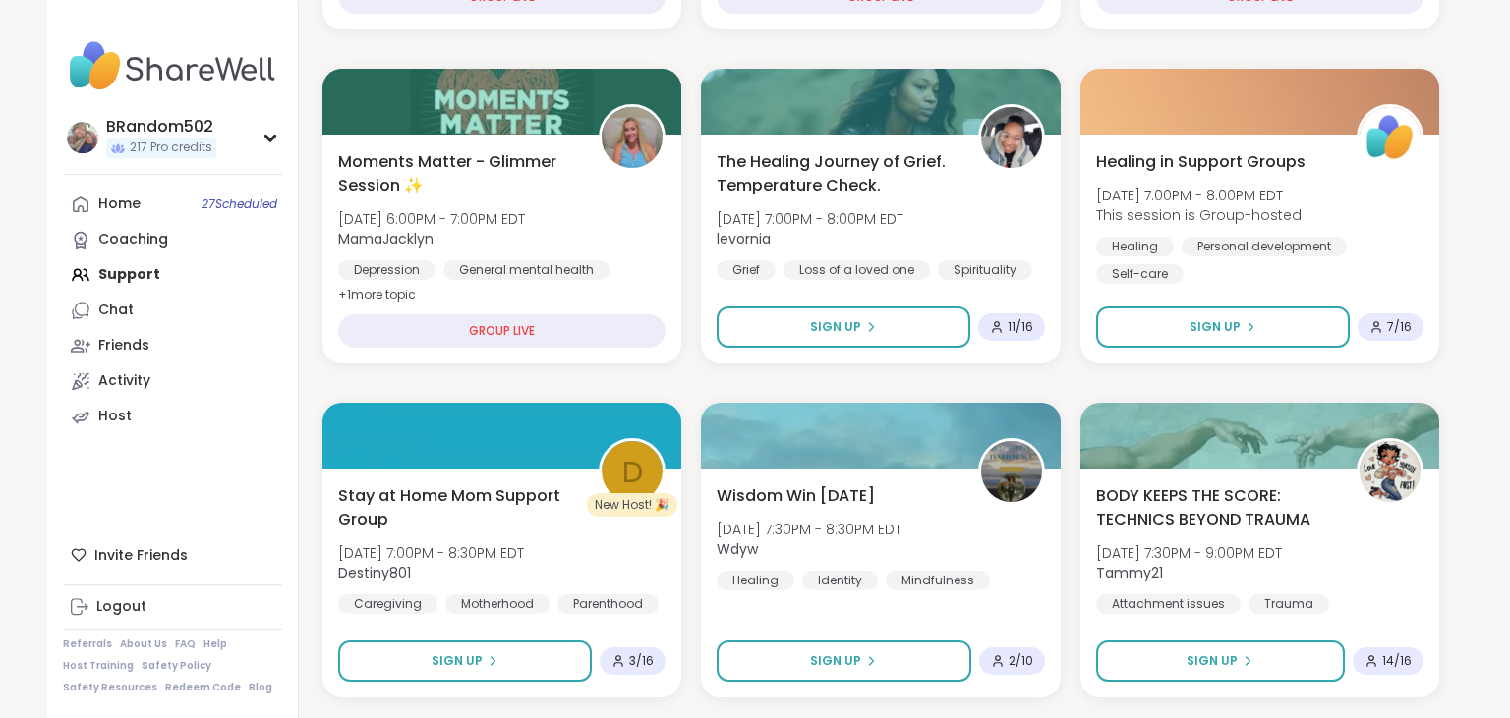
scroll to position [615, 0]
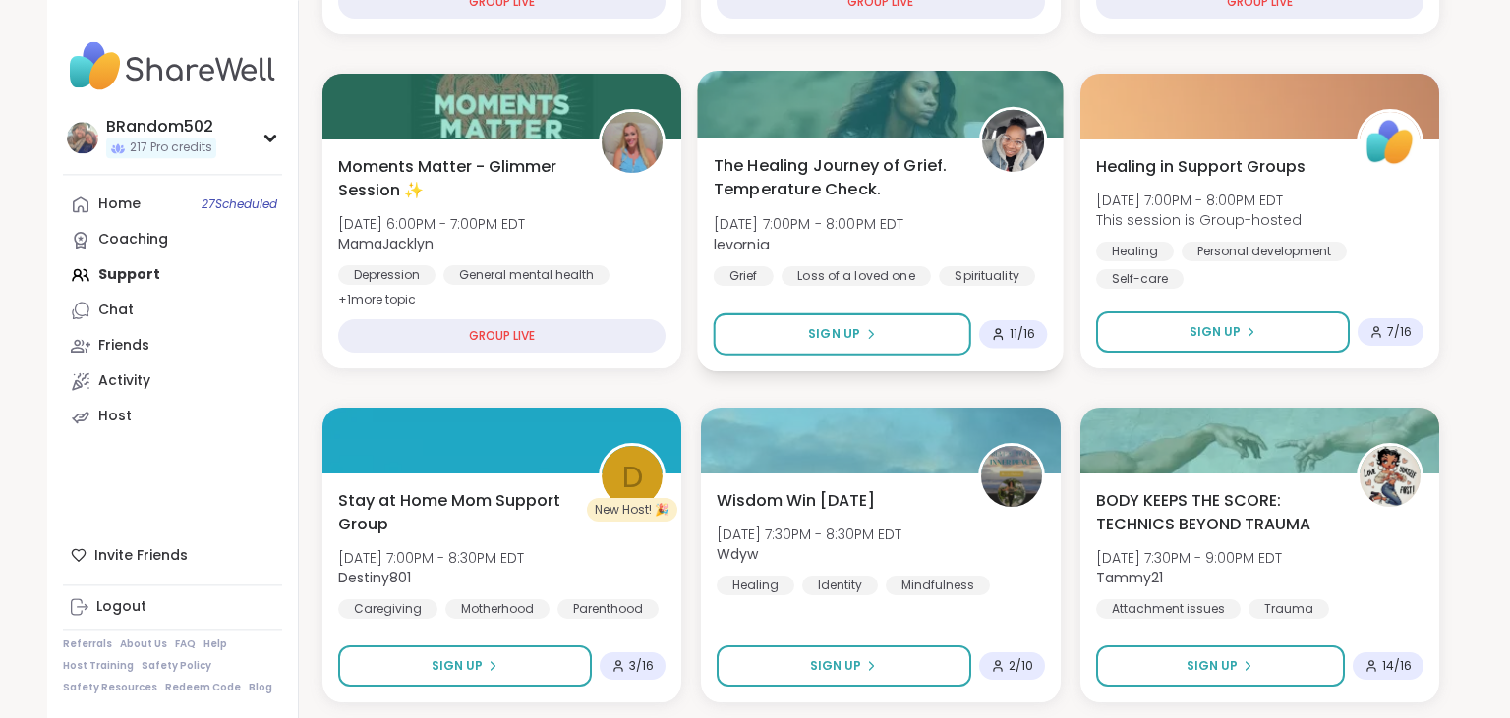
click at [887, 159] on span "The Healing Journey of Grief. Temperature Check." at bounding box center [835, 177] width 244 height 48
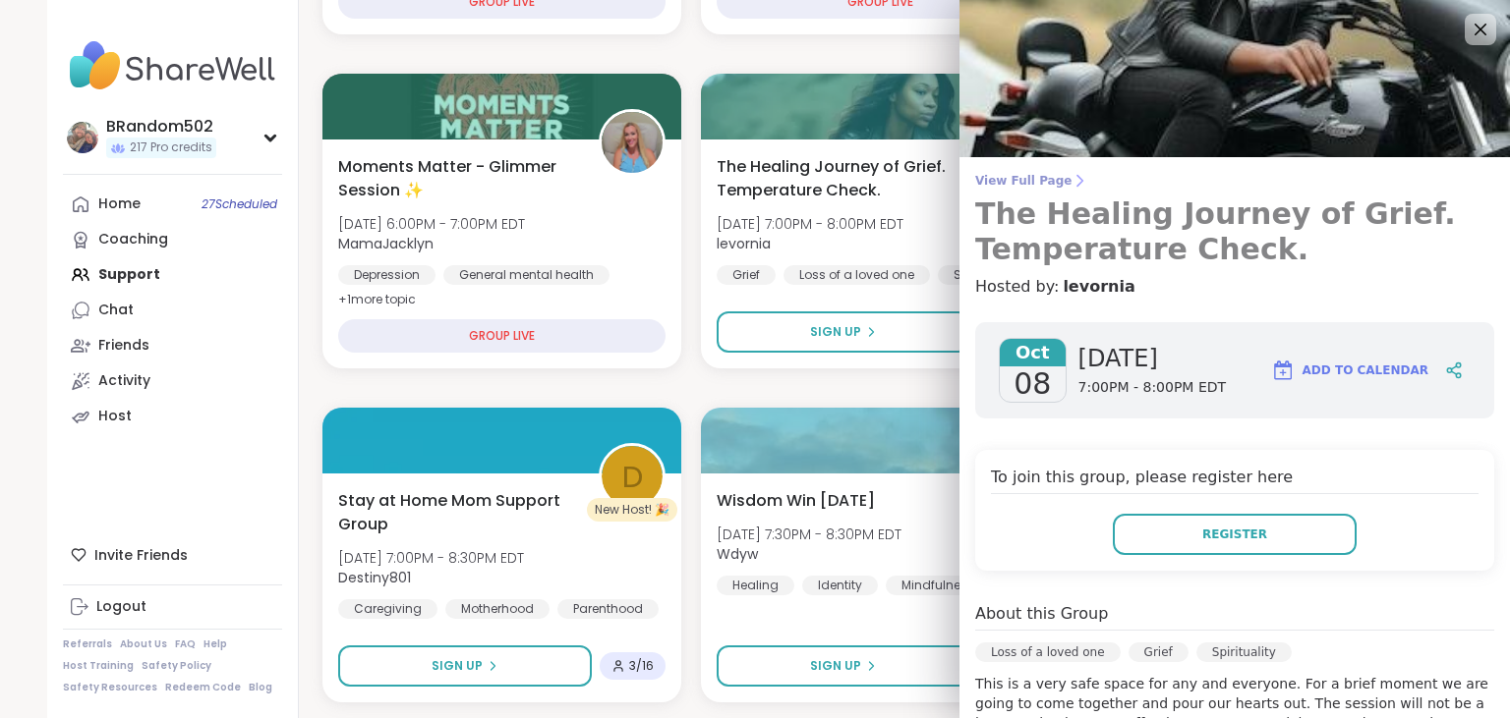
click at [1018, 178] on span "View Full Page" at bounding box center [1234, 181] width 519 height 16
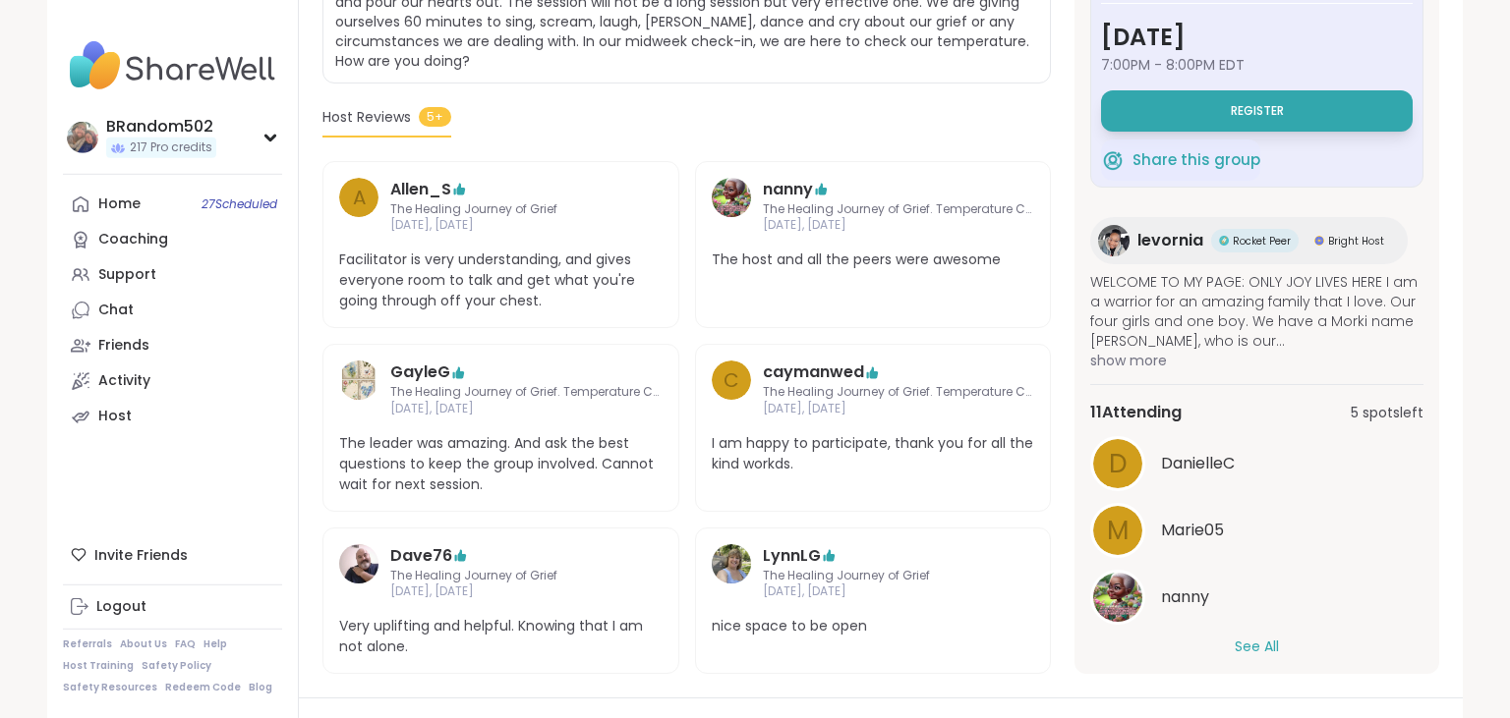
scroll to position [65, 0]
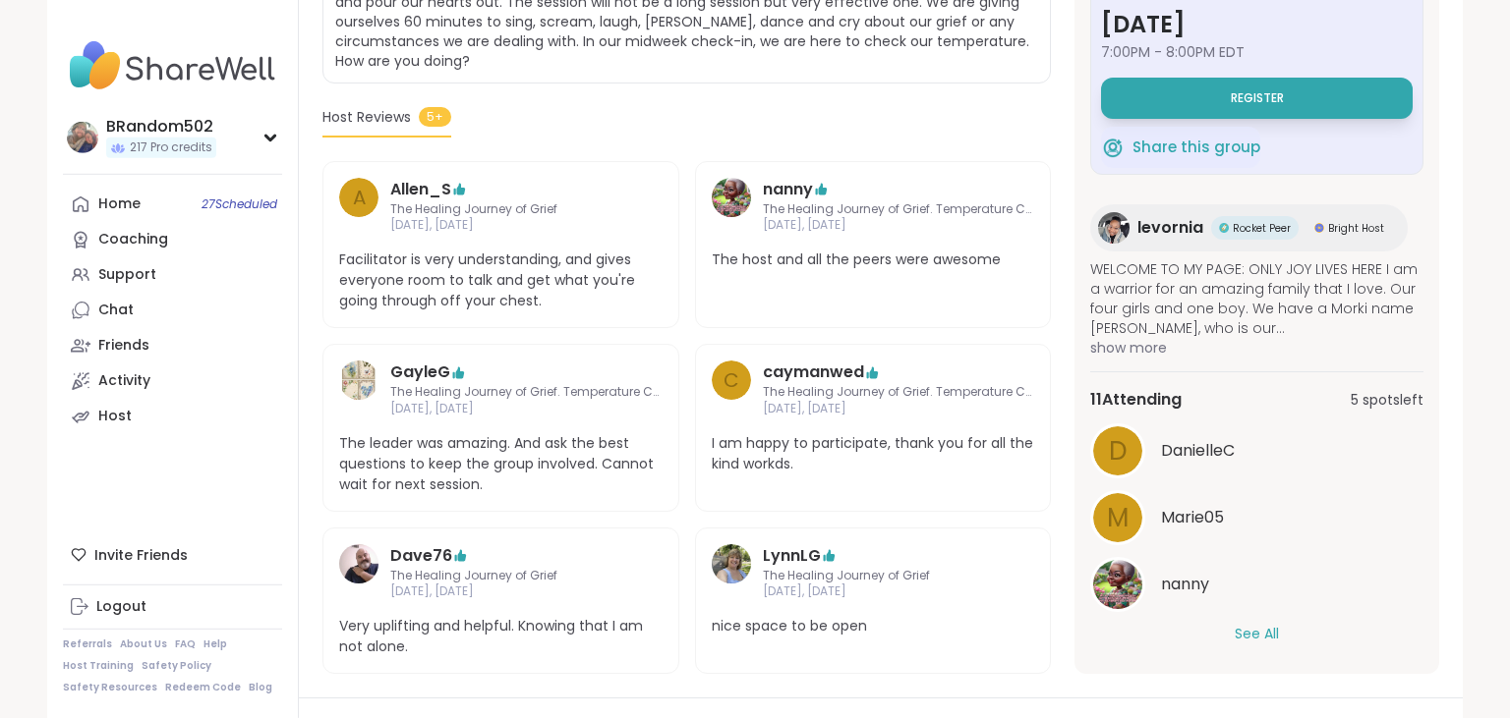
click at [1242, 625] on button "See All" at bounding box center [1256, 634] width 44 height 21
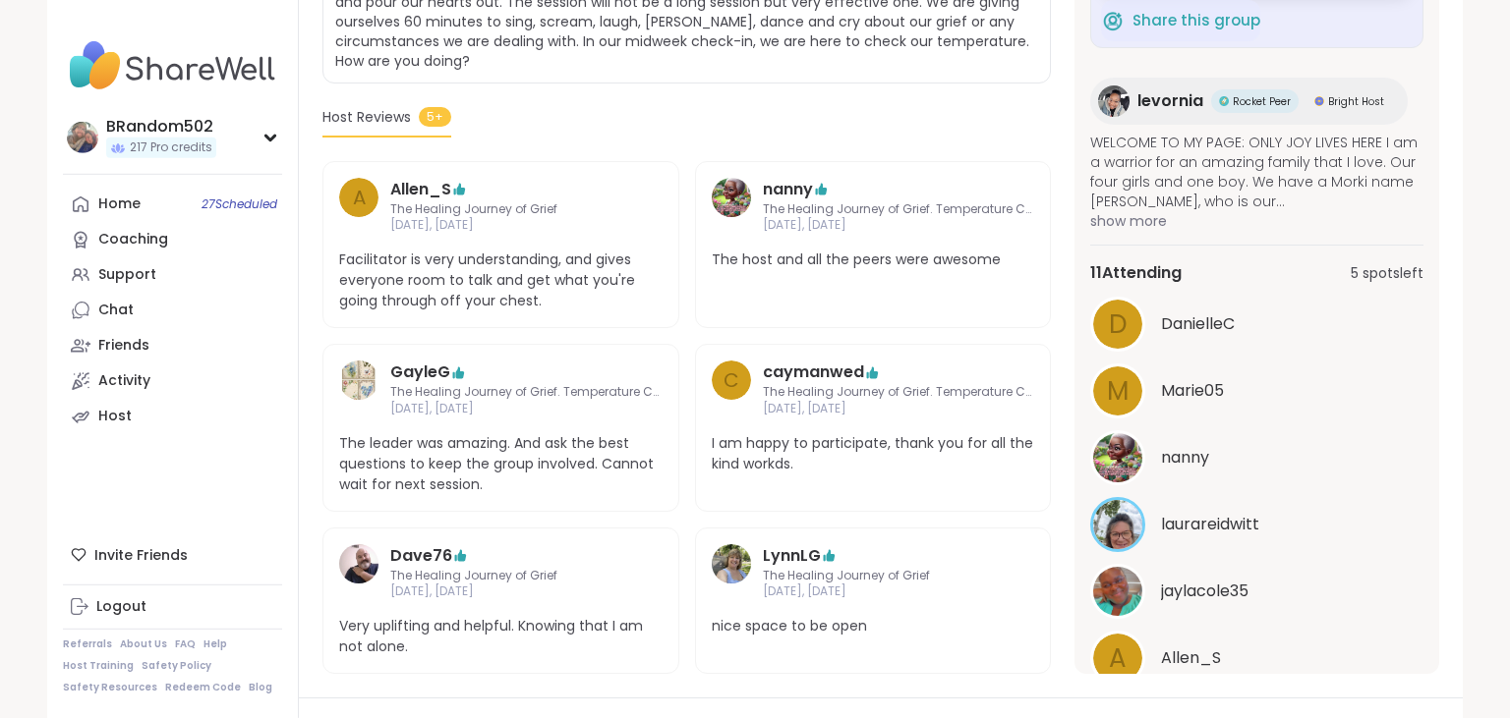
scroll to position [0, 0]
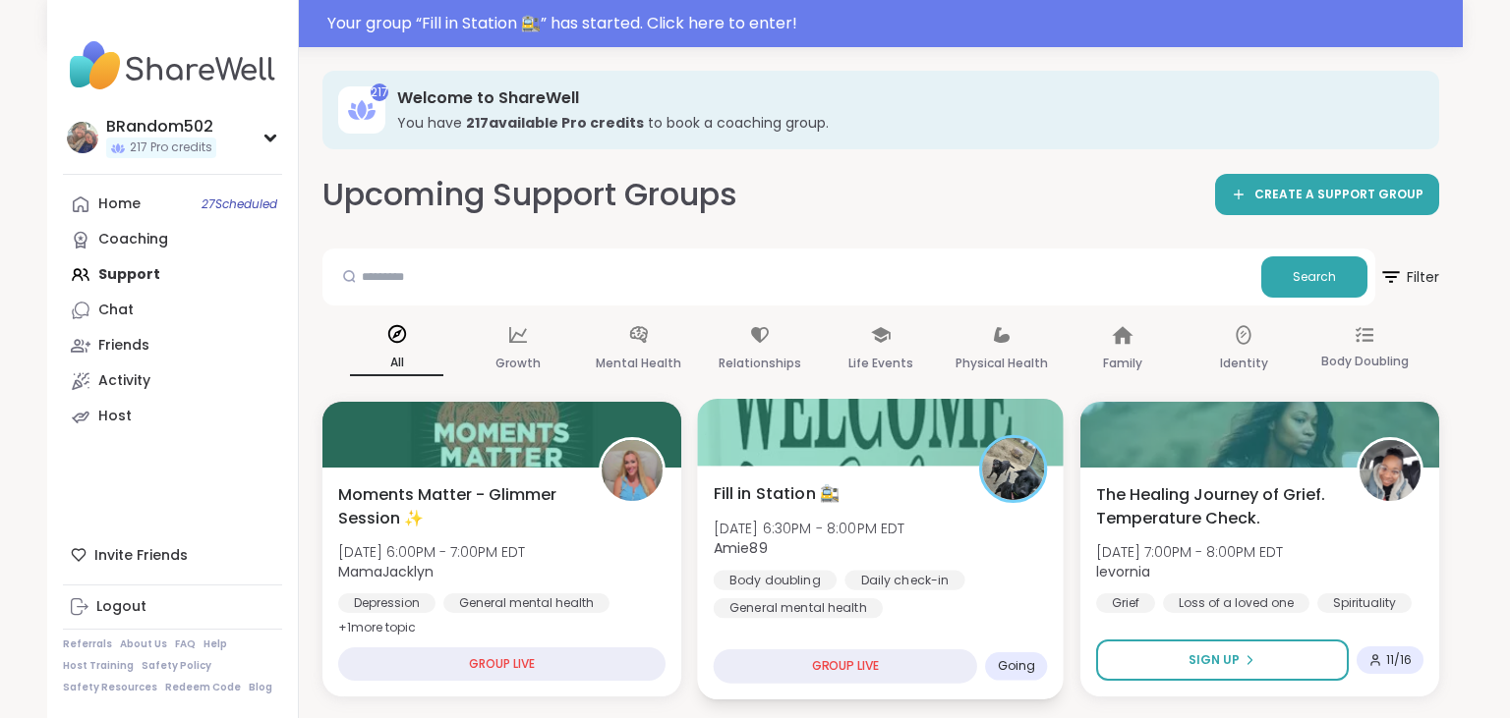
click at [783, 493] on span "Fill in Station 🚉" at bounding box center [776, 494] width 127 height 24
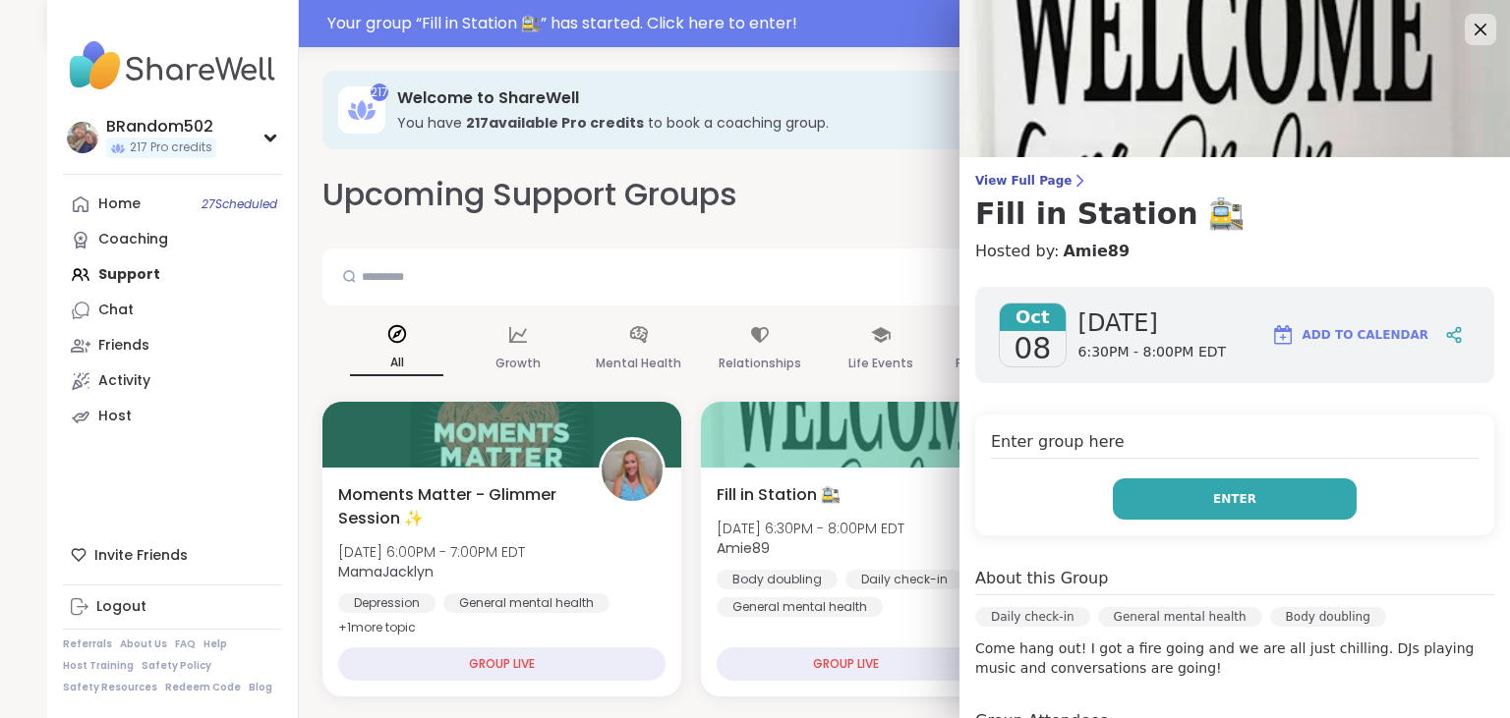
click at [1196, 503] on button "Enter" at bounding box center [1234, 499] width 244 height 41
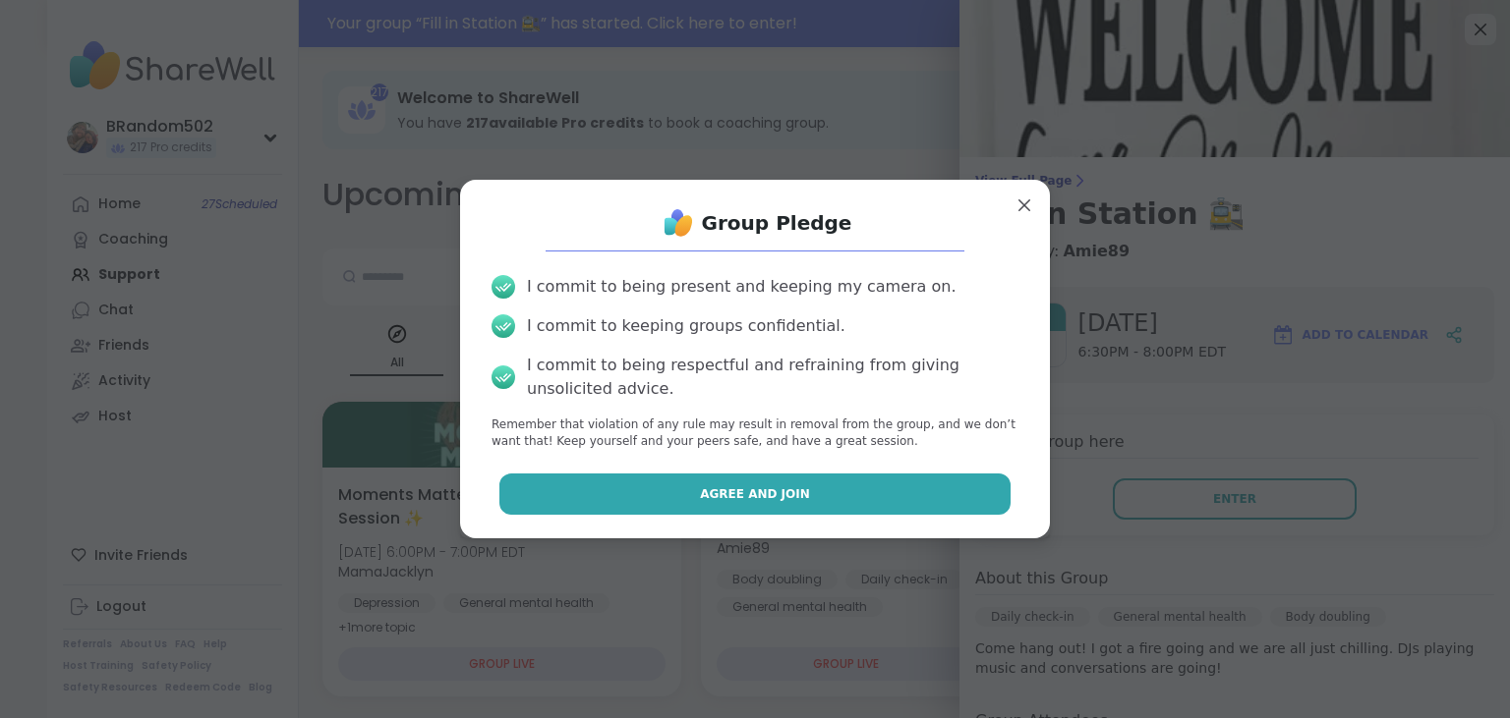
click at [934, 504] on button "Agree and Join" at bounding box center [755, 494] width 512 height 41
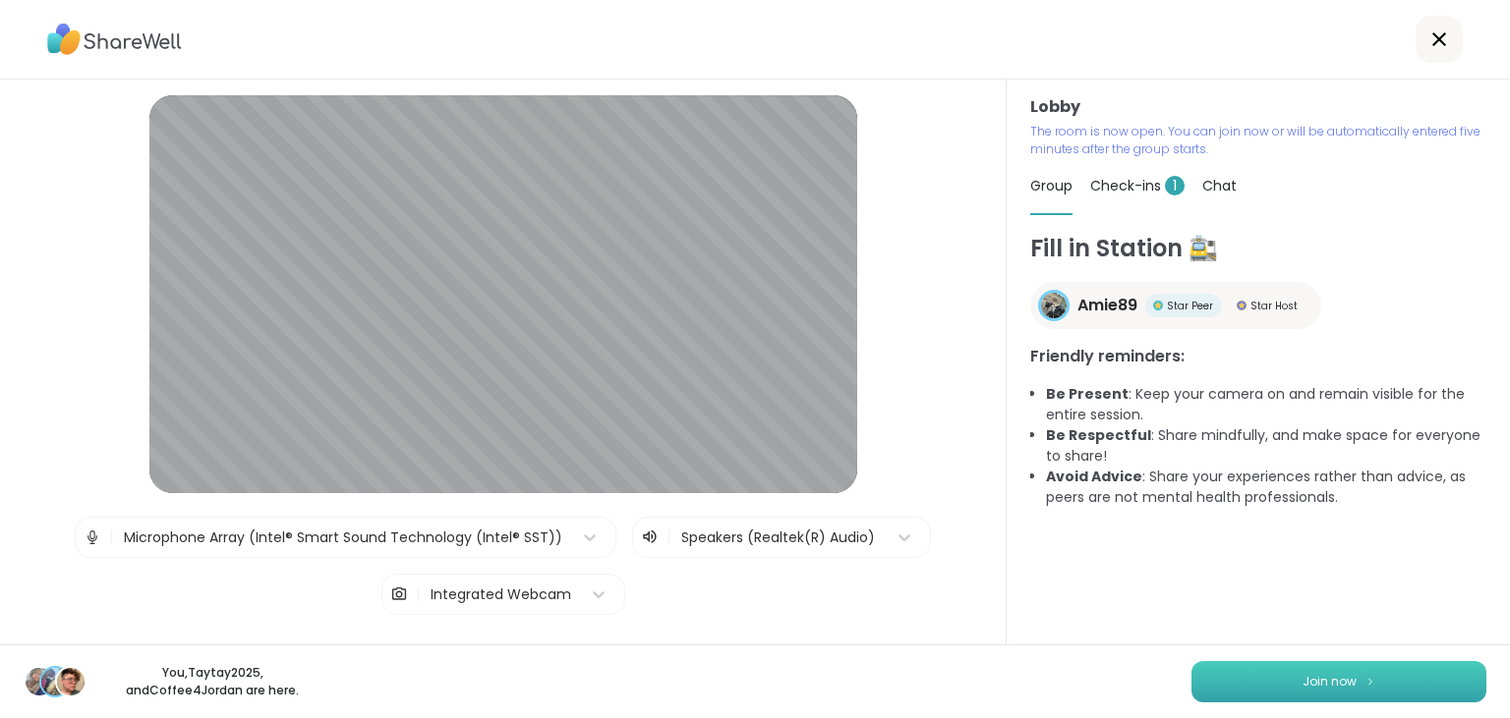
click at [1246, 674] on button "Join now" at bounding box center [1338, 681] width 295 height 41
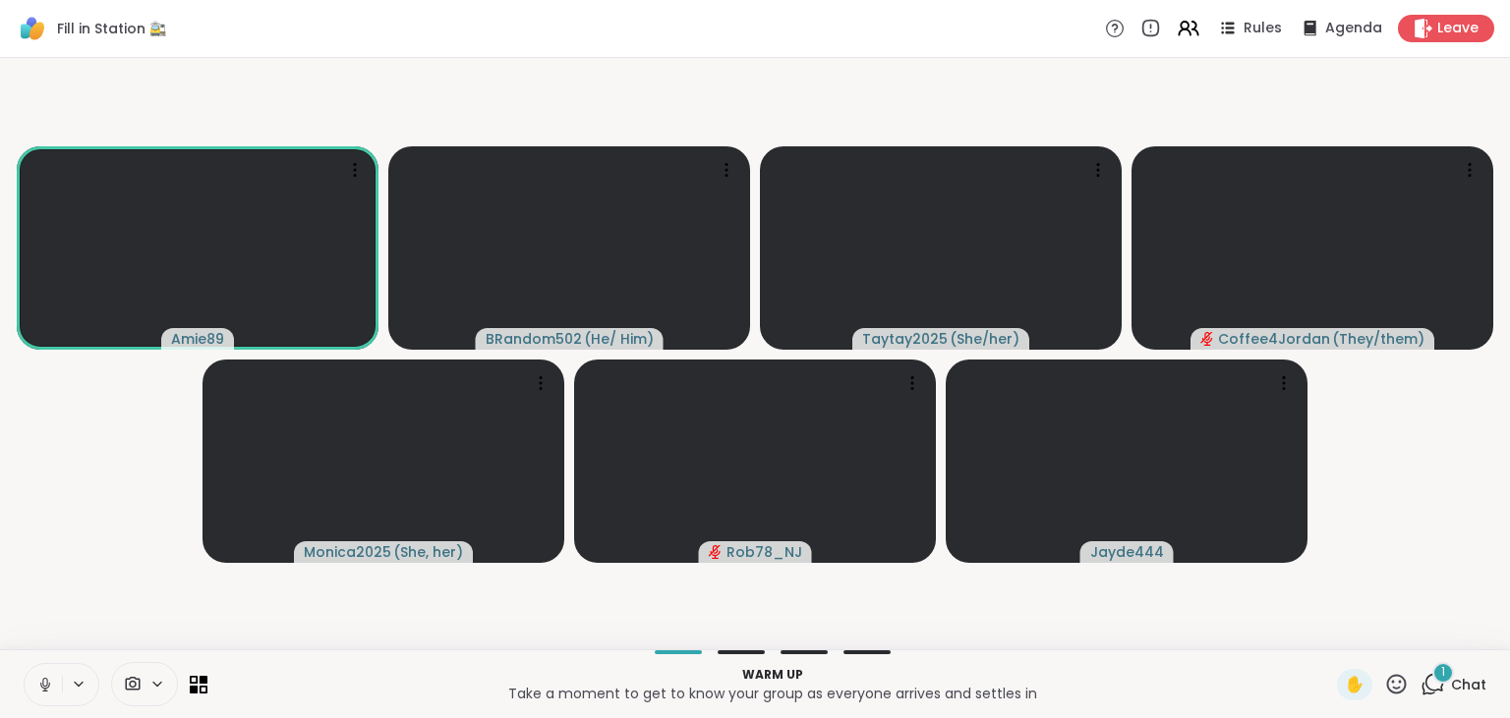
click at [1441, 690] on icon at bounding box center [1434, 683] width 19 height 18
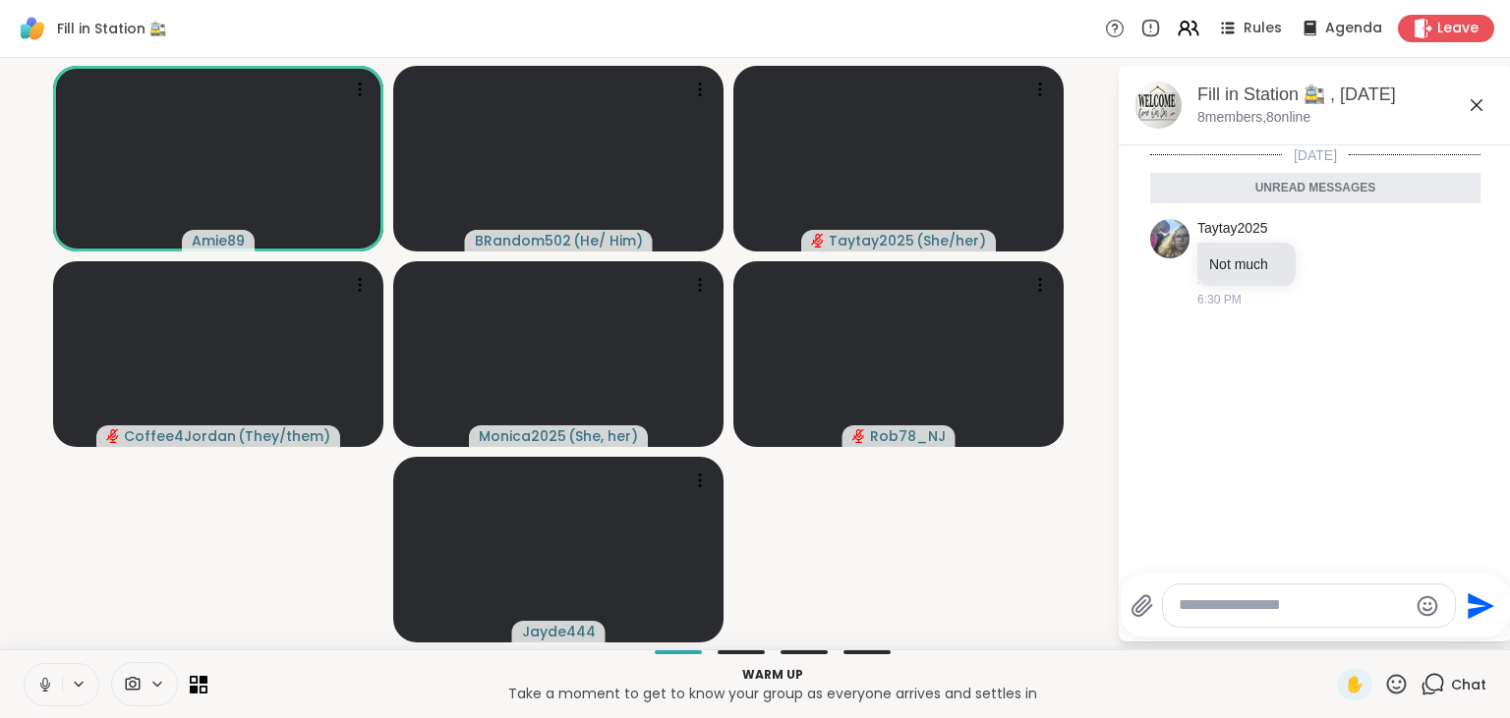
click at [1441, 690] on icon at bounding box center [1434, 683] width 19 height 18
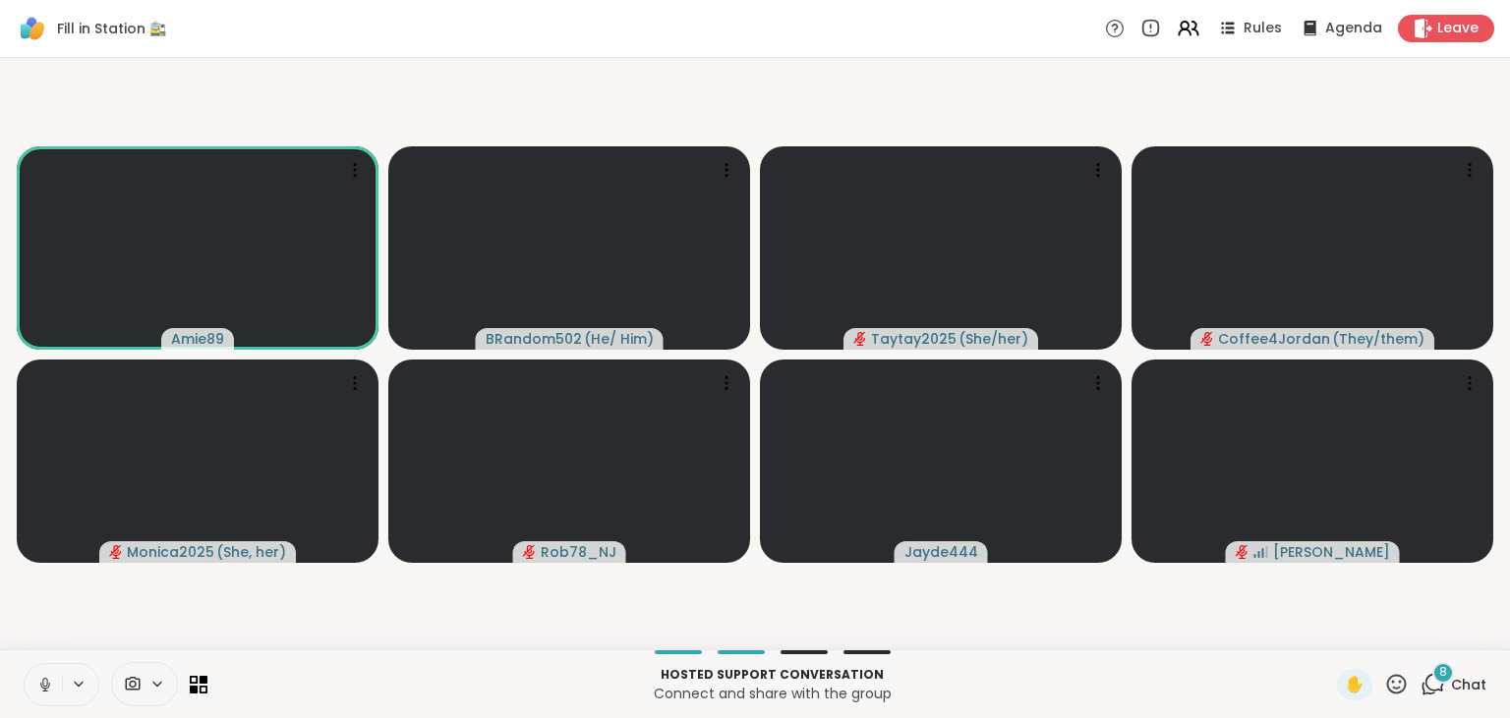
click at [1437, 682] on icon at bounding box center [1432, 684] width 25 height 25
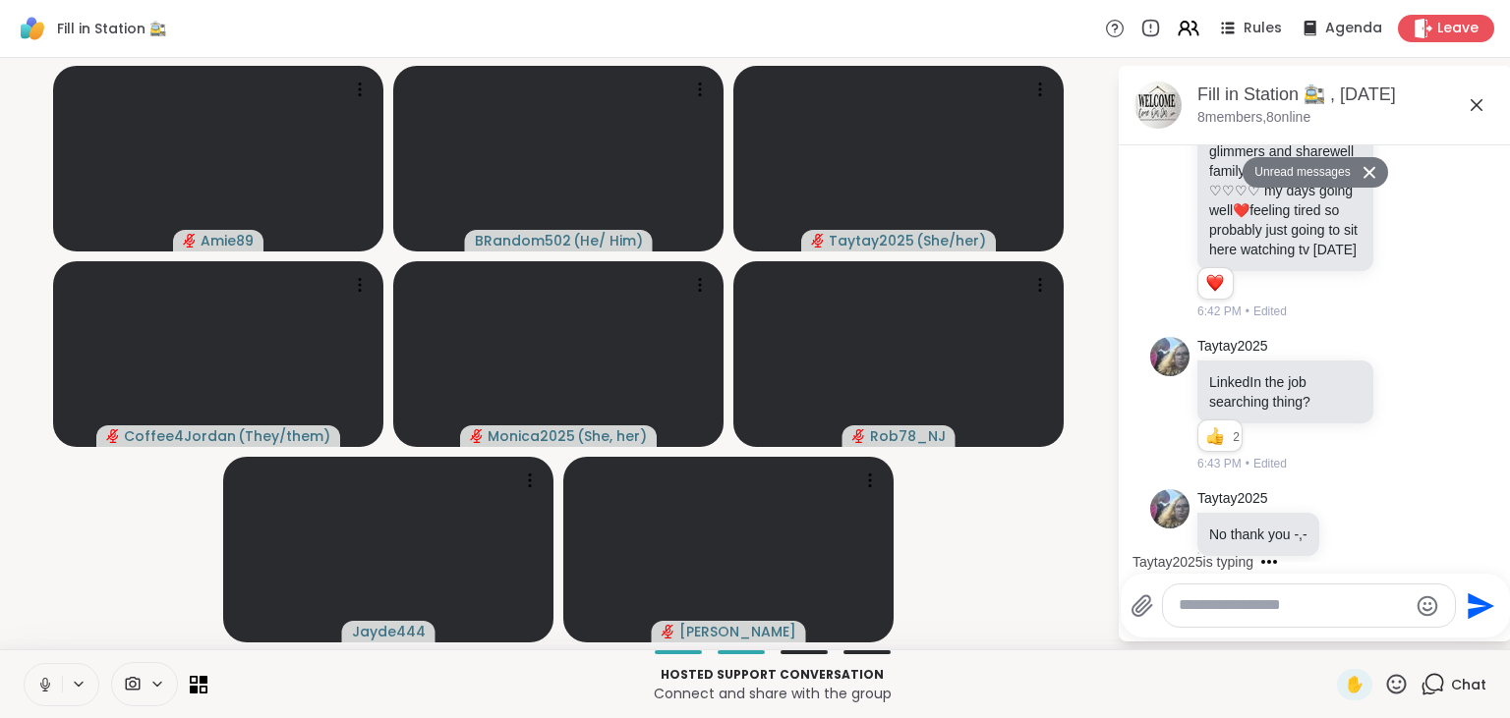
scroll to position [956, 0]
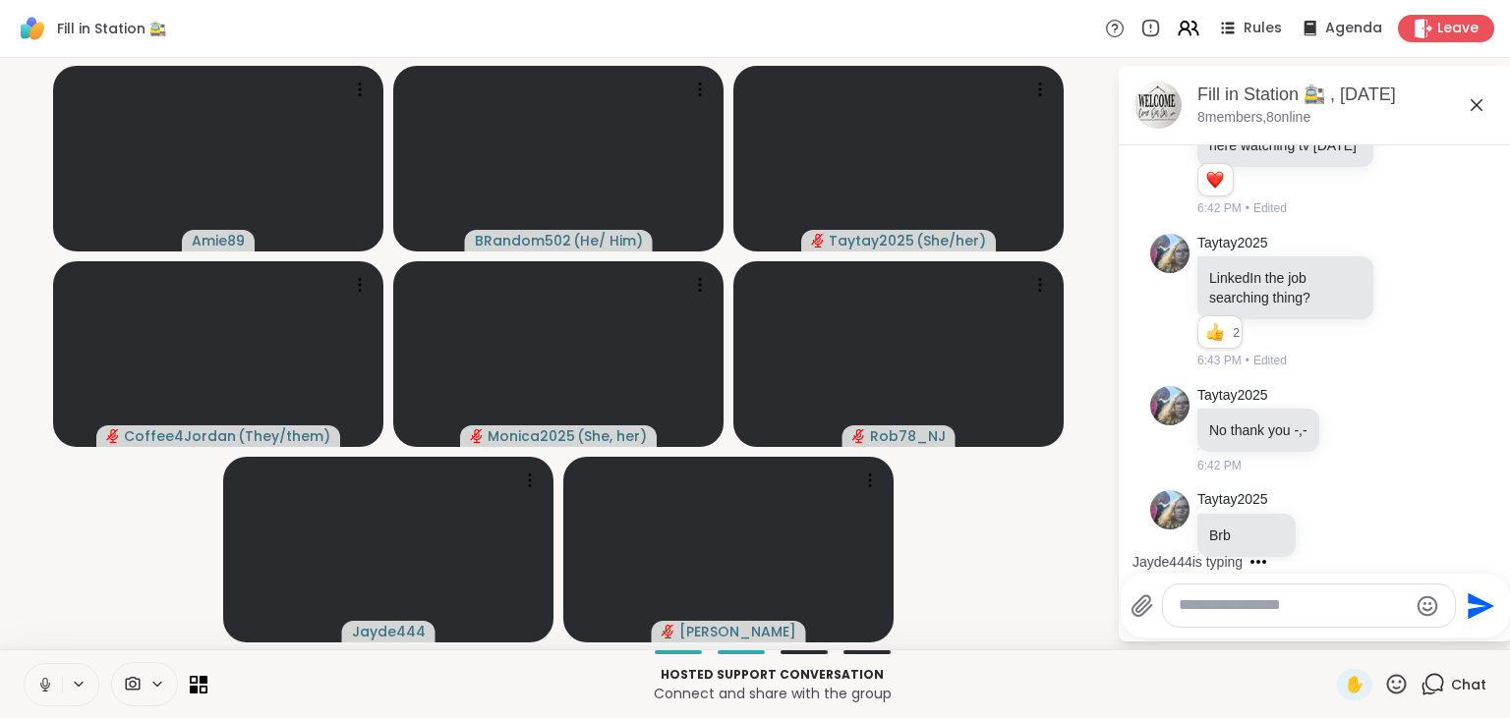
click at [1239, 609] on textarea "Type your message" at bounding box center [1292, 606] width 229 height 21
type textarea "*"
type textarea "**********"
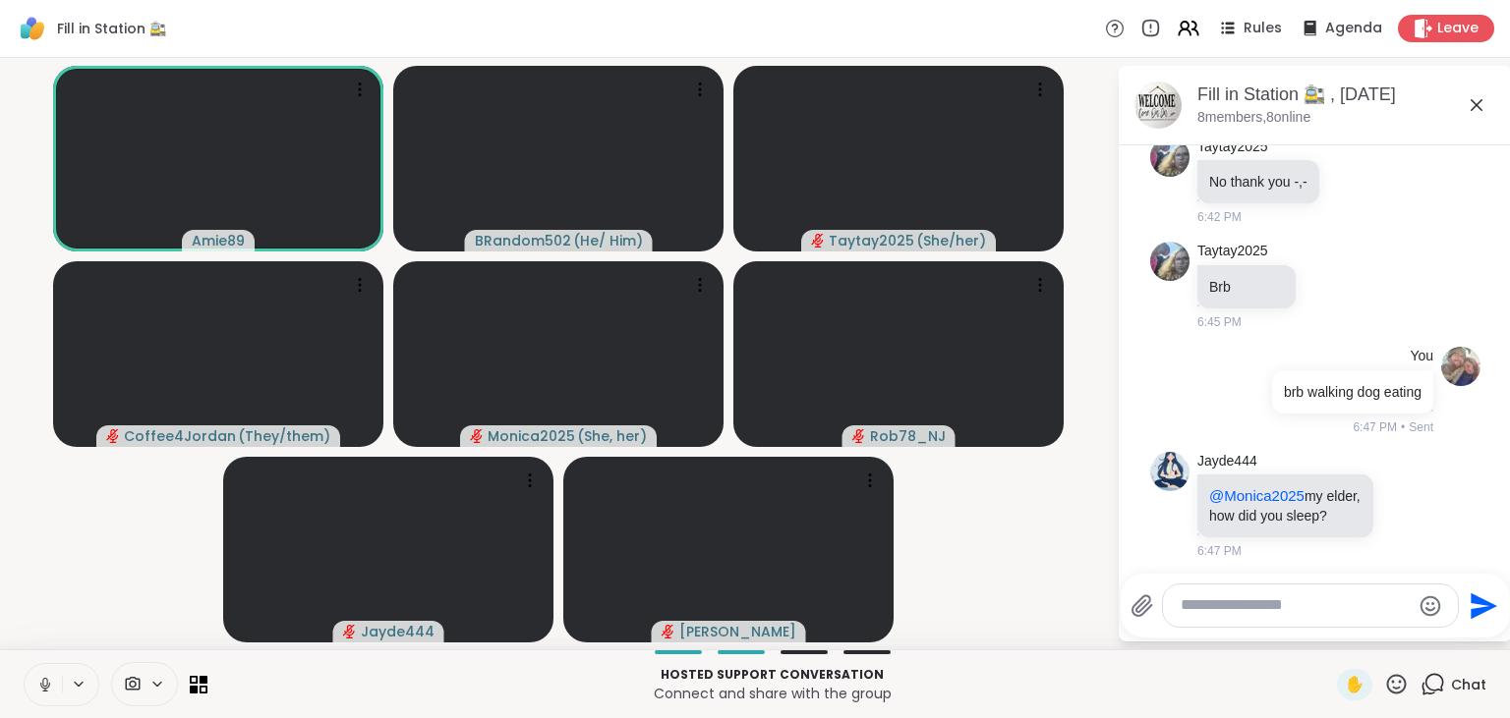
scroll to position [1309, 0]
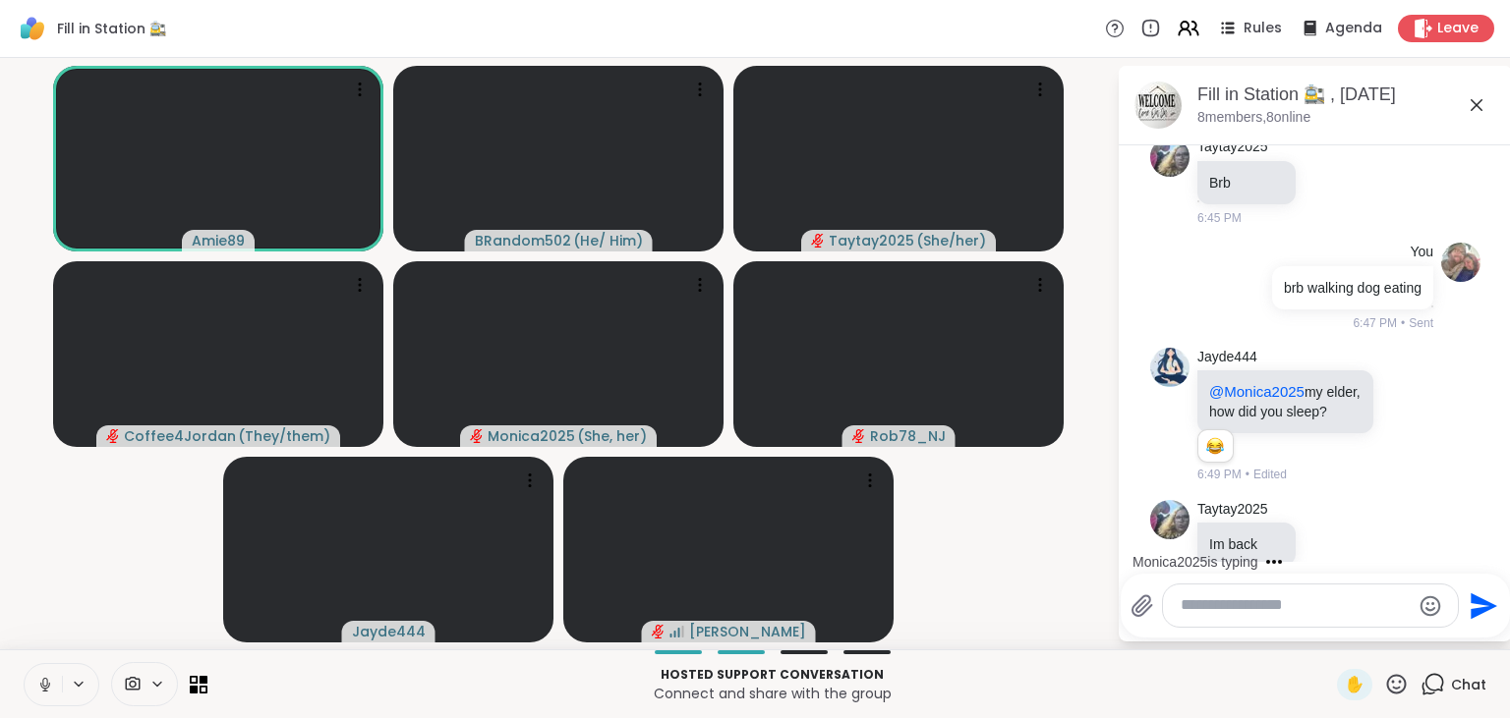
click at [45, 682] on icon at bounding box center [45, 685] width 18 height 18
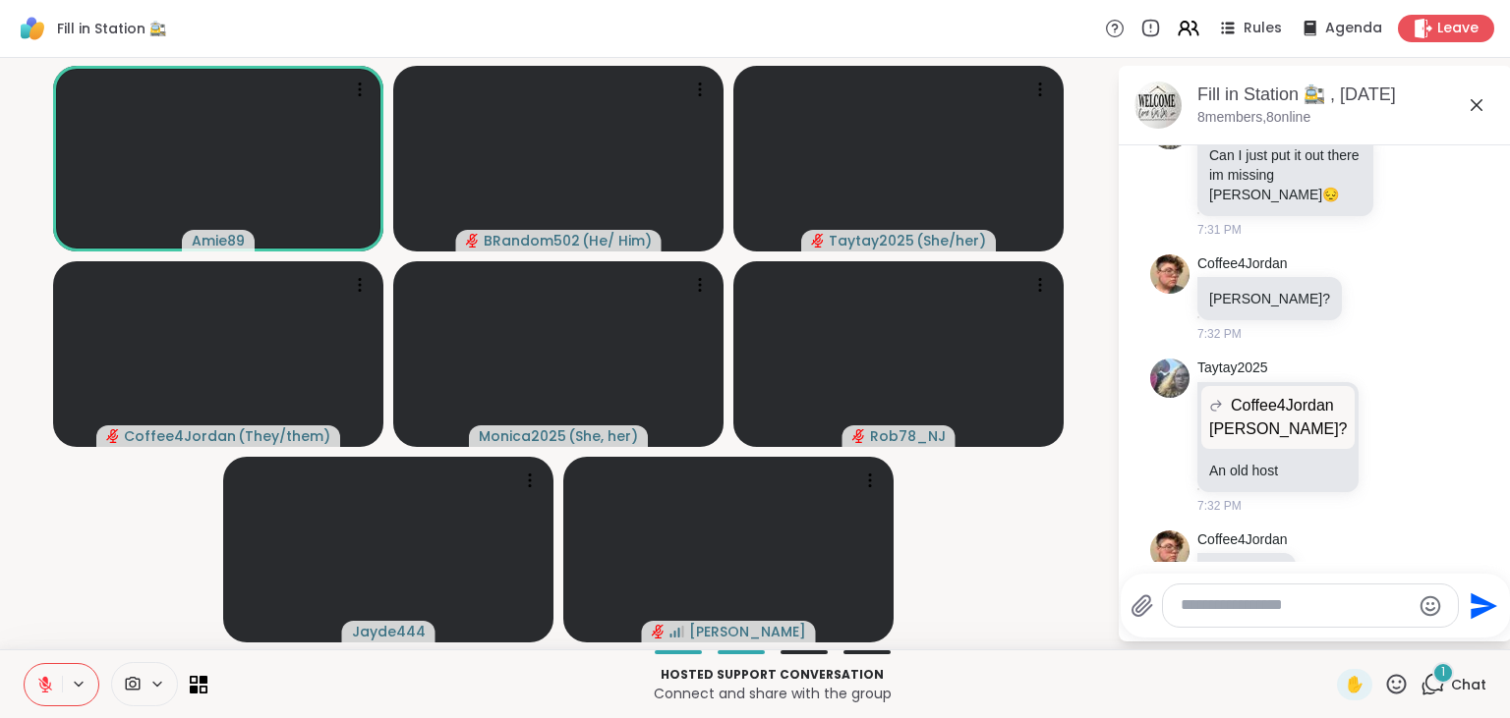
scroll to position [4901, 0]
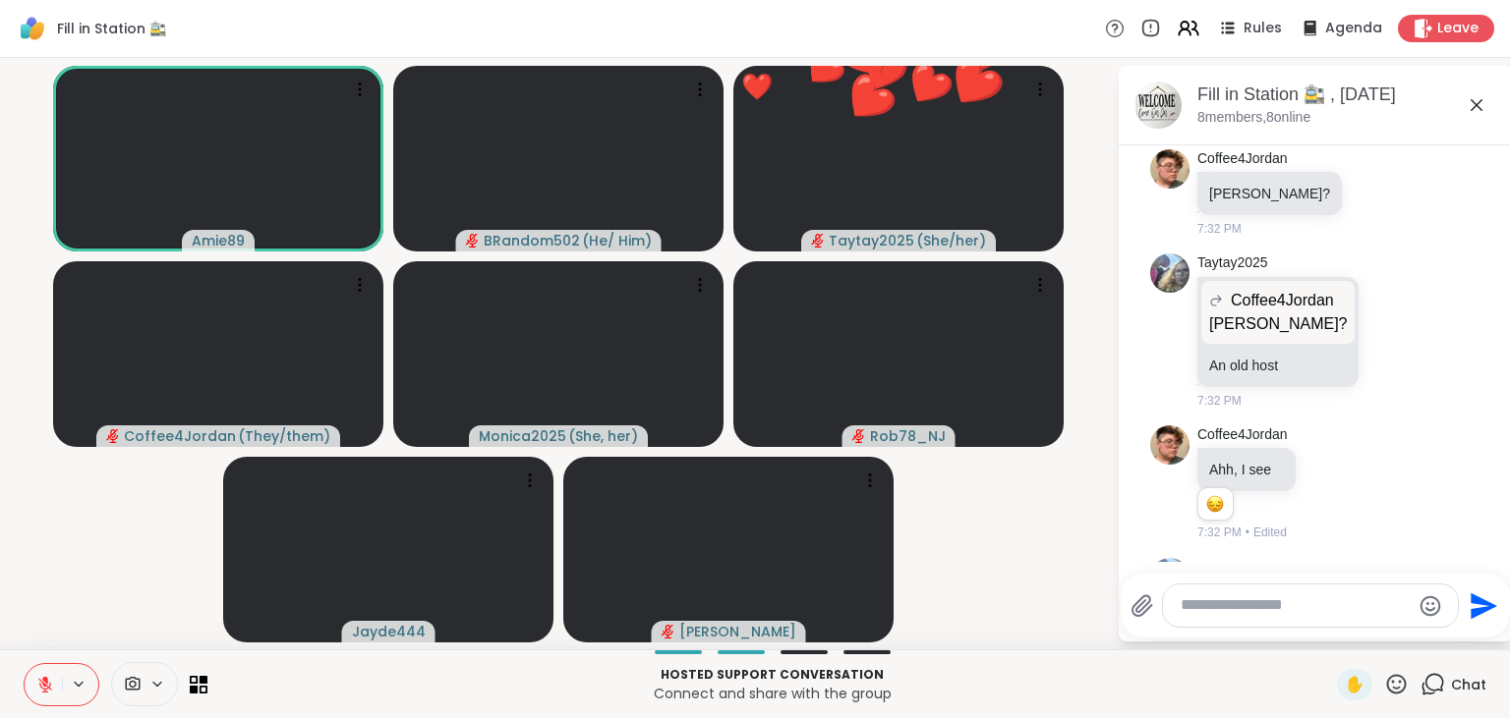
click at [45, 674] on button at bounding box center [43, 684] width 37 height 41
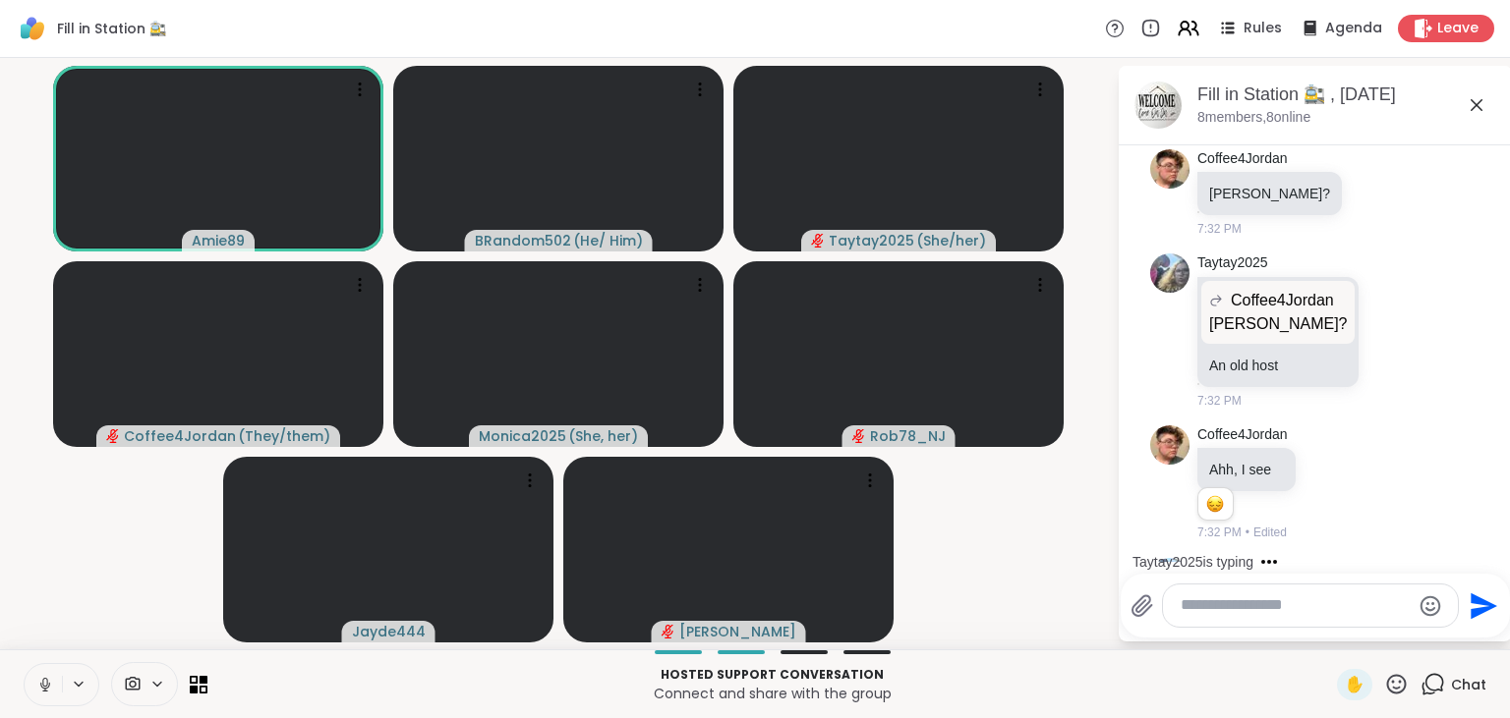
click at [45, 674] on button at bounding box center [43, 684] width 37 height 41
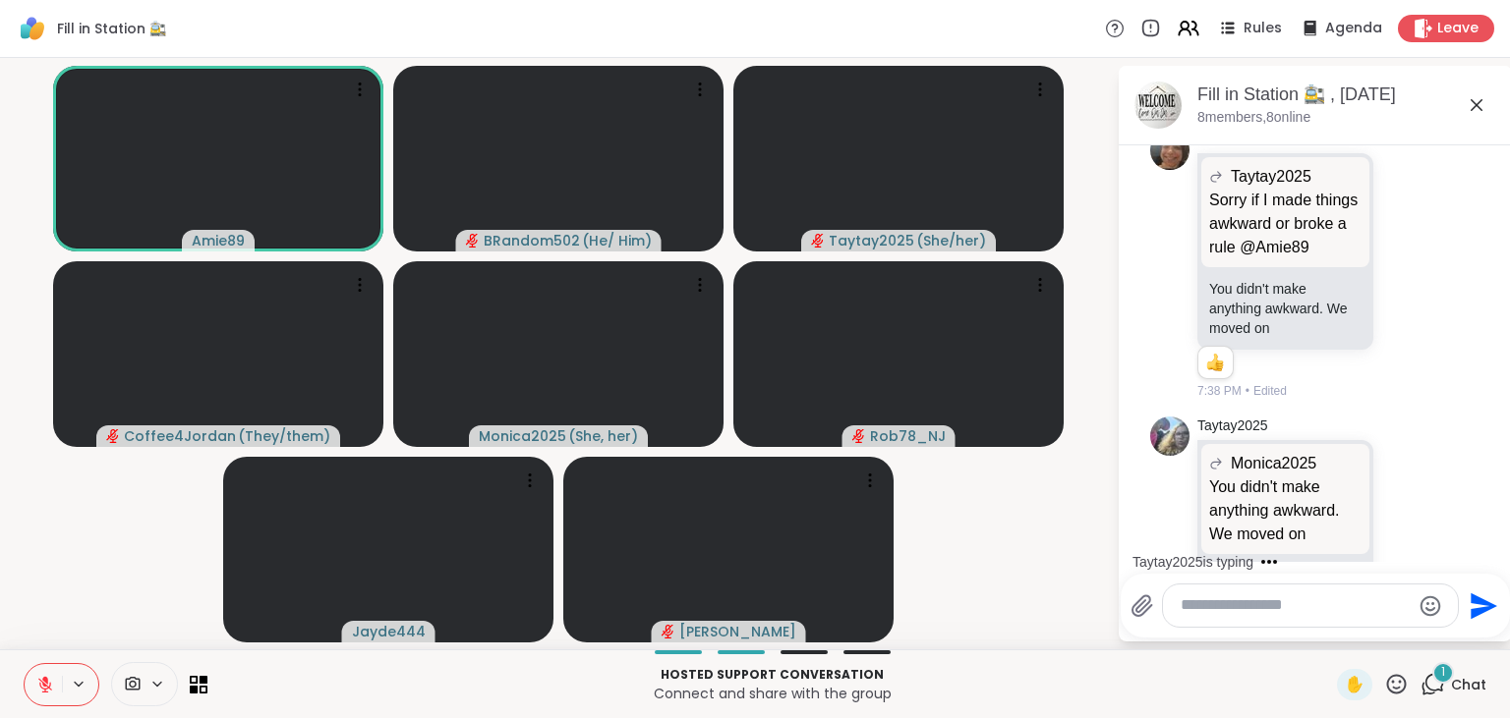
scroll to position [5748, 0]
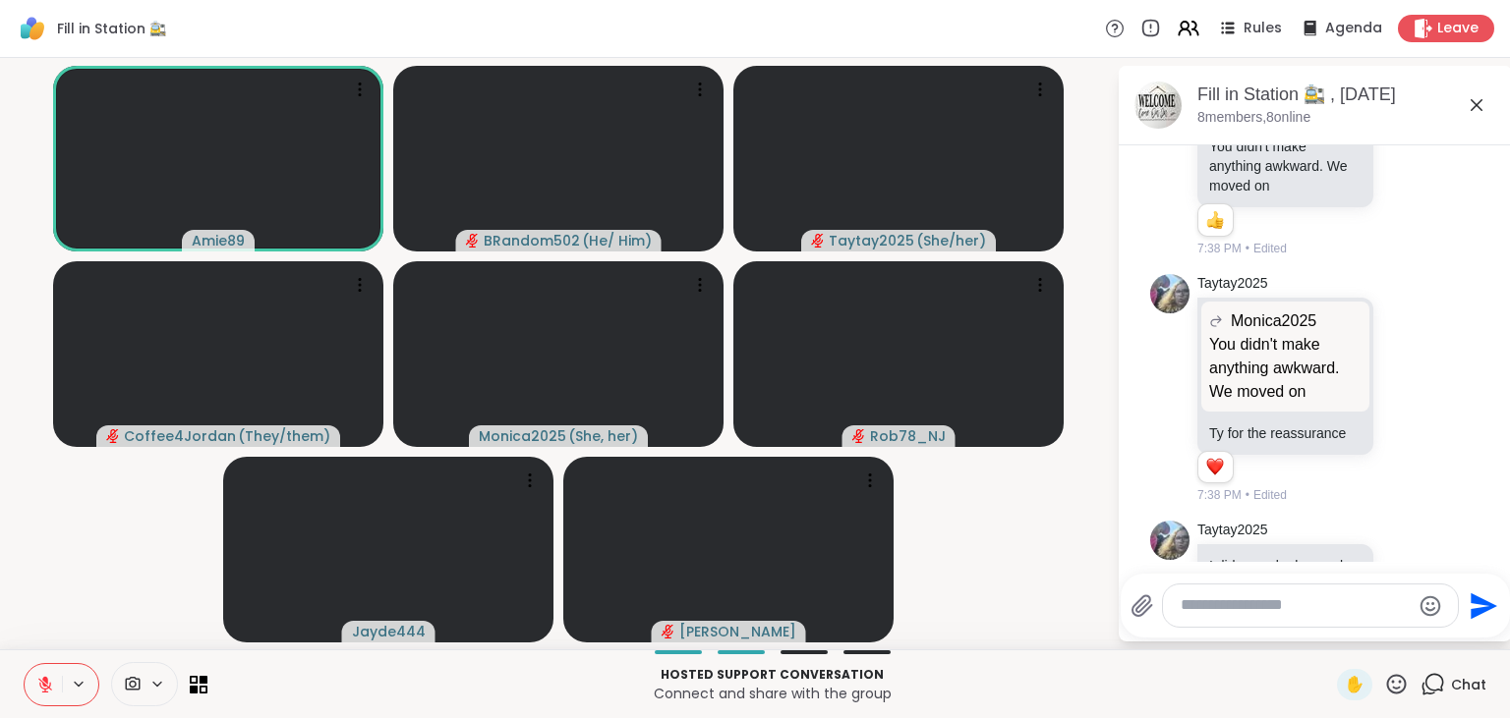
click at [45, 674] on button at bounding box center [43, 684] width 37 height 41
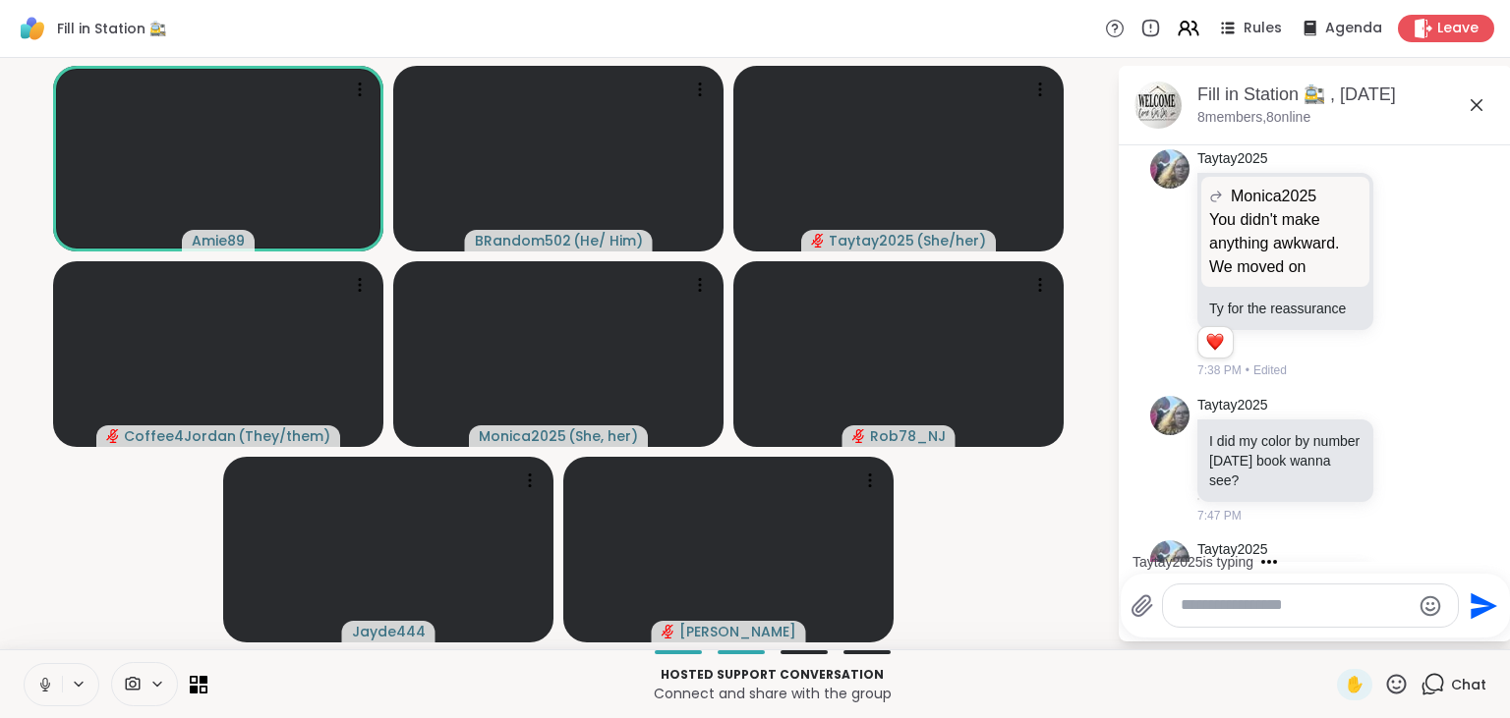
scroll to position [5977, 0]
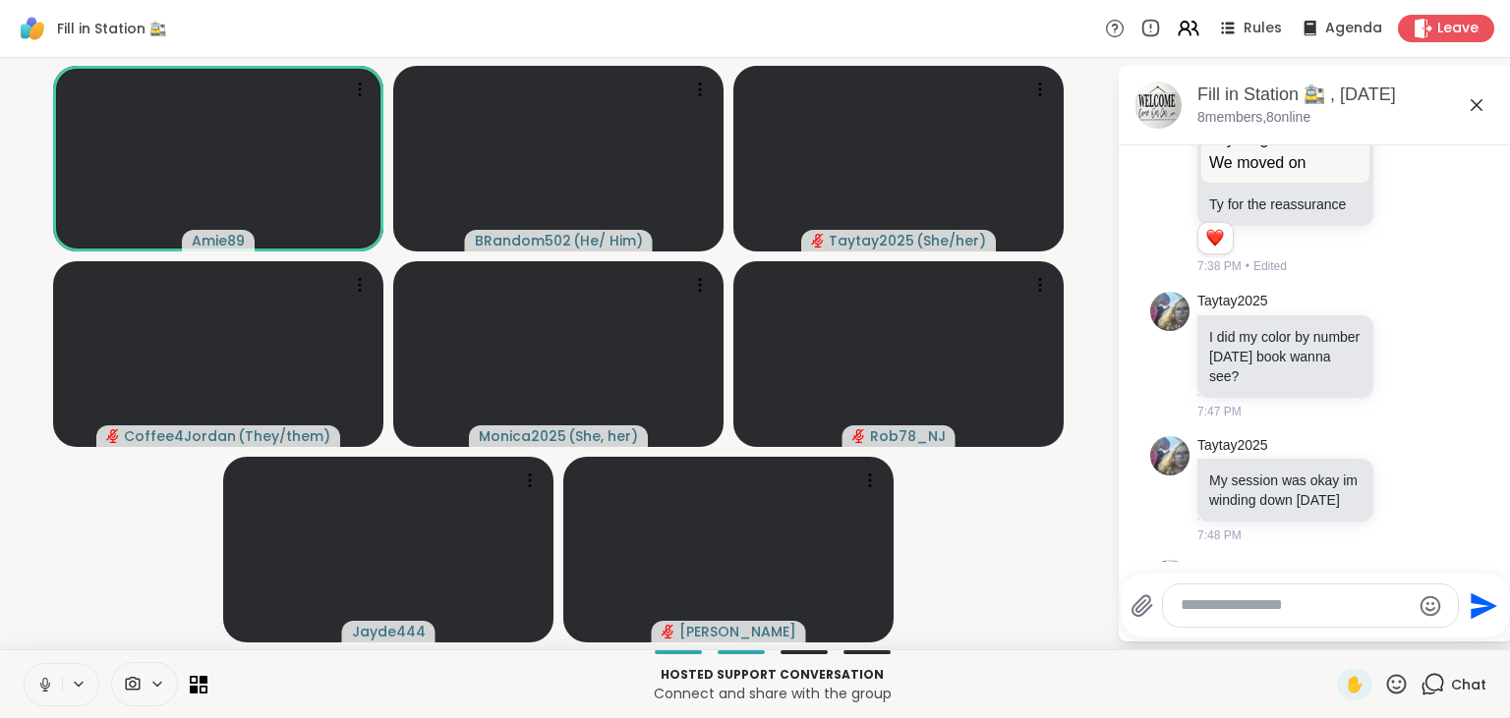
click at [45, 674] on button at bounding box center [43, 684] width 37 height 41
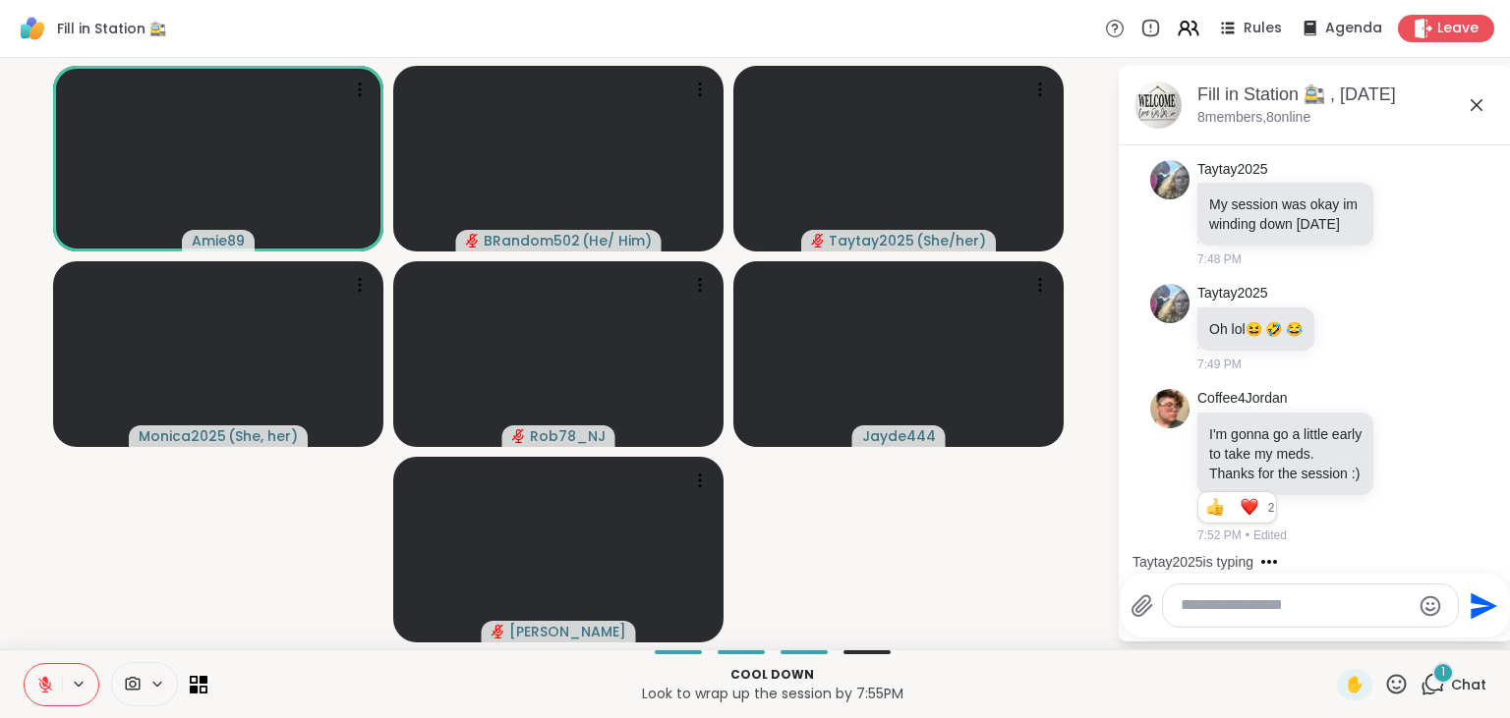
scroll to position [6472, 0]
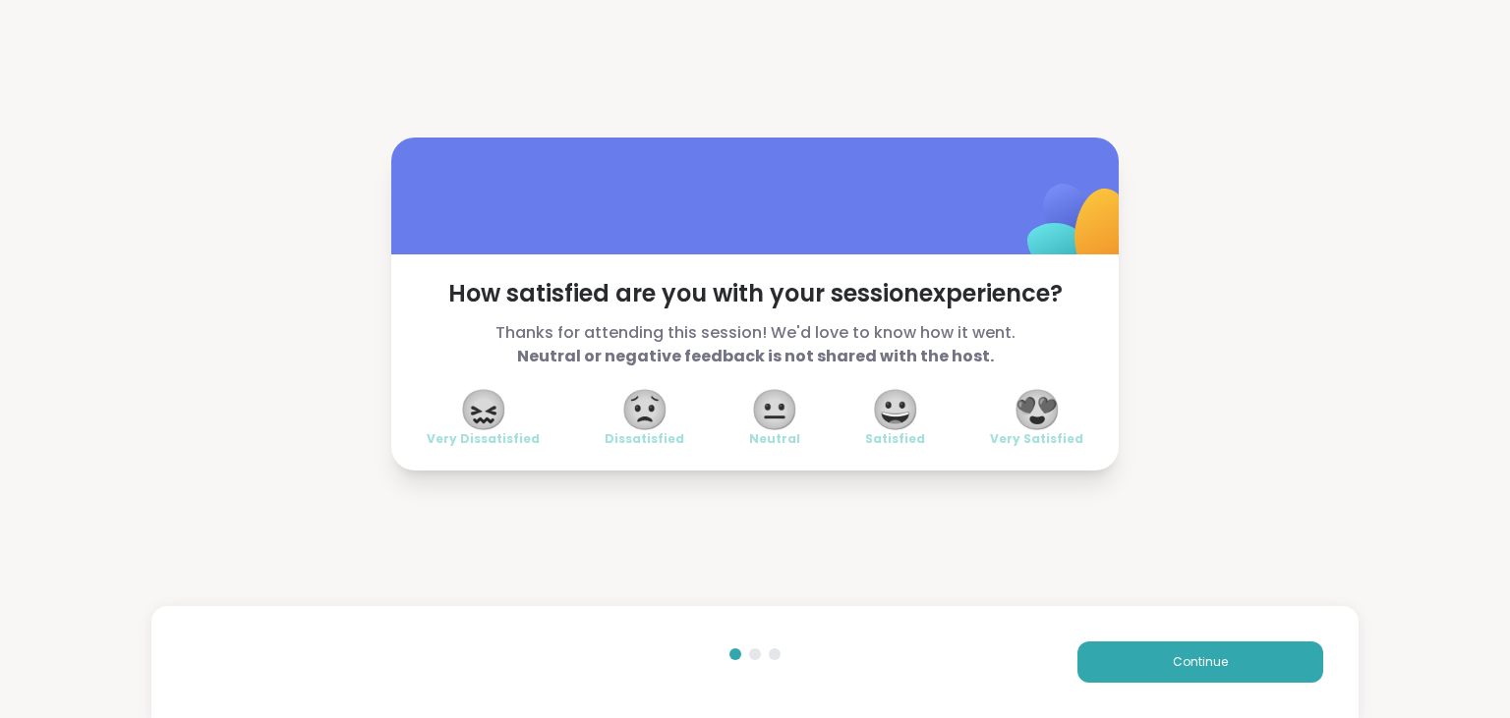
click at [1040, 398] on span "😍" at bounding box center [1036, 409] width 49 height 35
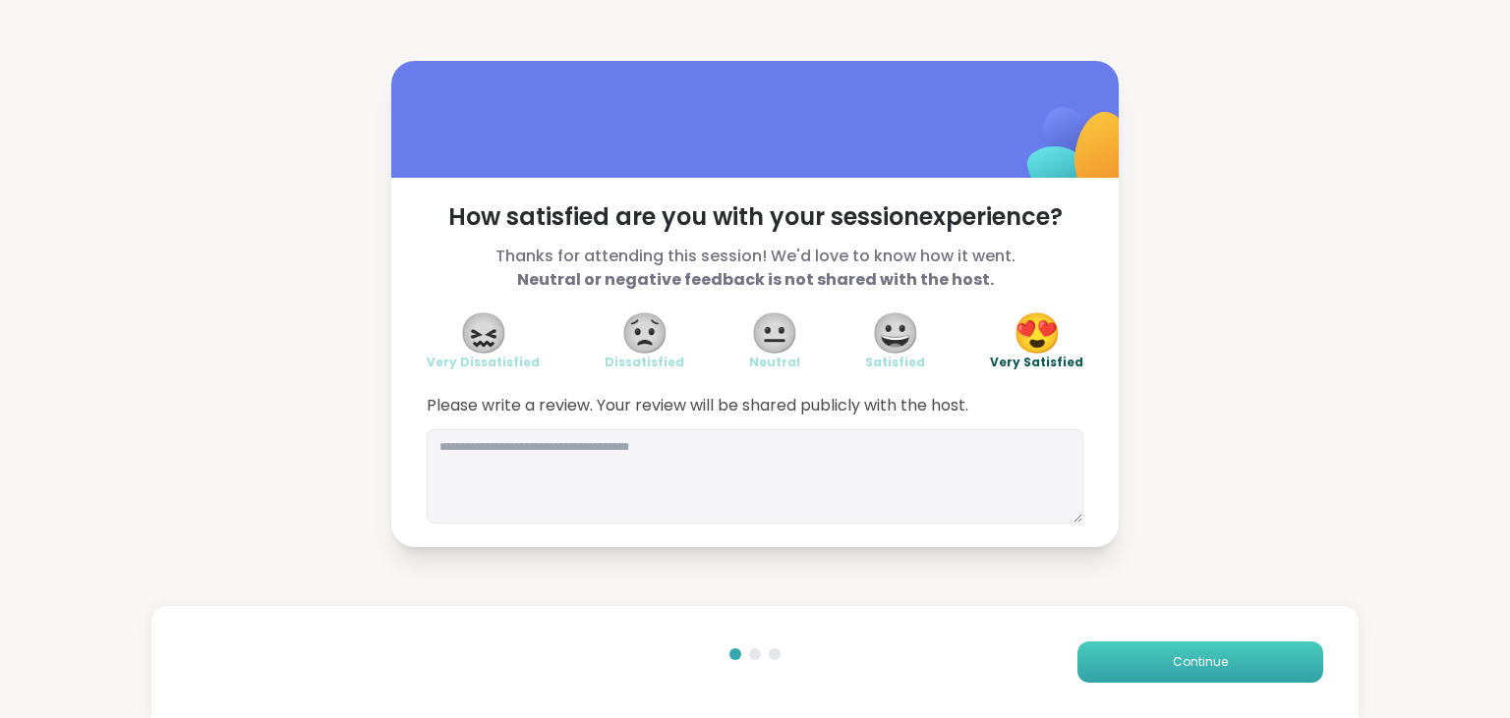
click at [1162, 653] on button "Continue" at bounding box center [1200, 662] width 246 height 41
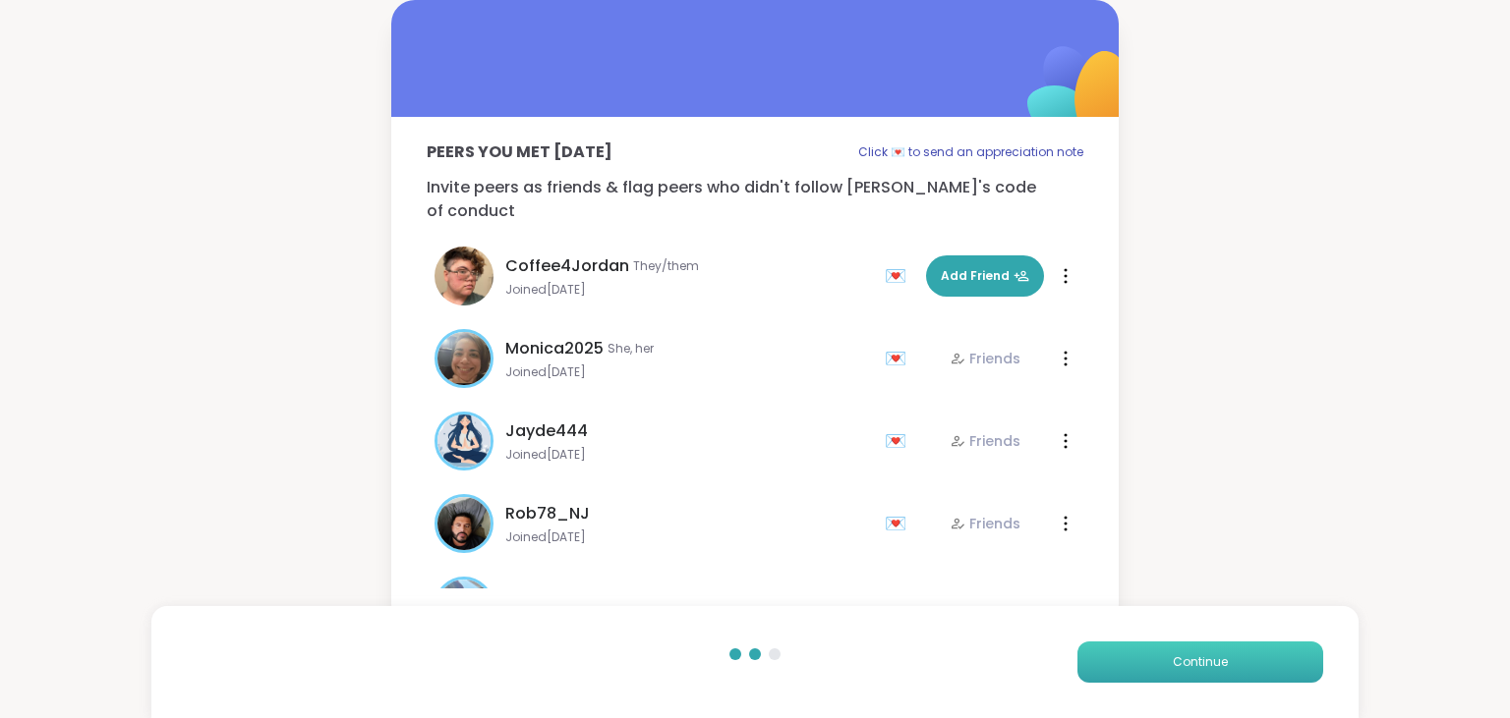
click at [1162, 653] on button "Continue" at bounding box center [1200, 662] width 246 height 41
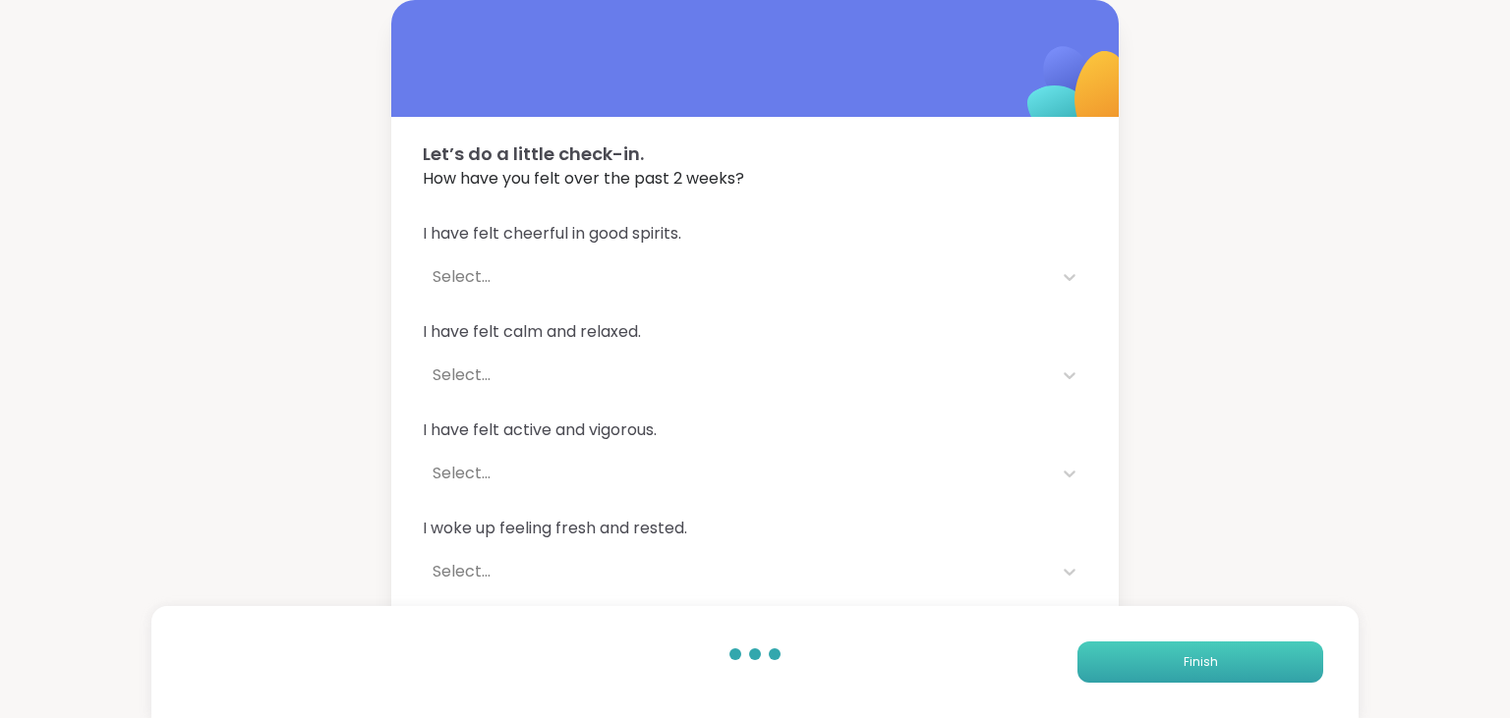
click at [1162, 653] on button "Finish" at bounding box center [1200, 662] width 246 height 41
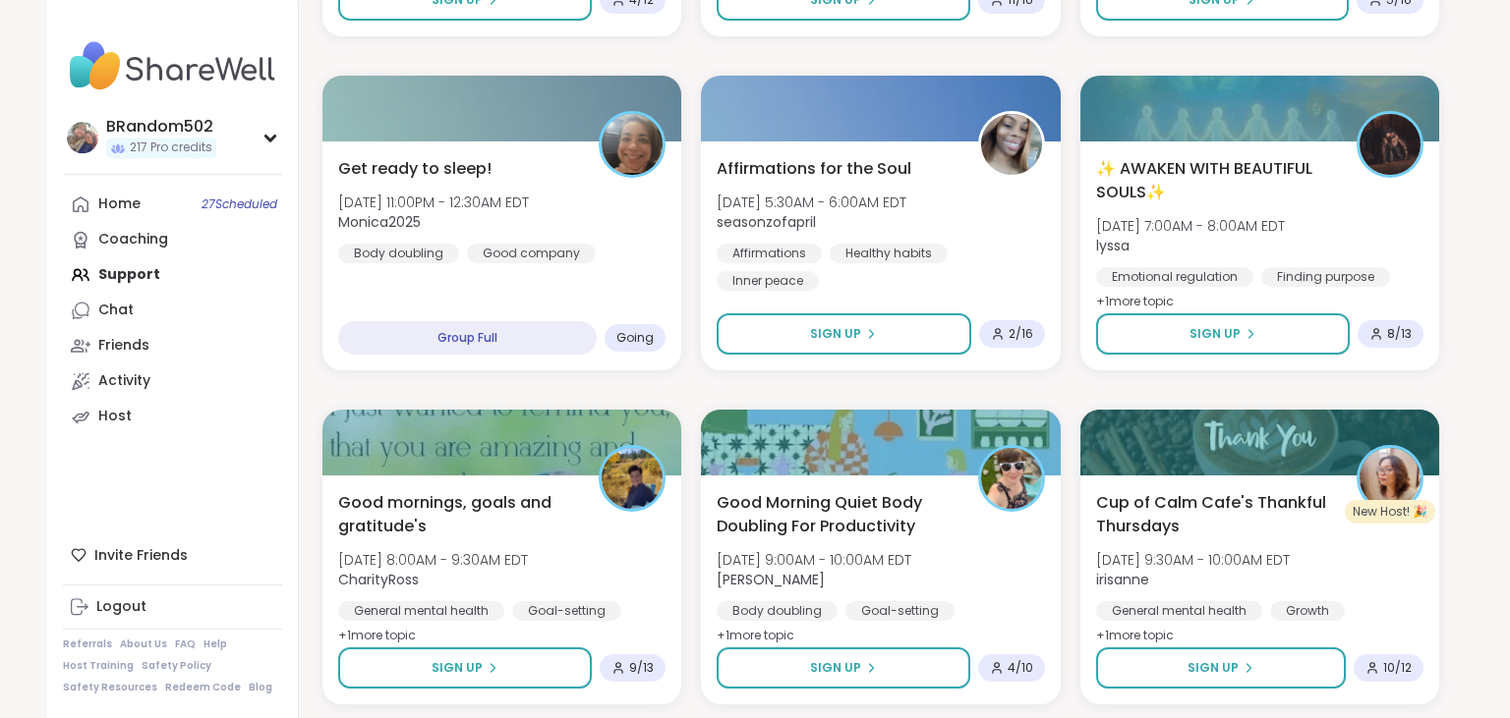
scroll to position [2268, 0]
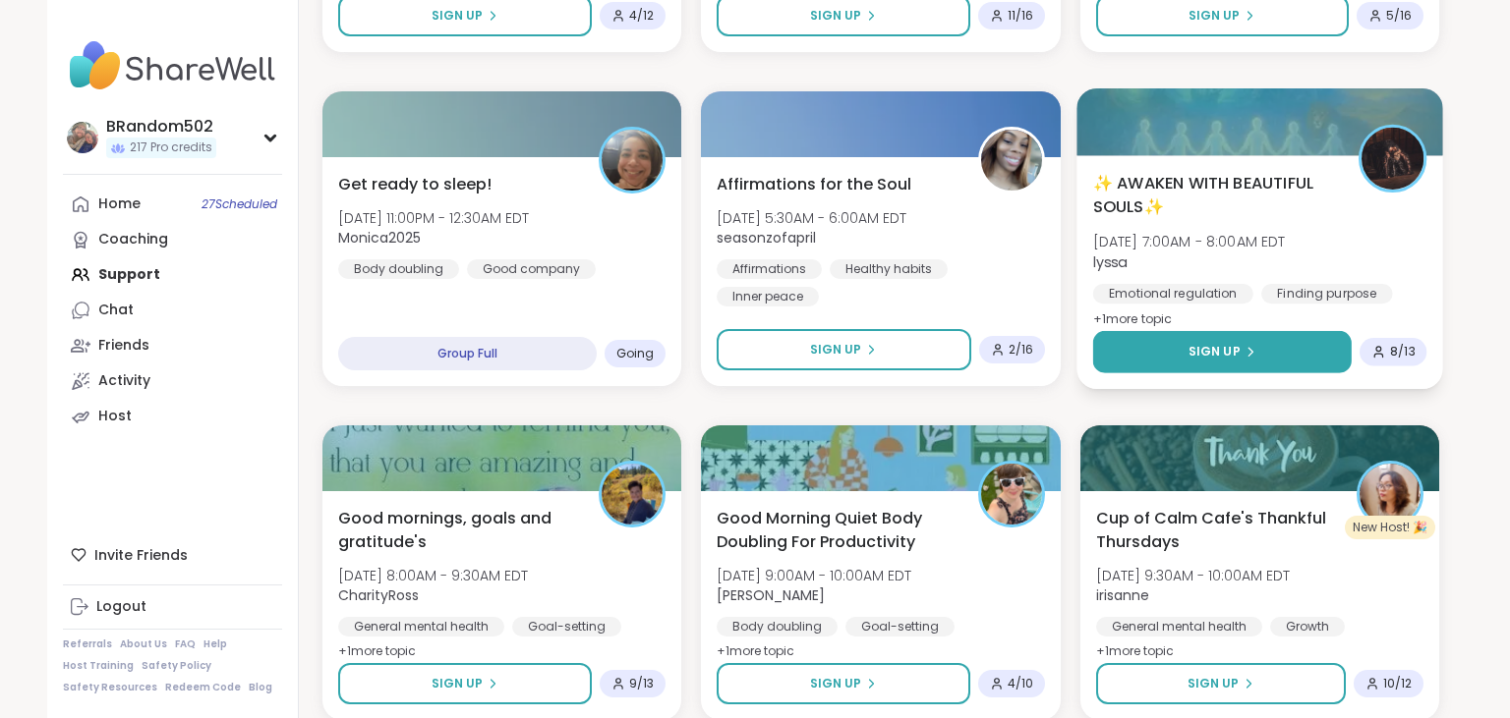
click at [1276, 355] on button "Sign Up" at bounding box center [1221, 352] width 259 height 42
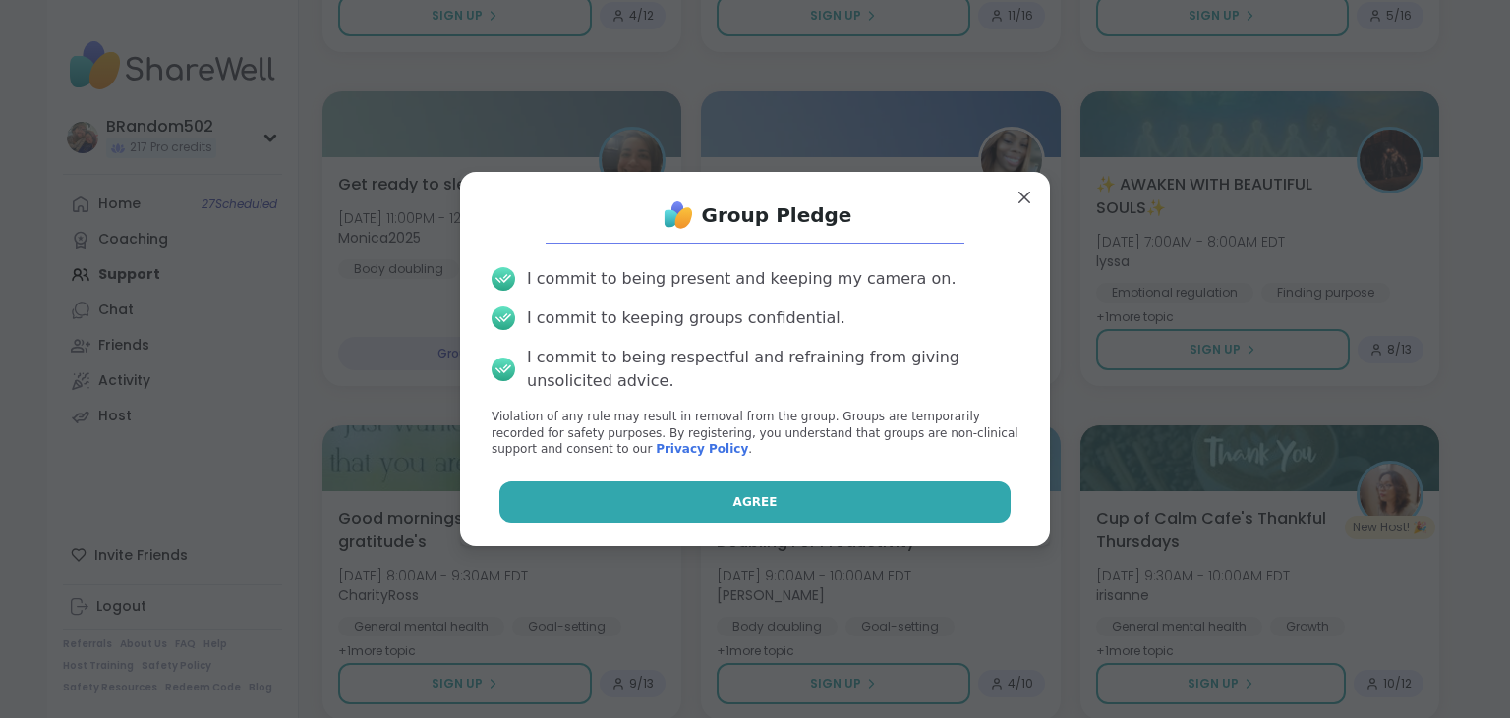
click at [955, 494] on button "Agree" at bounding box center [755, 502] width 512 height 41
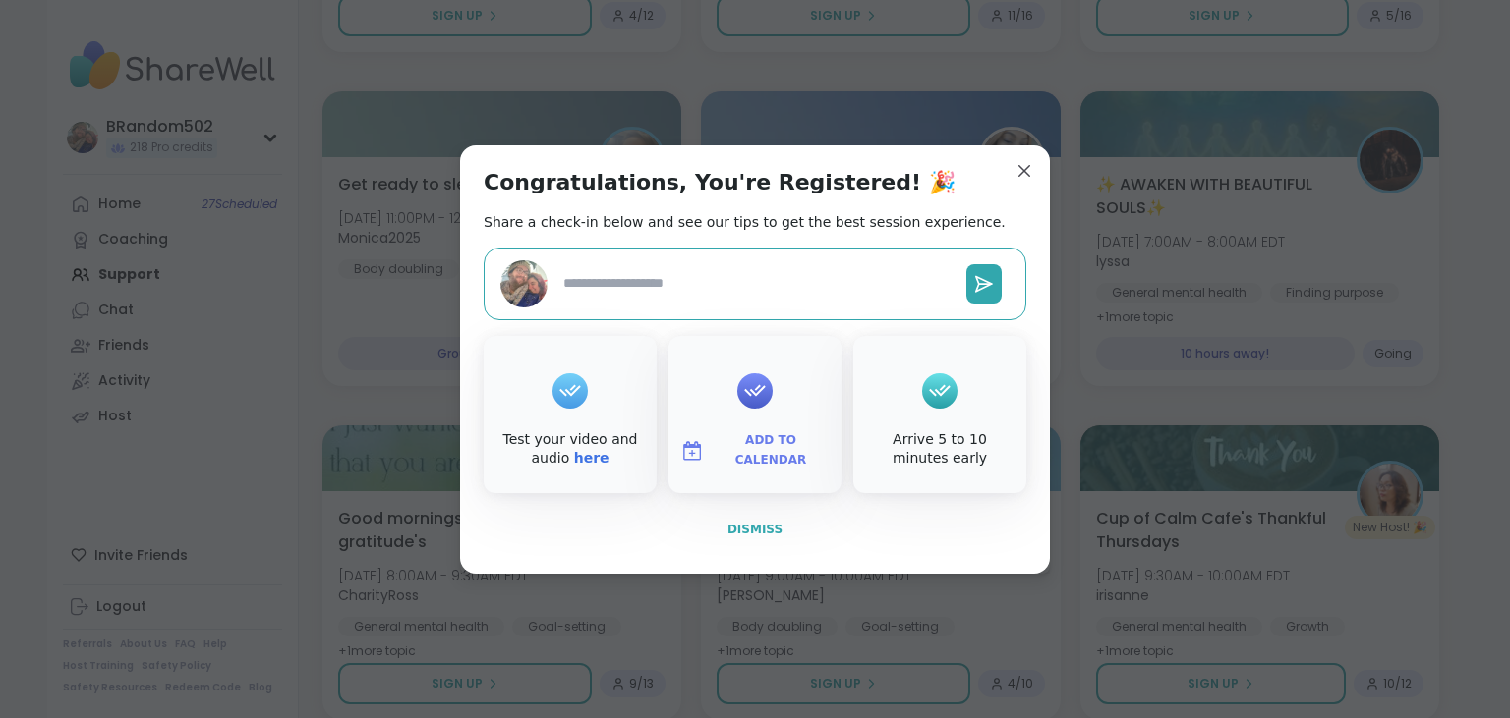
type textarea "*"
click at [786, 536] on button "Dismiss" at bounding box center [755, 529] width 542 height 41
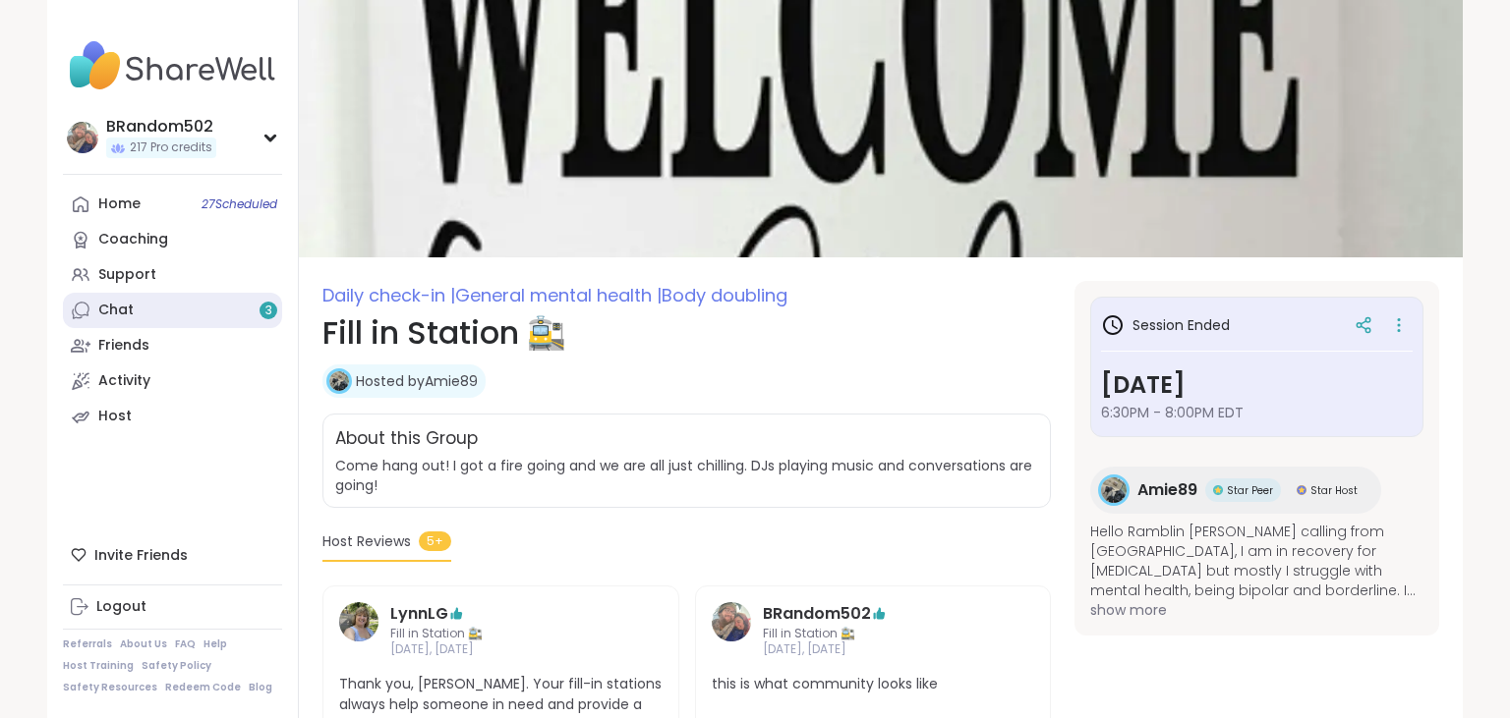
click at [169, 318] on link "Chat 3" at bounding box center [172, 310] width 219 height 35
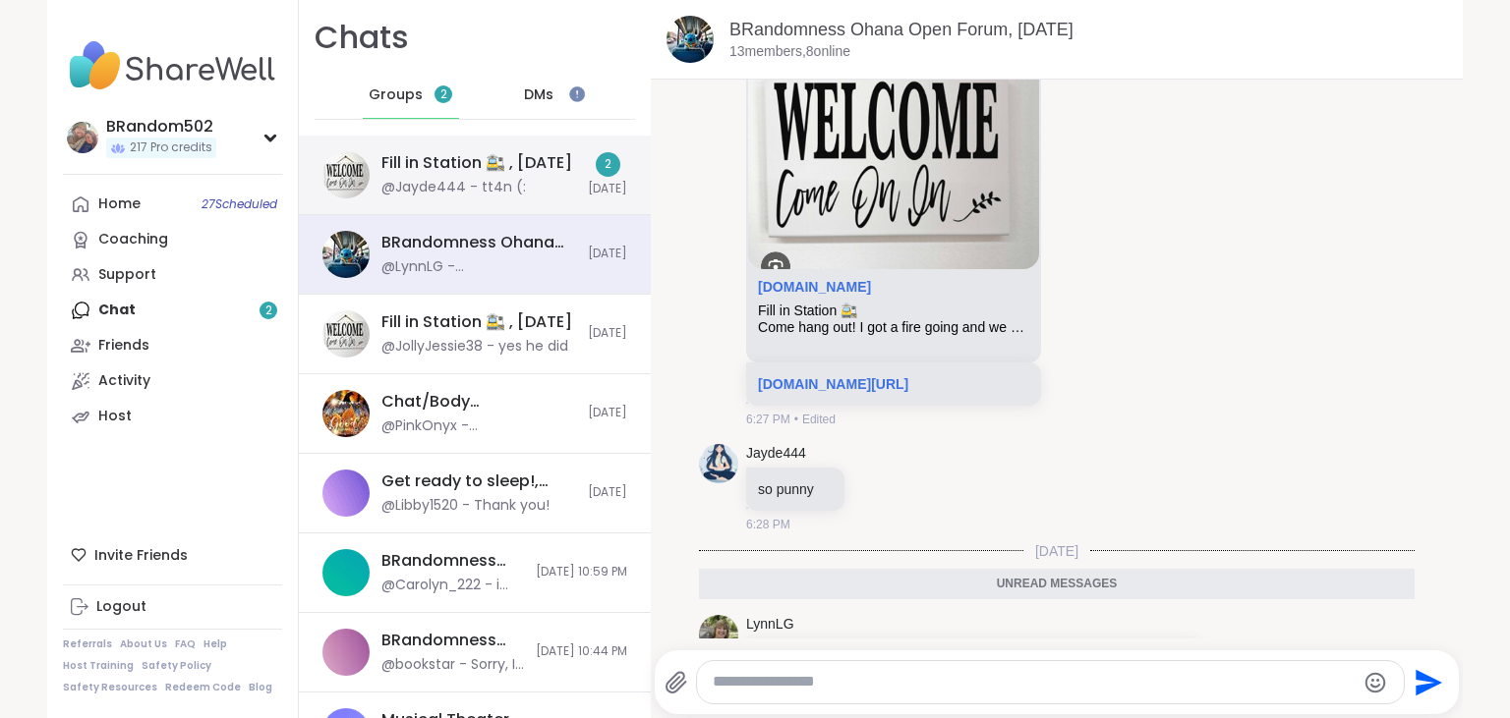
click at [395, 185] on div "@Jayde444 - tt4n (:" at bounding box center [453, 188] width 144 height 20
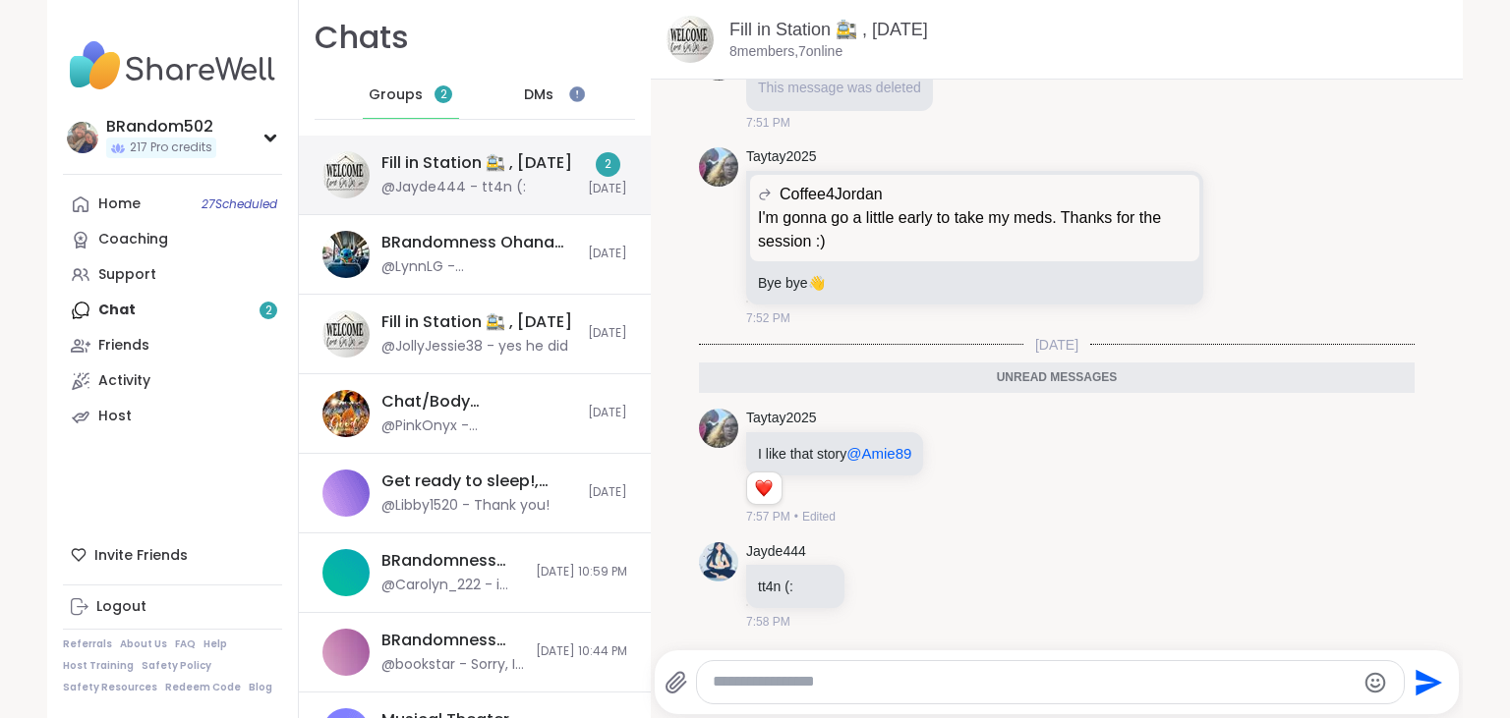
scroll to position [5523, 0]
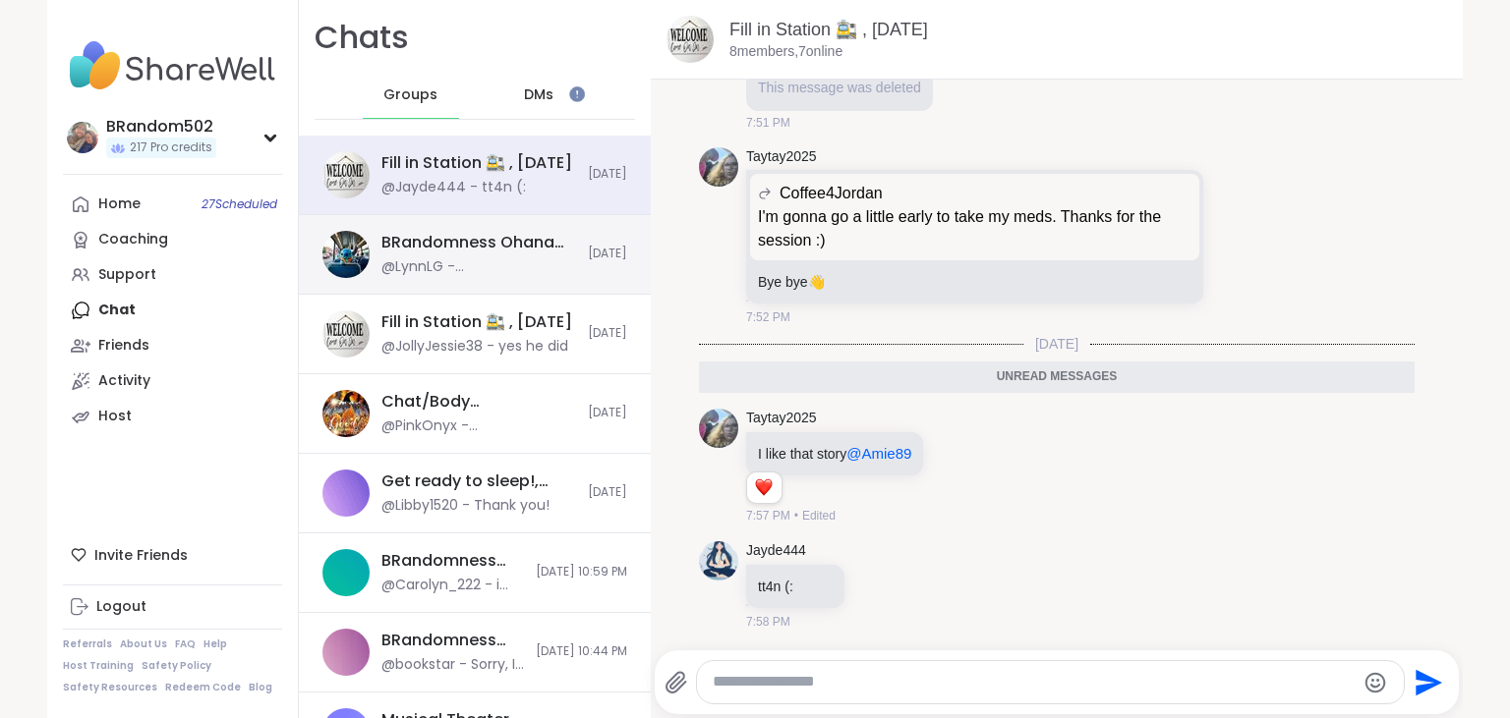
click at [433, 267] on div "@LynnLG - @[PERSON_NAME] I'm sorry I missed your share. Sending good vibes your…" at bounding box center [478, 267] width 195 height 20
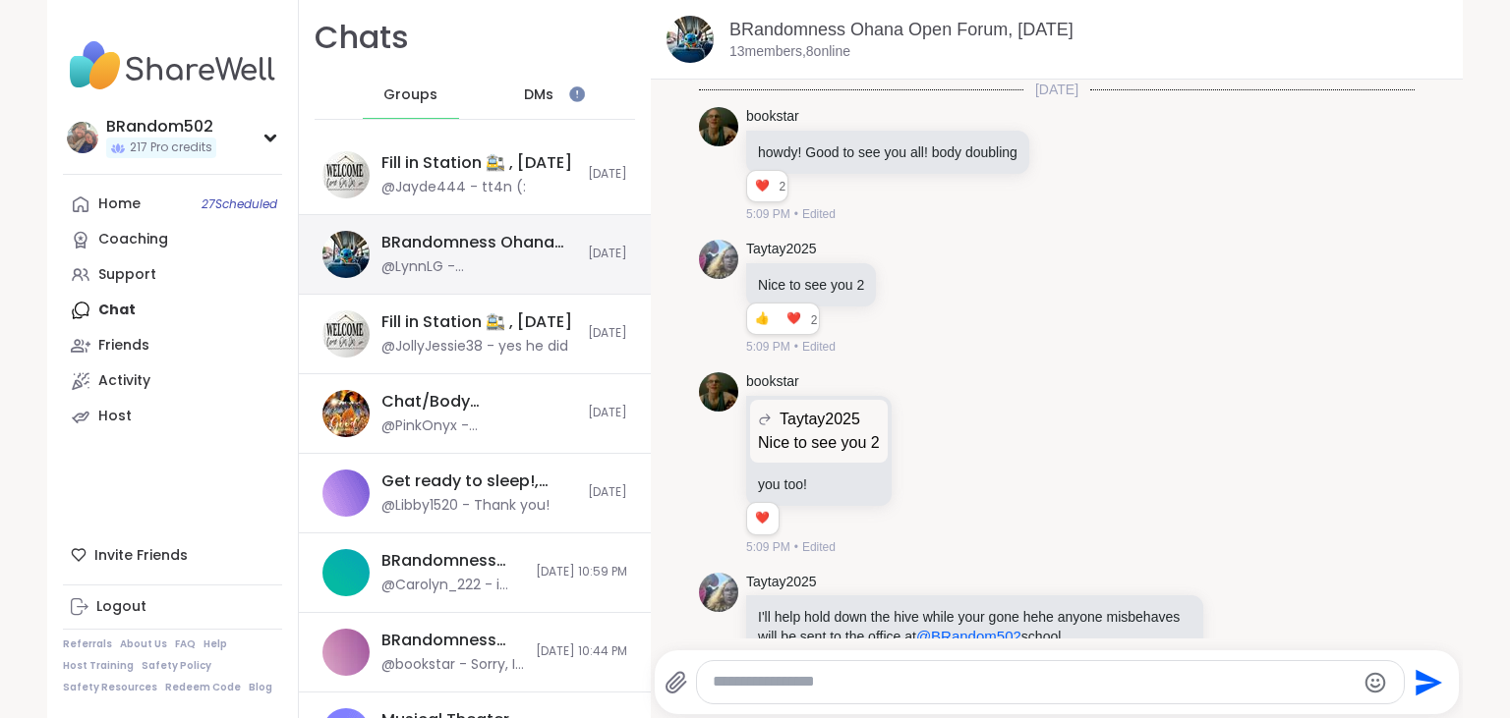
scroll to position [12631, 0]
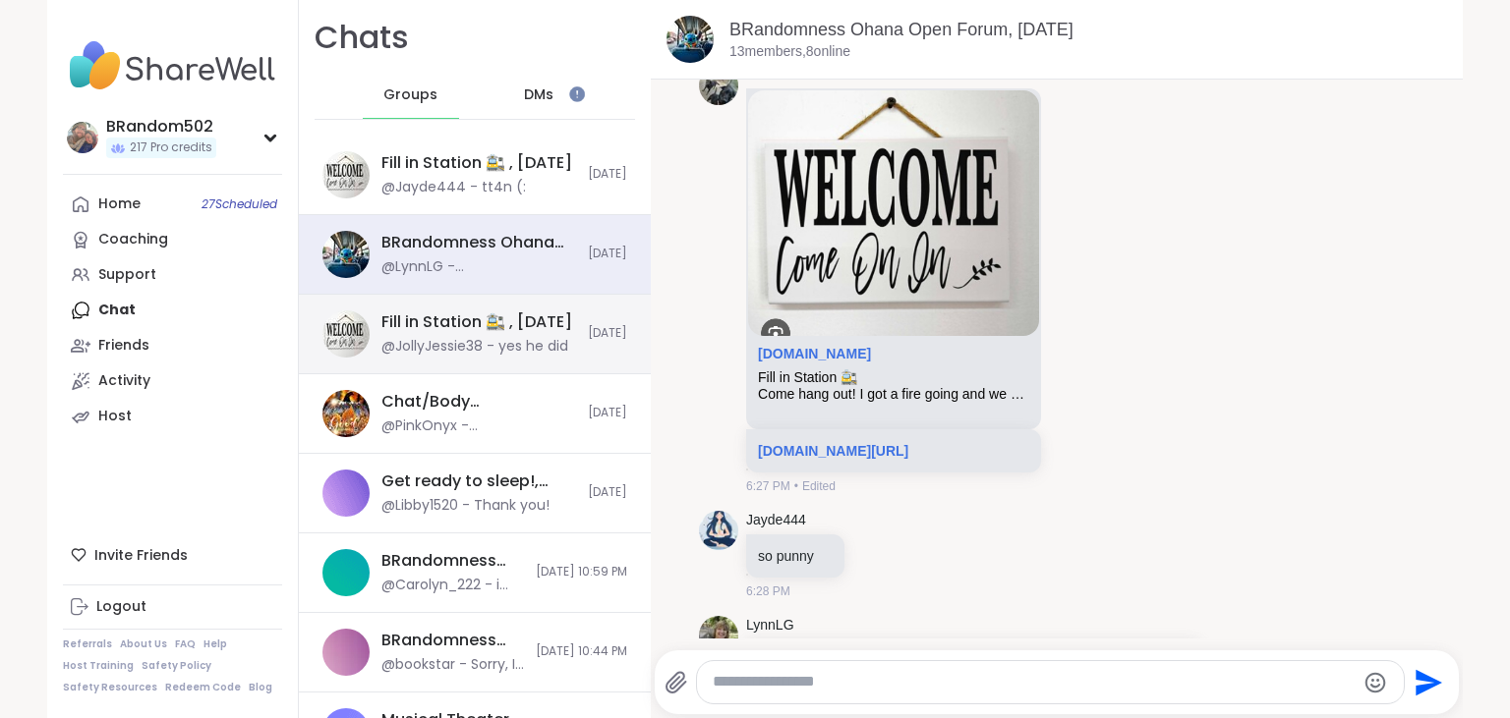
click at [442, 328] on div "Fill in Station 🚉 , [DATE]" at bounding box center [476, 323] width 191 height 22
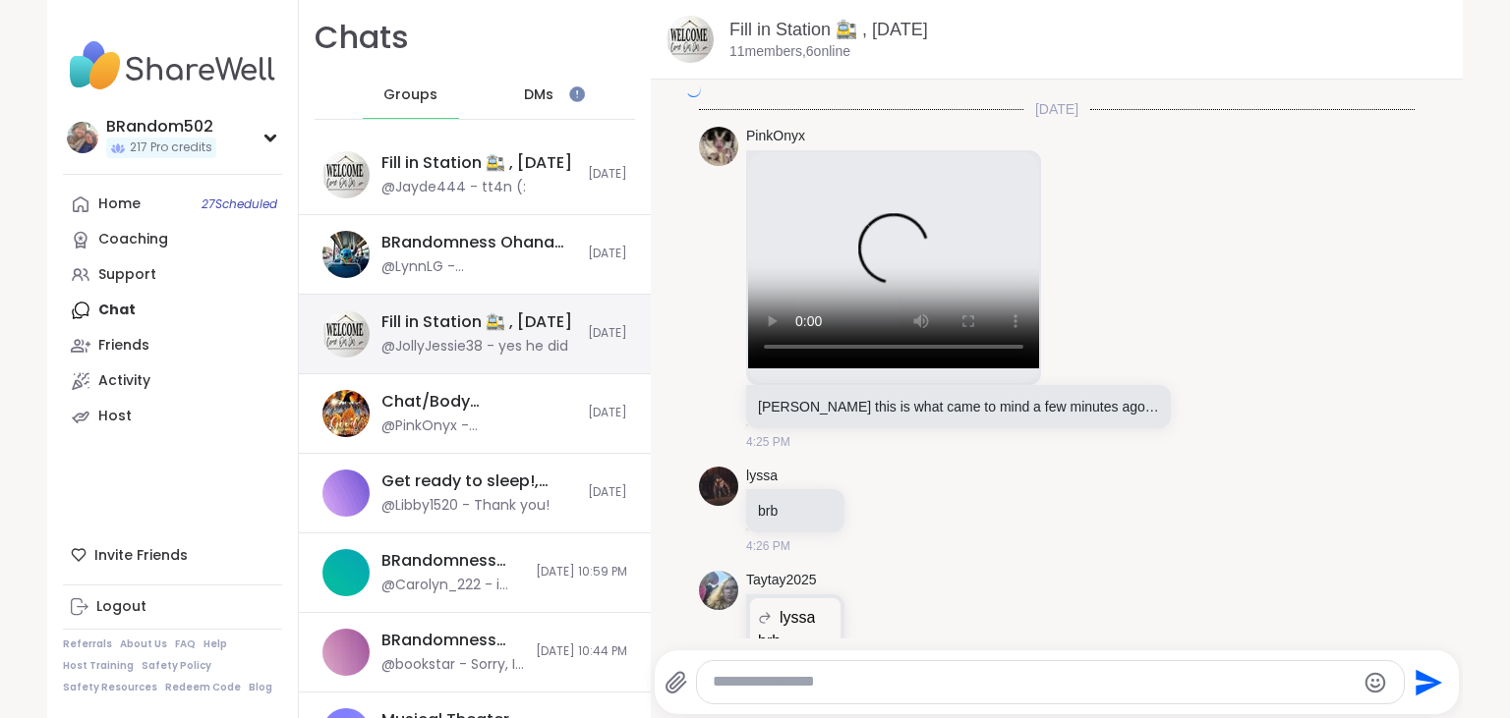
scroll to position [7065, 0]
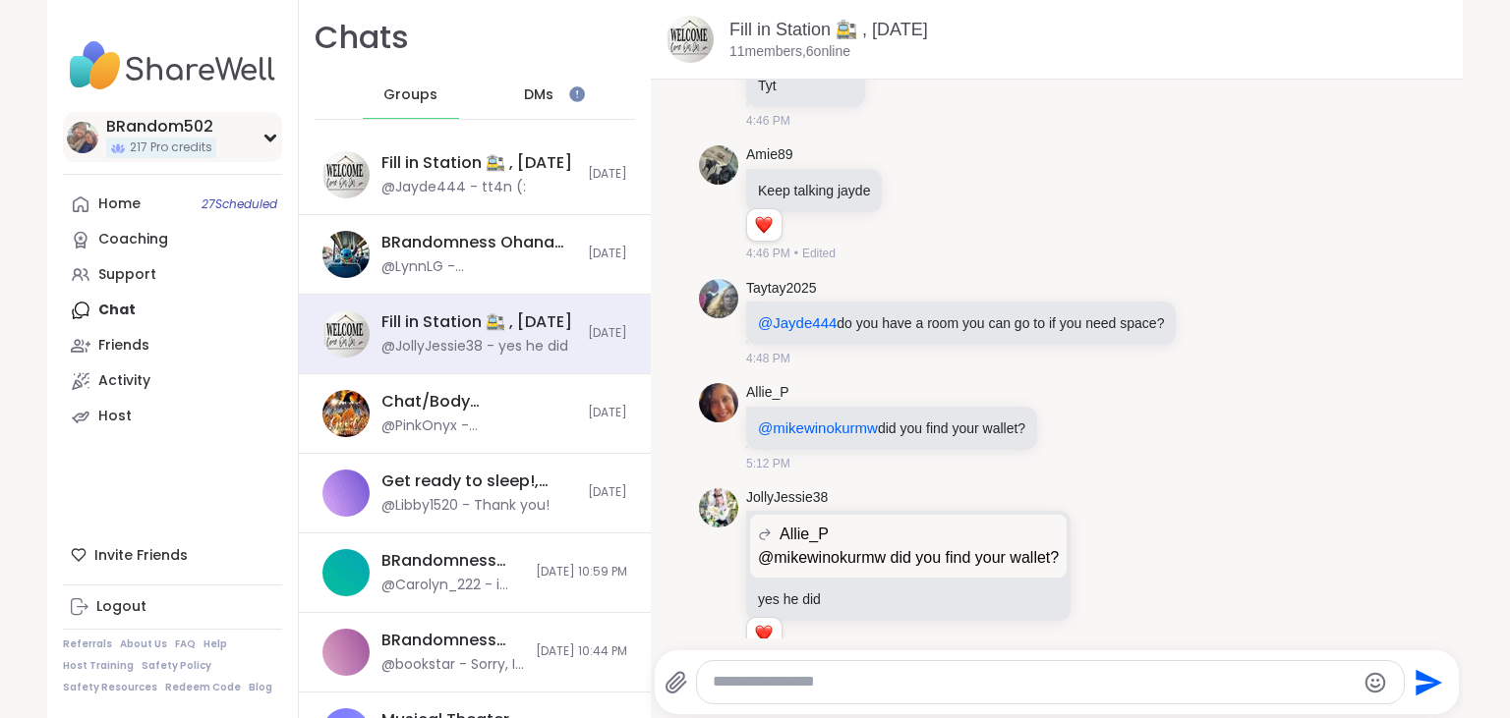
click at [269, 143] on div "BRandom502 217 Pro credits" at bounding box center [172, 137] width 219 height 50
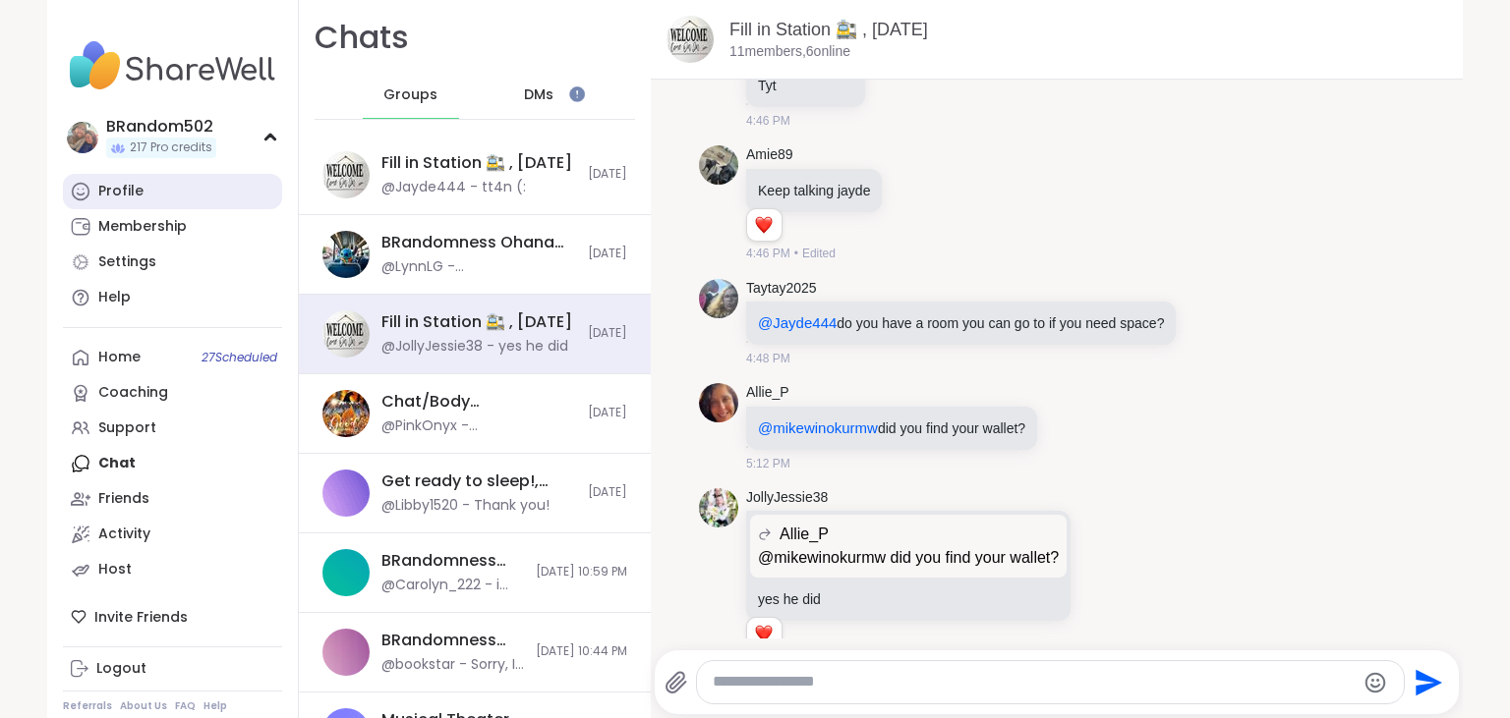
click at [211, 193] on link "Profile" at bounding box center [172, 191] width 219 height 35
